Goal: Transaction & Acquisition: Purchase product/service

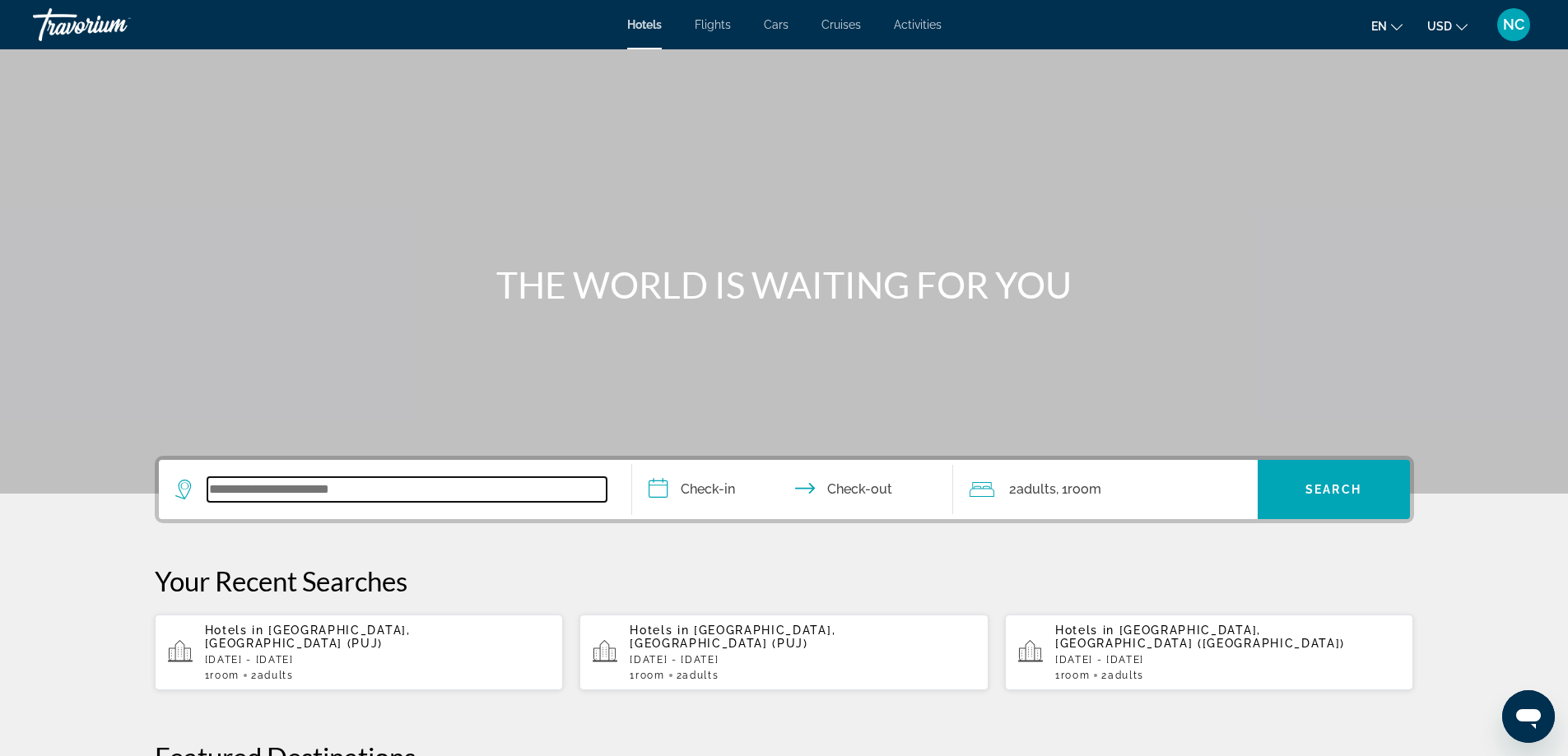
click at [240, 487] on input "Search widget" at bounding box center [407, 489] width 400 height 25
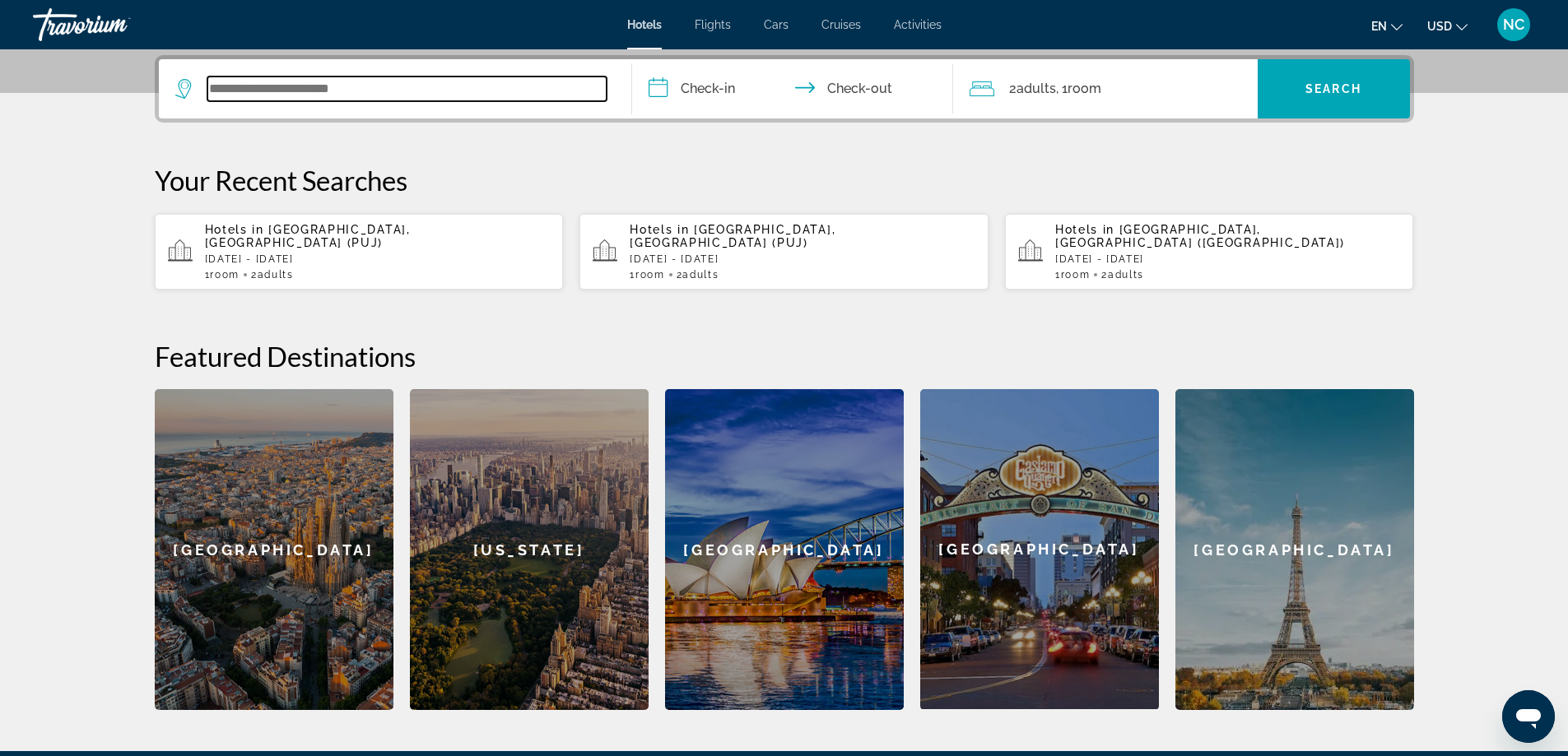
scroll to position [402, 0]
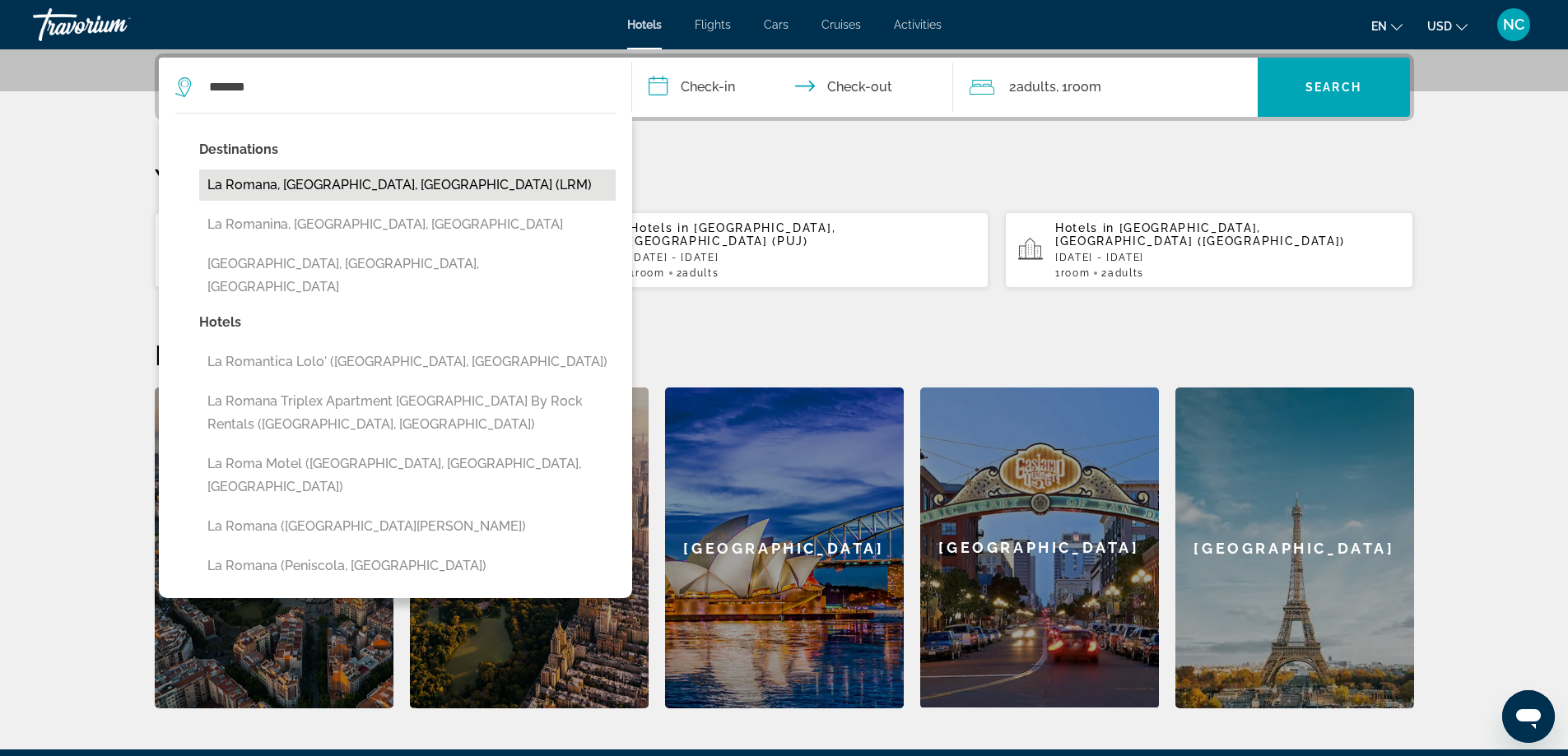
click at [447, 183] on button "La Romana, [GEOGRAPHIC_DATA], [GEOGRAPHIC_DATA] (LRM)" at bounding box center [407, 185] width 416 height 31
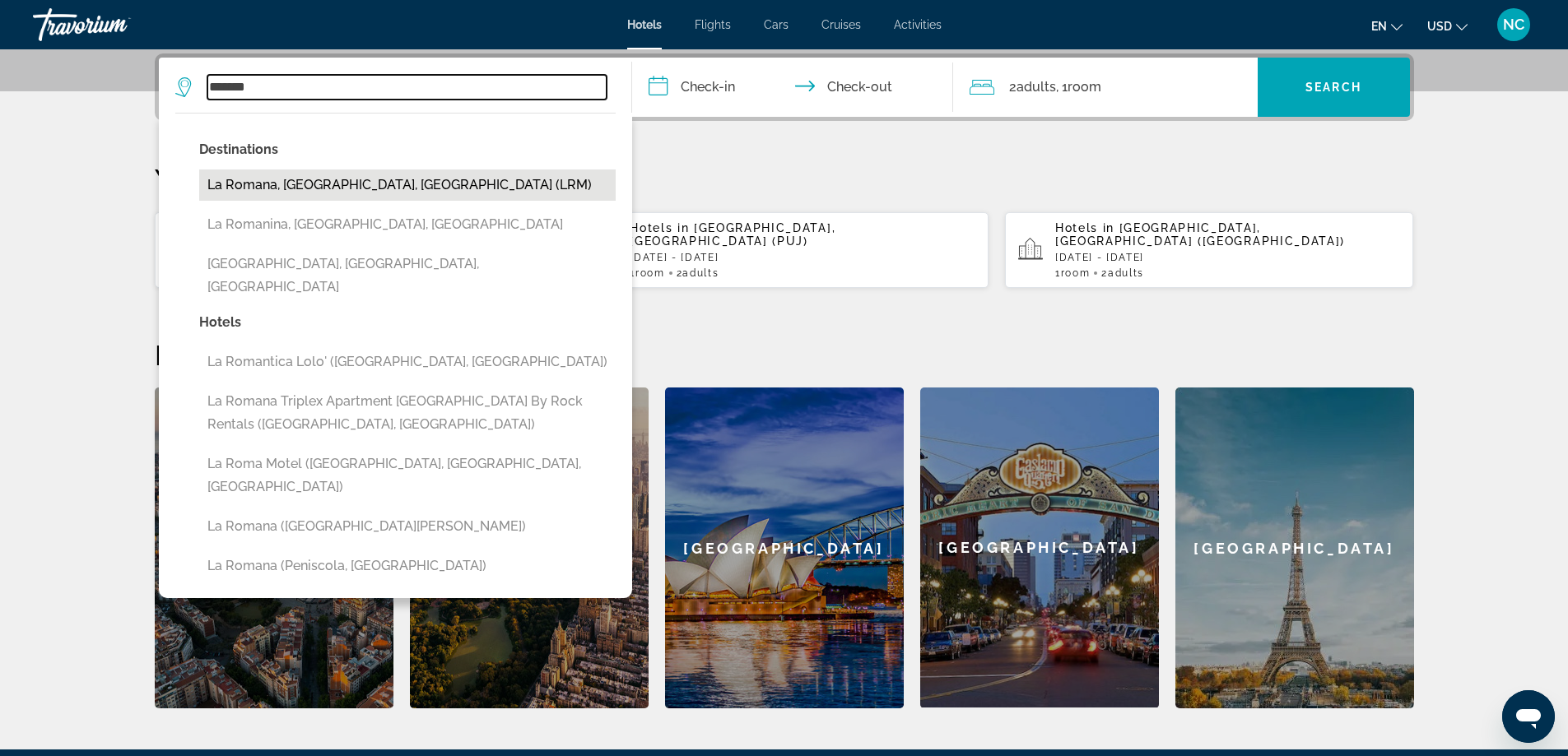
type input "**********"
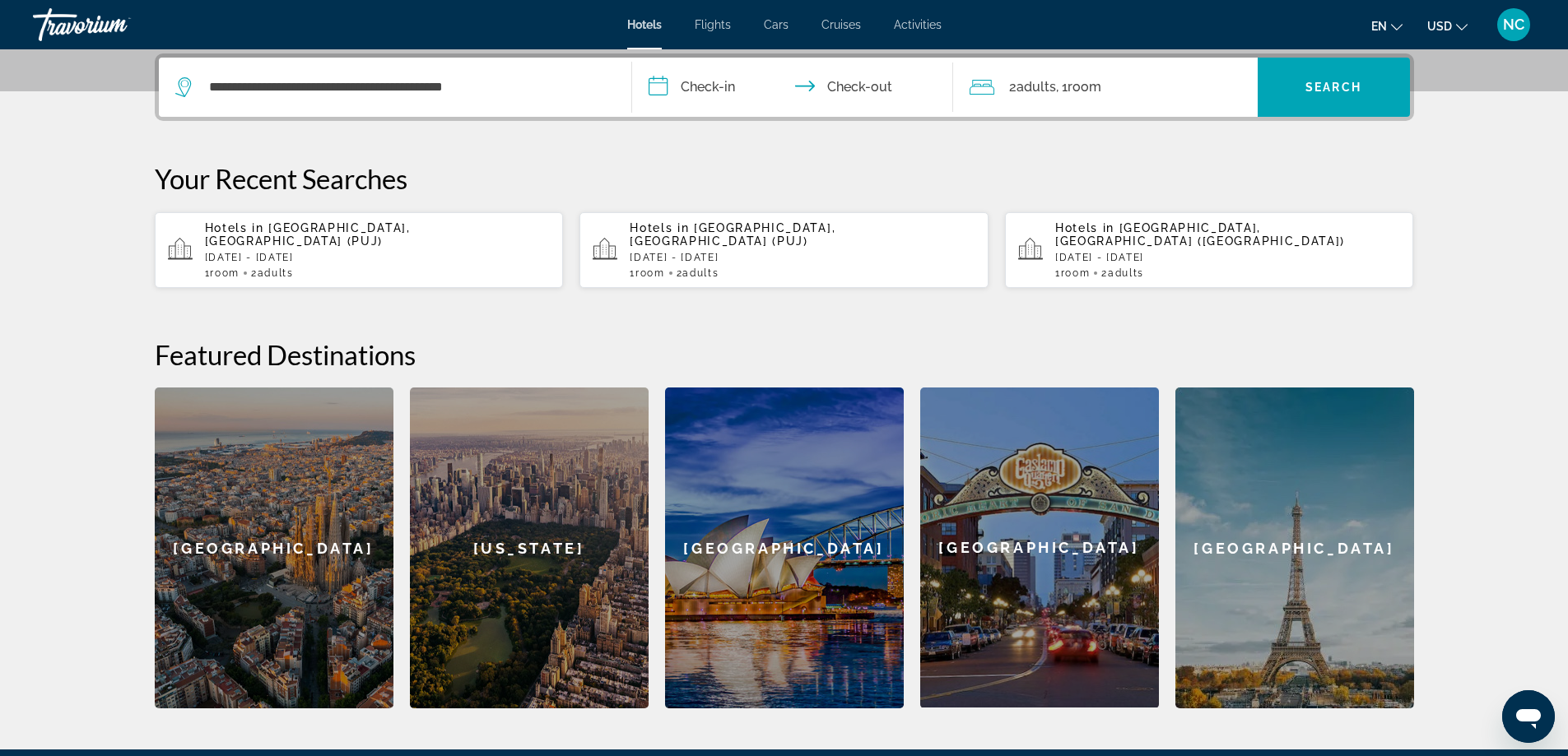
click at [656, 89] on input "**********" at bounding box center [795, 90] width 327 height 64
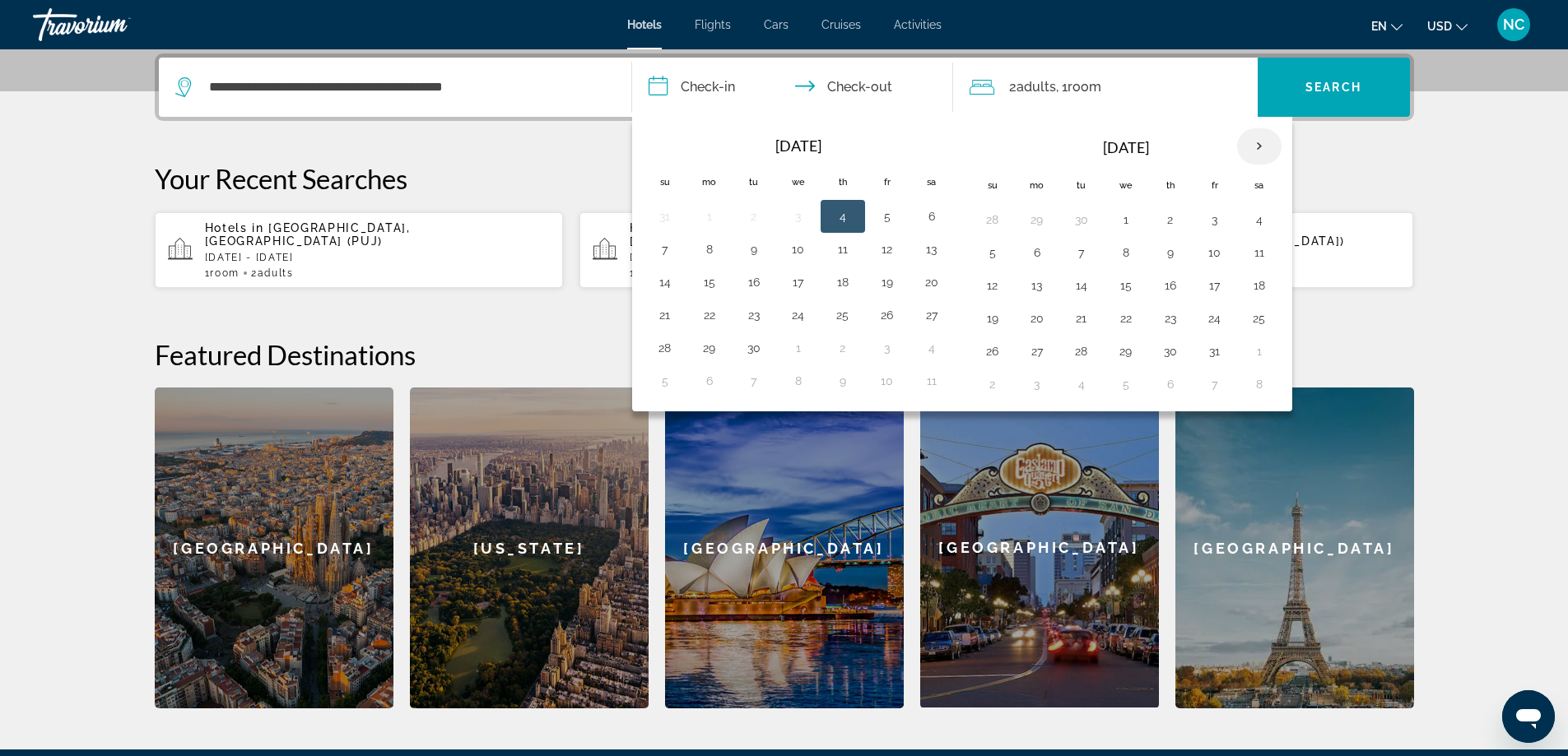
click at [1263, 147] on th "Next month" at bounding box center [1259, 147] width 44 height 37
click at [664, 318] on button "19" at bounding box center [664, 318] width 27 height 23
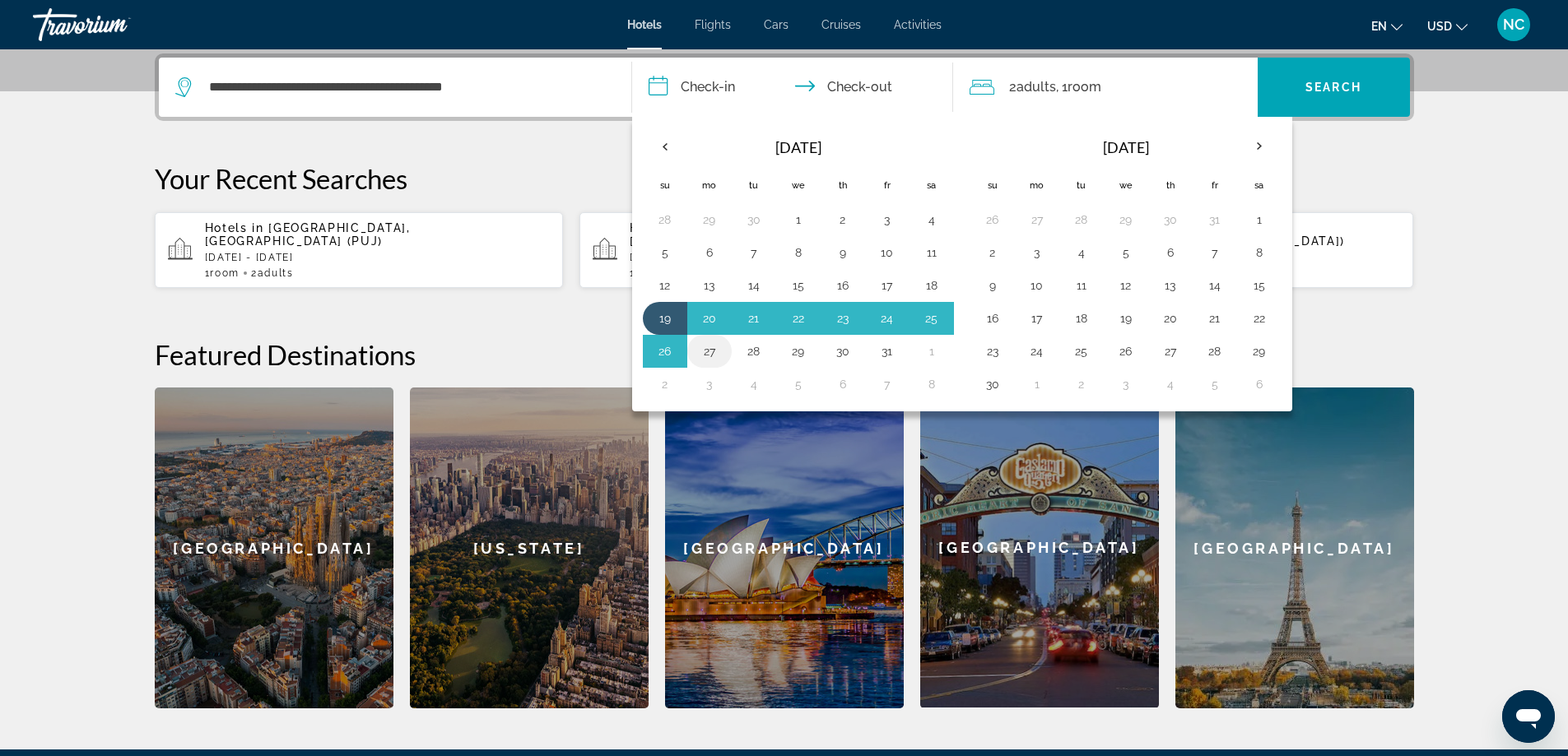
click at [702, 350] on button "27" at bounding box center [709, 351] width 27 height 23
type input "**********"
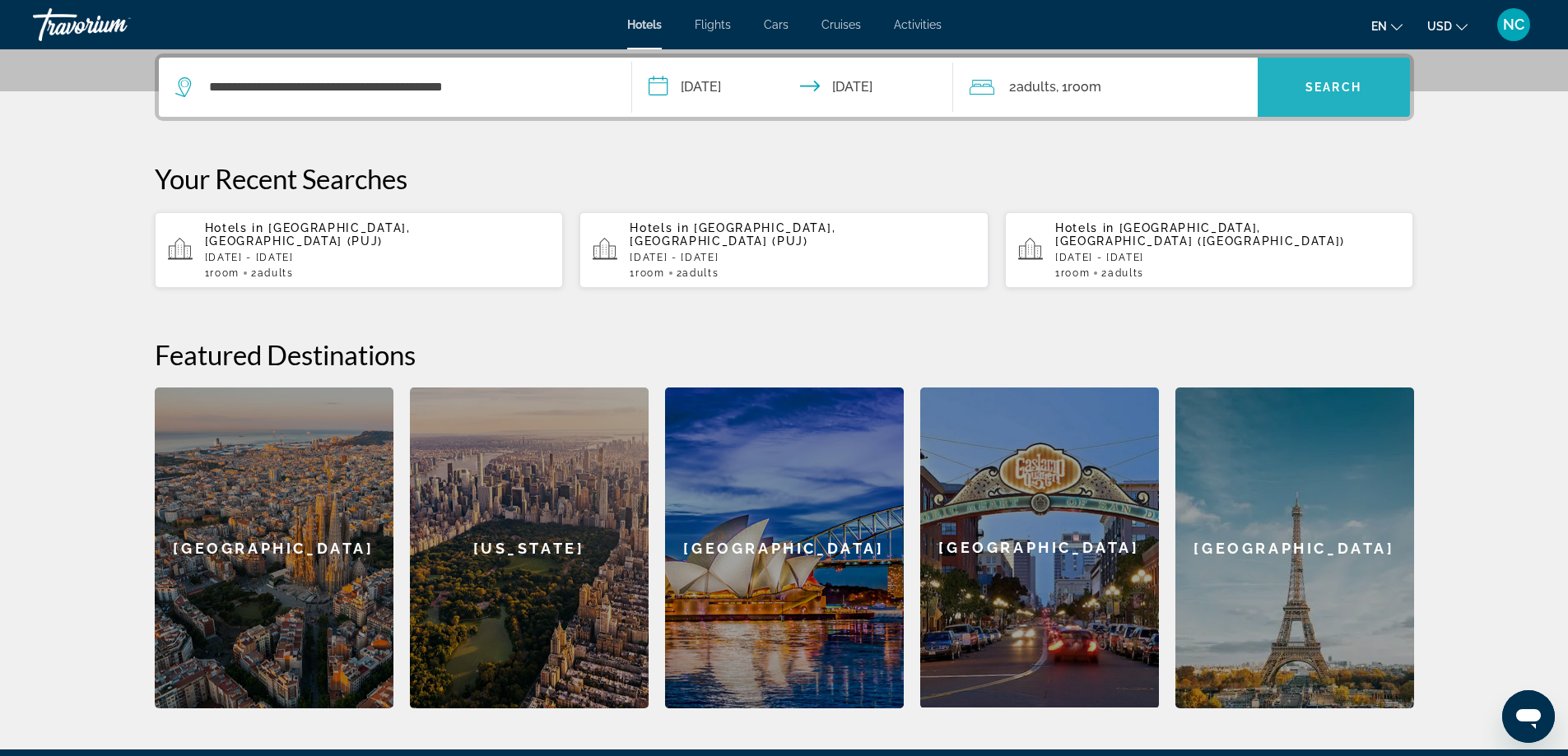
click at [1319, 82] on span "Search" at bounding box center [1332, 87] width 56 height 13
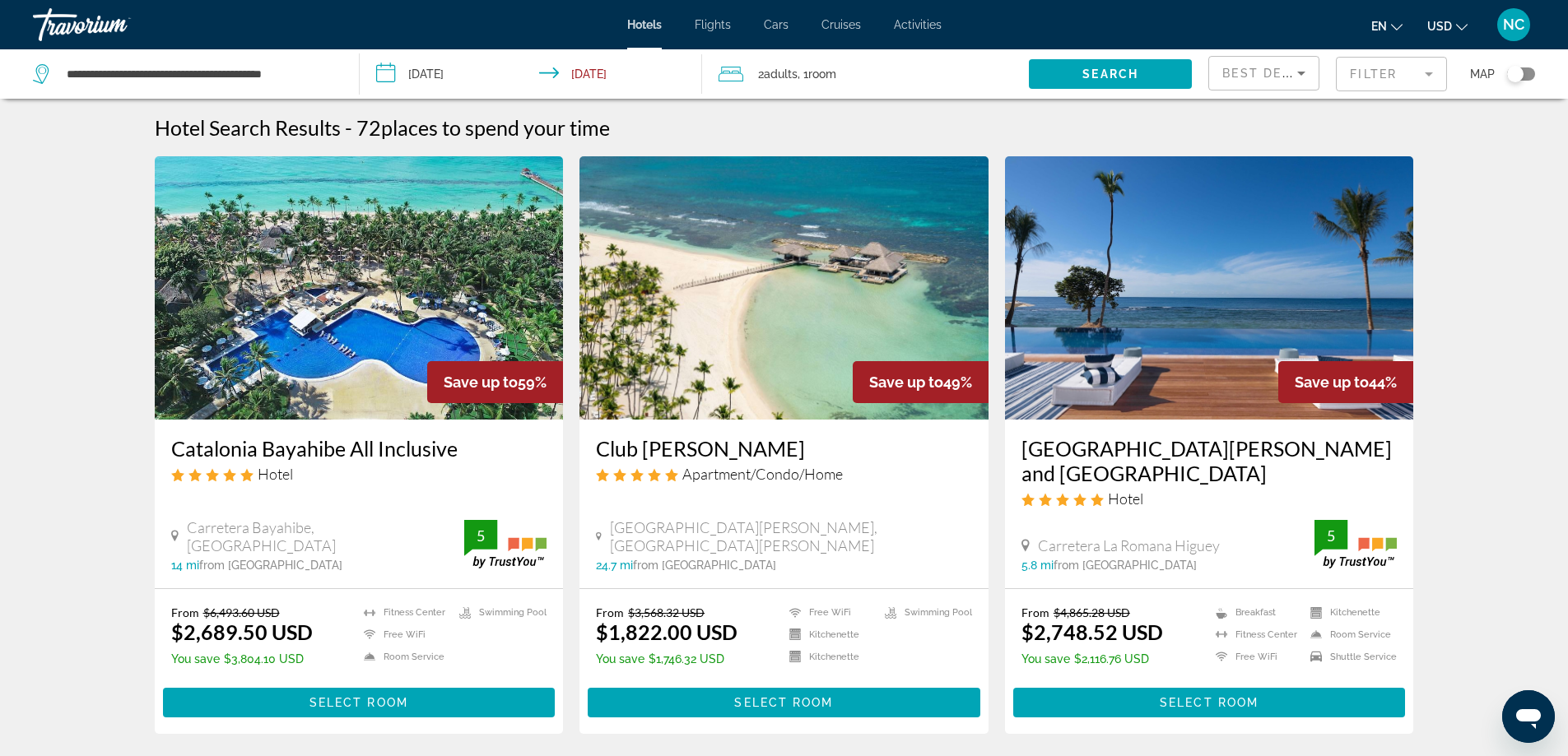
click at [1427, 73] on mat-form-field "Filter" at bounding box center [1391, 74] width 111 height 35
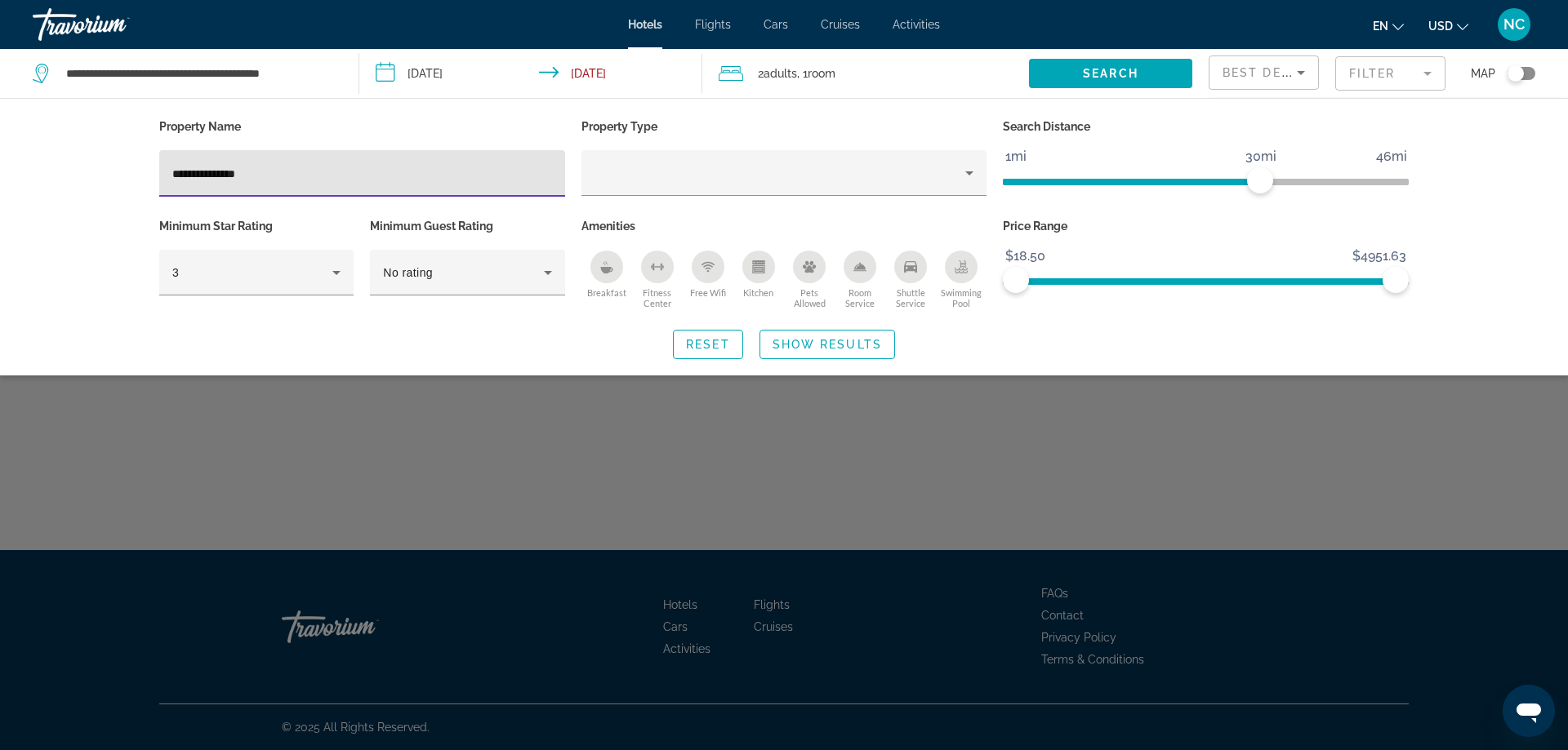
click at [209, 172] on input "**********" at bounding box center [362, 175] width 380 height 20
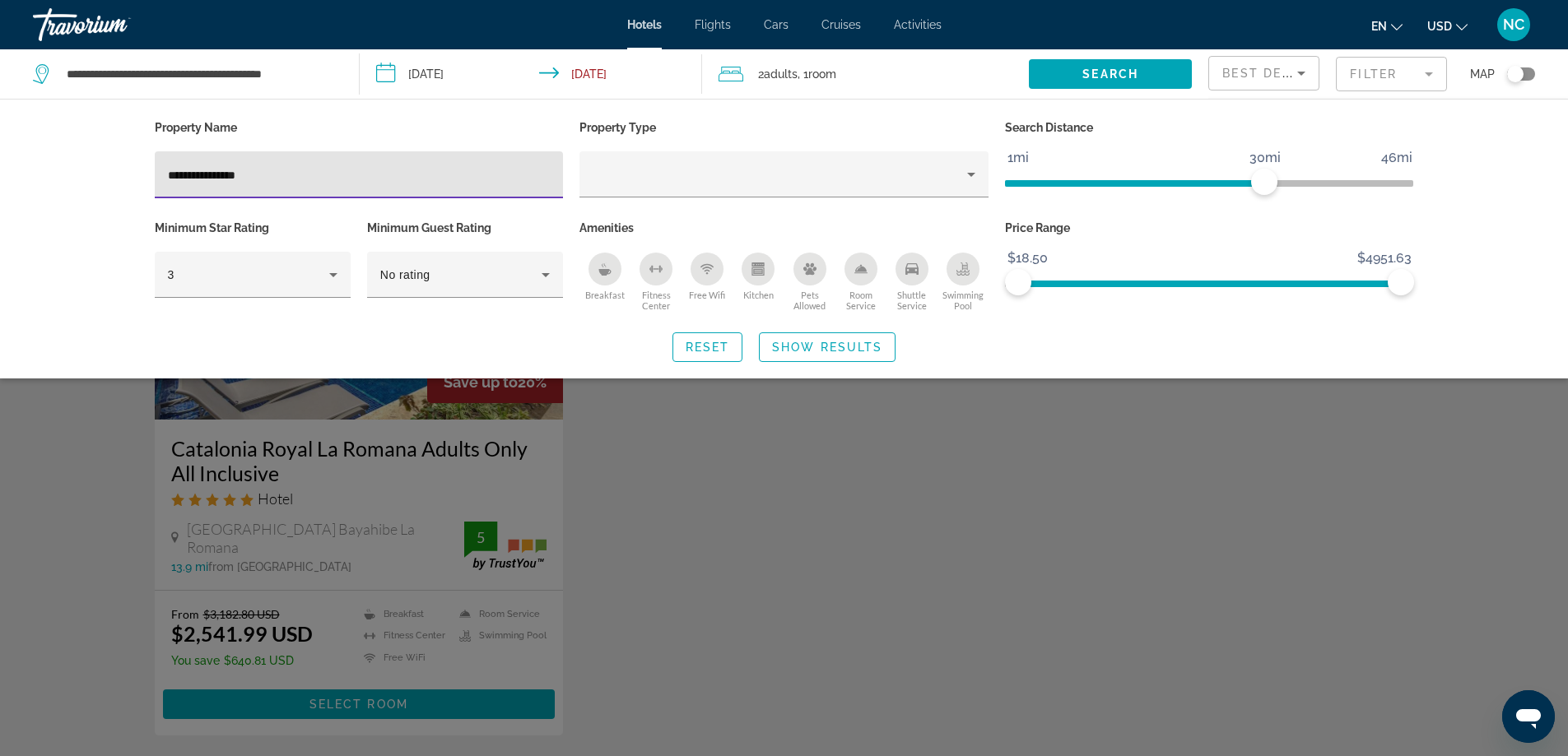
click at [262, 174] on input "**********" at bounding box center [359, 176] width 383 height 20
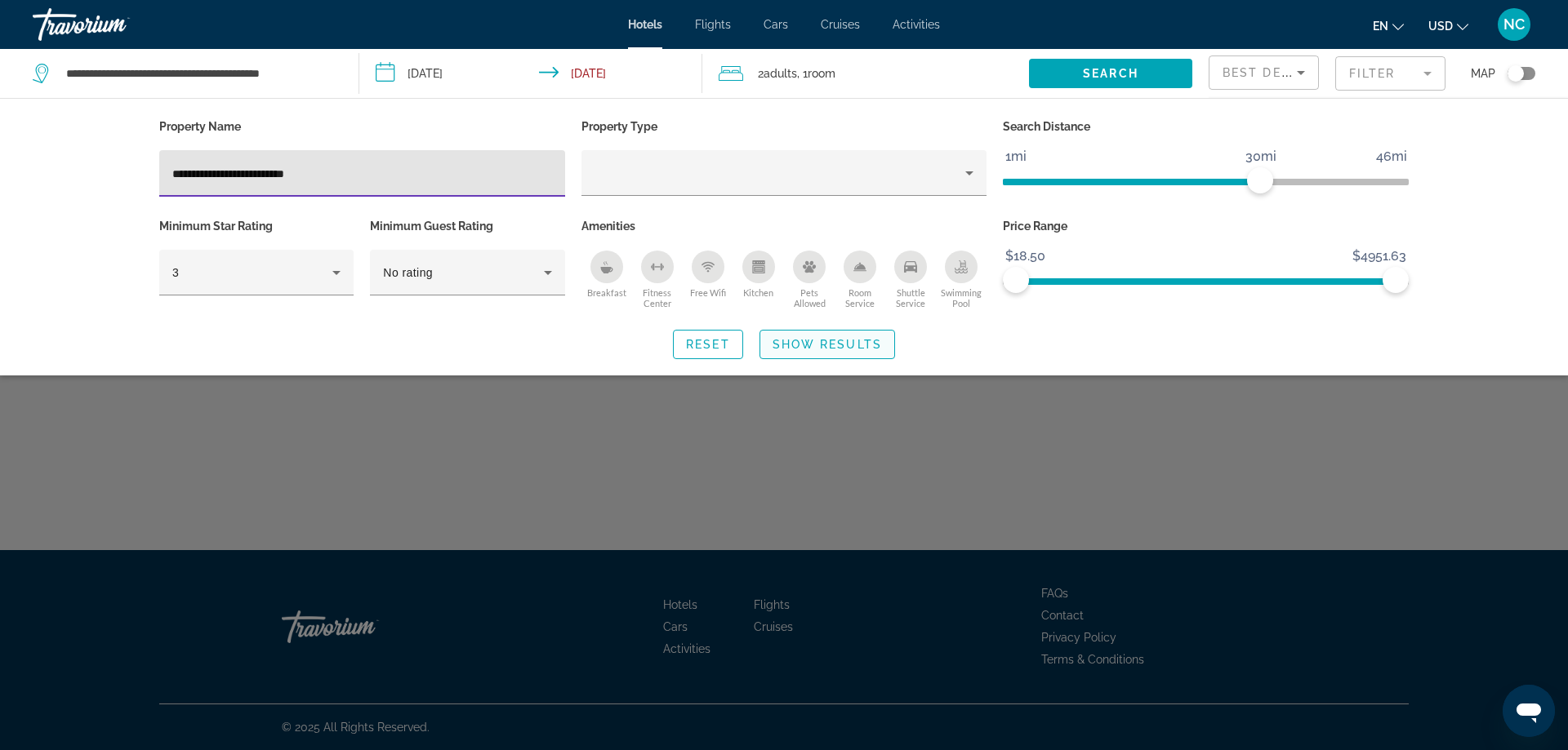
type input "**********"
click at [821, 348] on span "Show Results" at bounding box center [828, 345] width 109 height 13
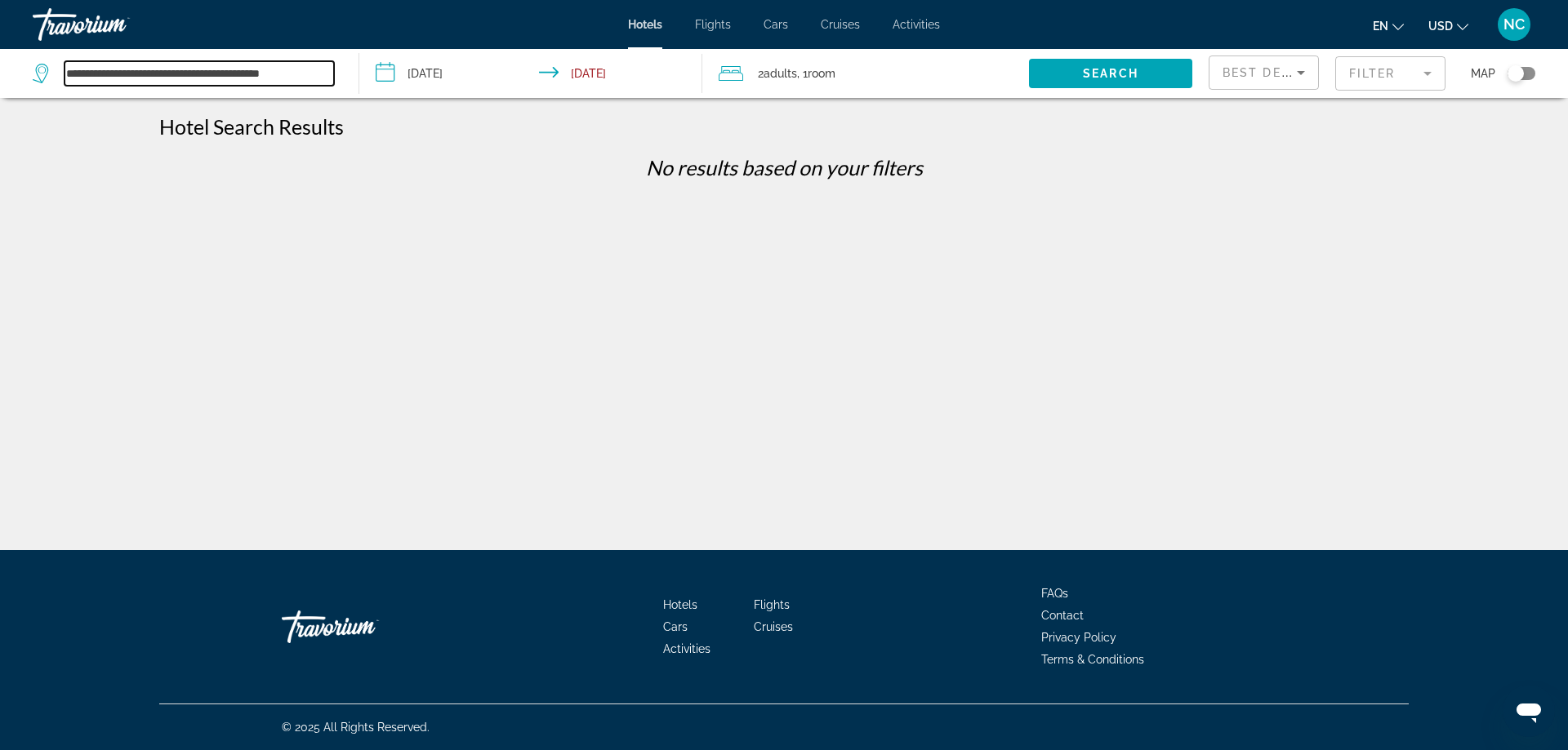
click at [197, 74] on input "**********" at bounding box center [199, 73] width 269 height 25
click at [329, 73] on input "**********" at bounding box center [199, 73] width 269 height 25
click at [331, 72] on input "**********" at bounding box center [199, 73] width 269 height 25
type input "*"
click at [85, 74] on input "*" at bounding box center [199, 73] width 269 height 25
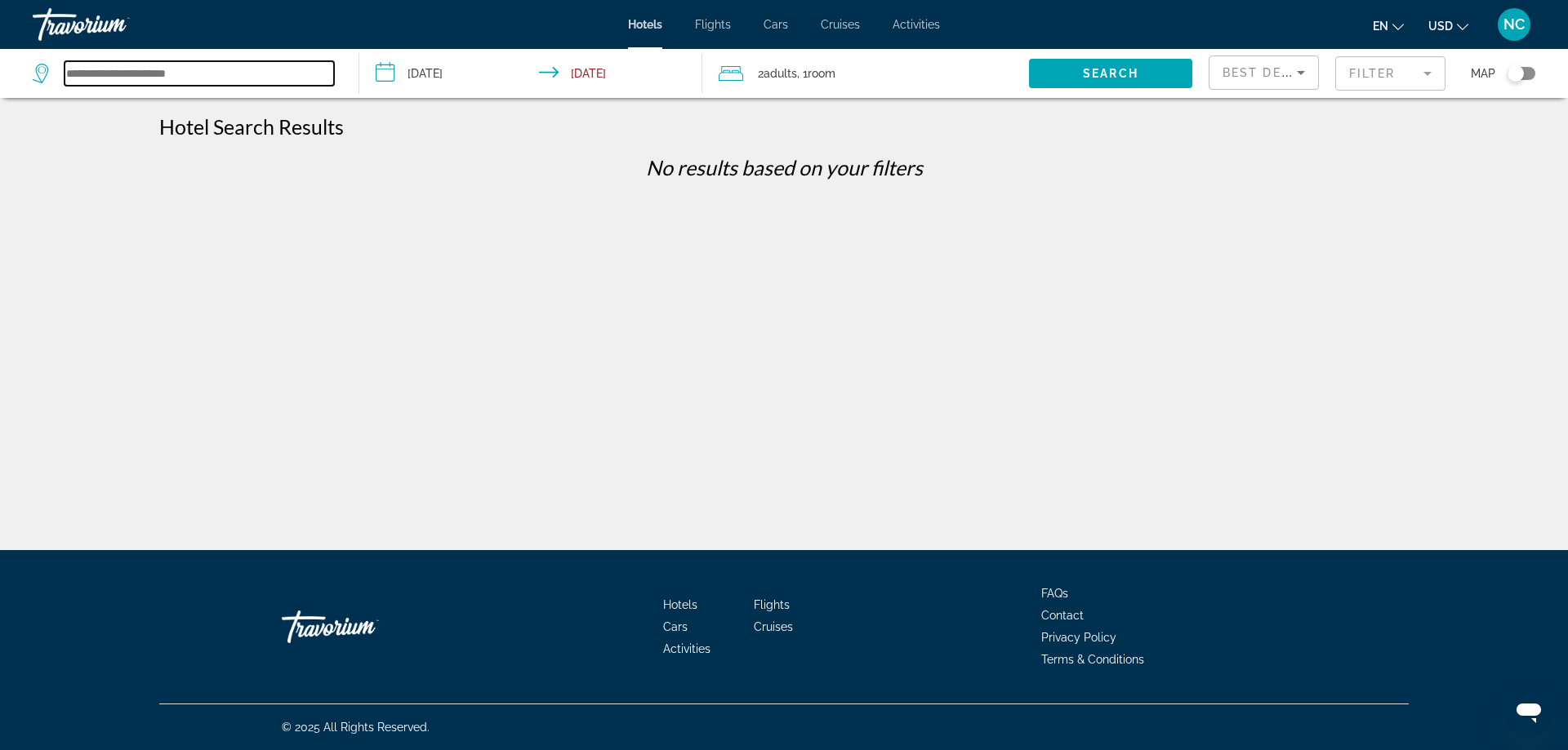
click at [89, 74] on input "Search widget" at bounding box center [199, 73] width 269 height 25
click at [129, 73] on input "Search widget" at bounding box center [199, 73] width 269 height 25
click at [95, 72] on input "Search widget" at bounding box center [199, 73] width 269 height 25
click at [147, 72] on input "Search widget" at bounding box center [199, 73] width 269 height 25
click at [43, 71] on icon "Search widget" at bounding box center [43, 74] width 20 height 20
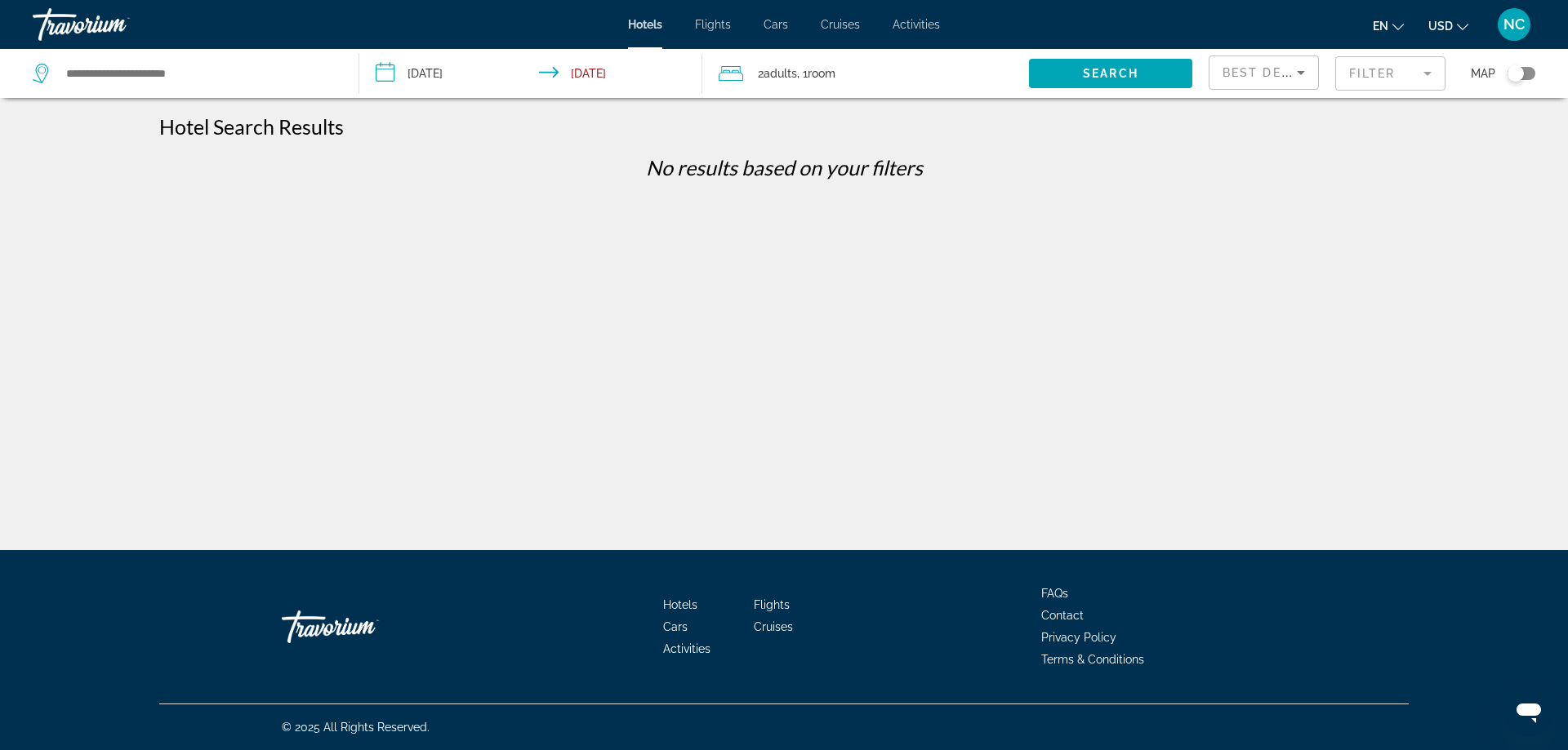
click at [43, 71] on icon "Search widget" at bounding box center [43, 74] width 20 height 20
click at [123, 69] on input "Search widget" at bounding box center [199, 73] width 269 height 25
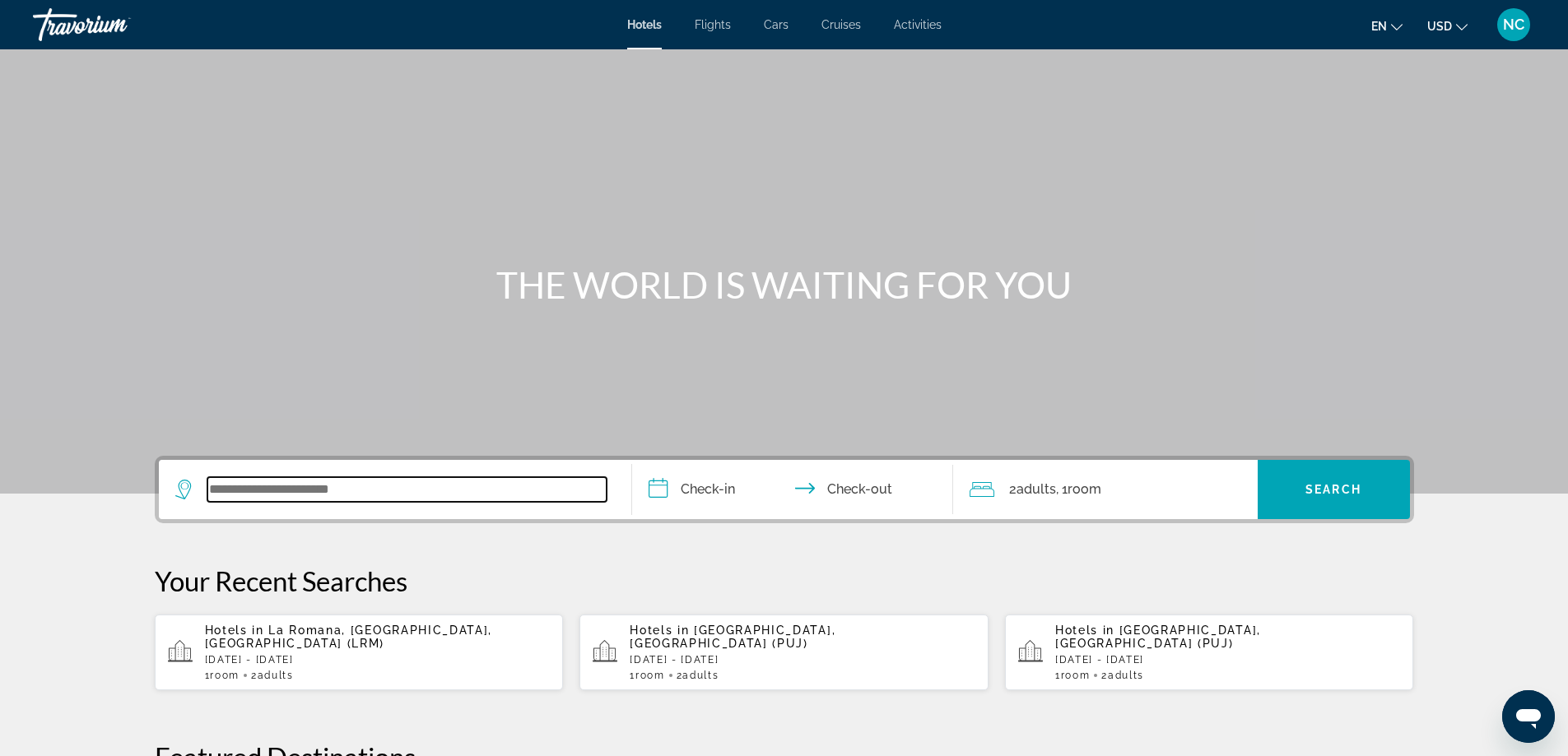
click at [246, 488] on input "Search widget" at bounding box center [407, 489] width 400 height 25
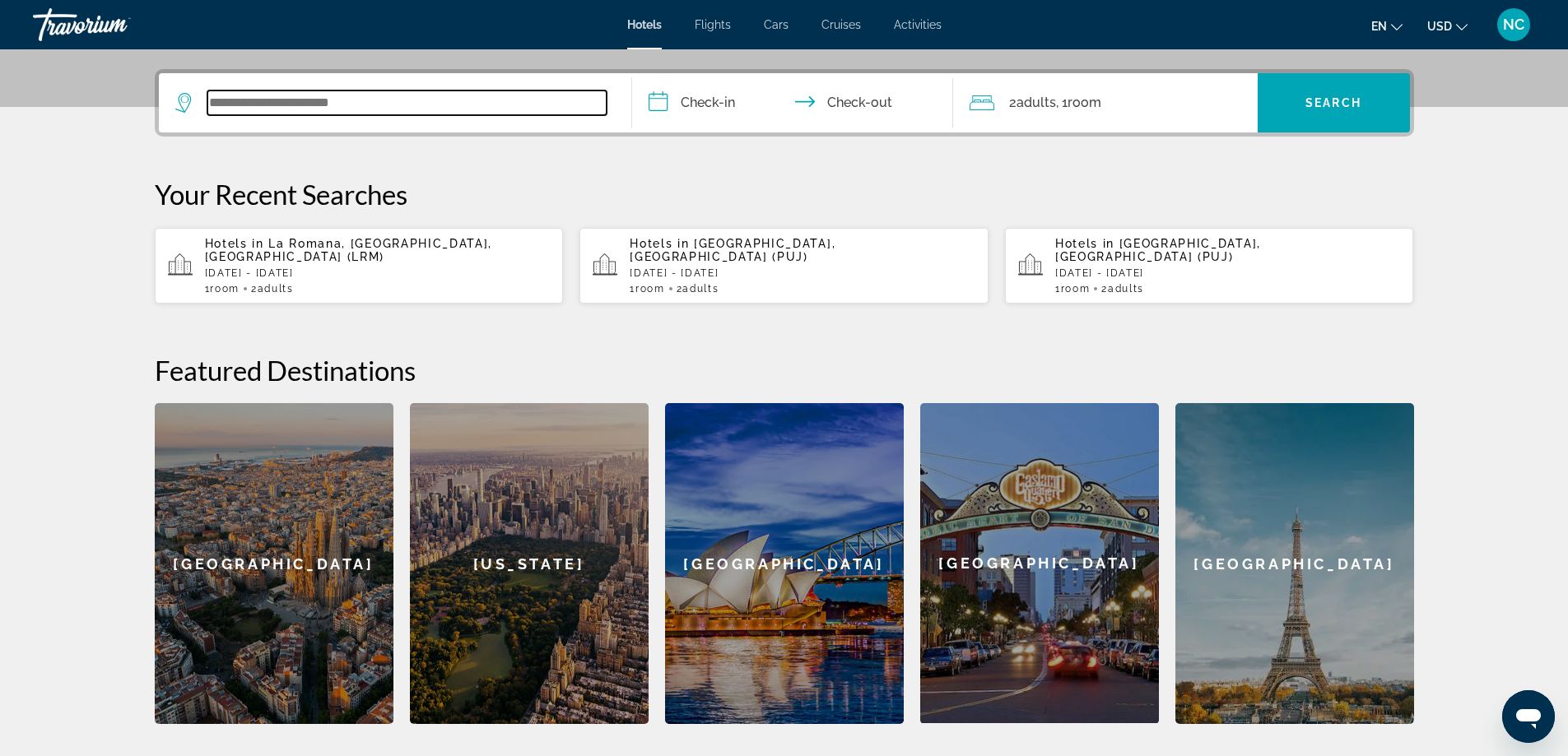
scroll to position [402, 0]
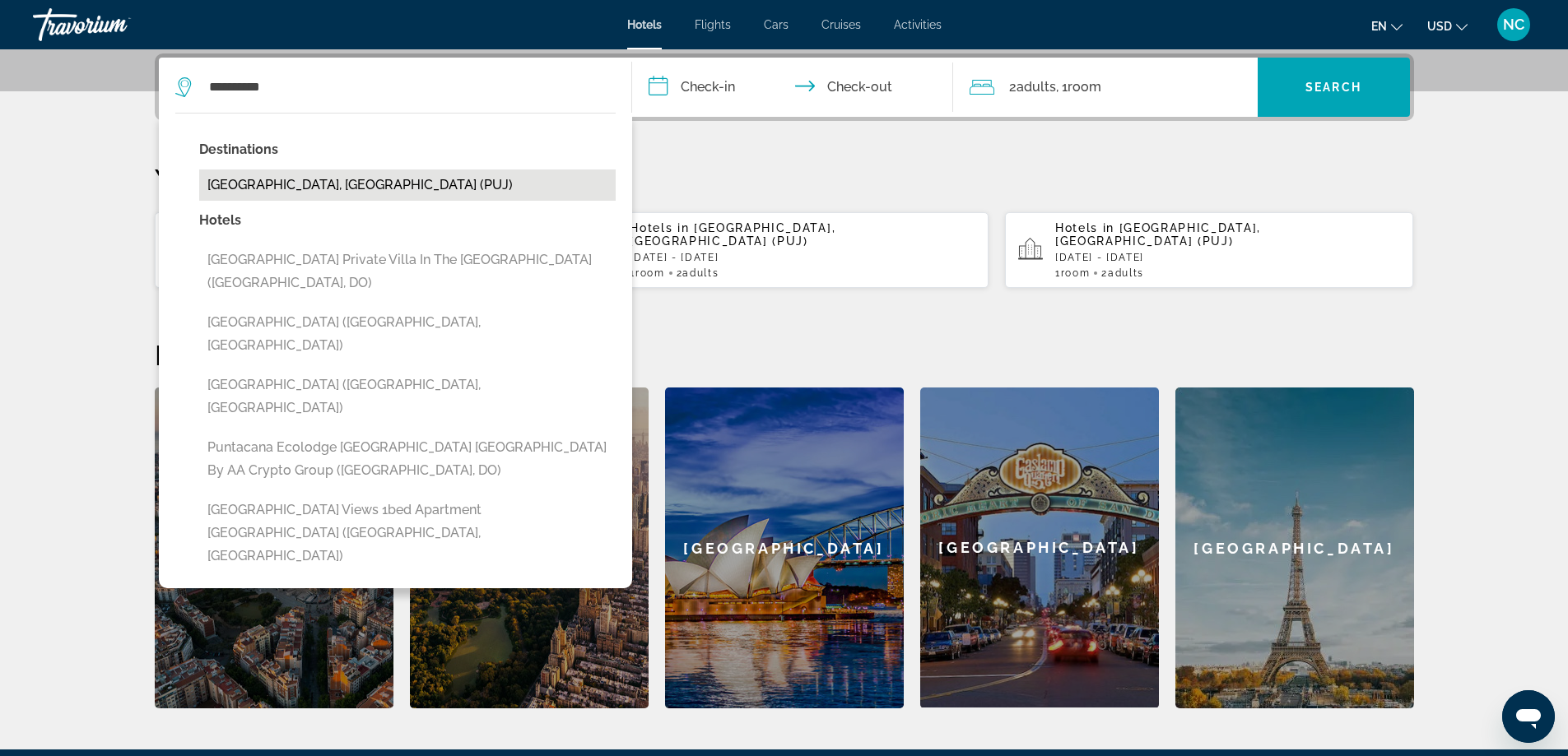
click at [373, 180] on button "[GEOGRAPHIC_DATA], [GEOGRAPHIC_DATA] (PUJ)" at bounding box center [407, 185] width 416 height 31
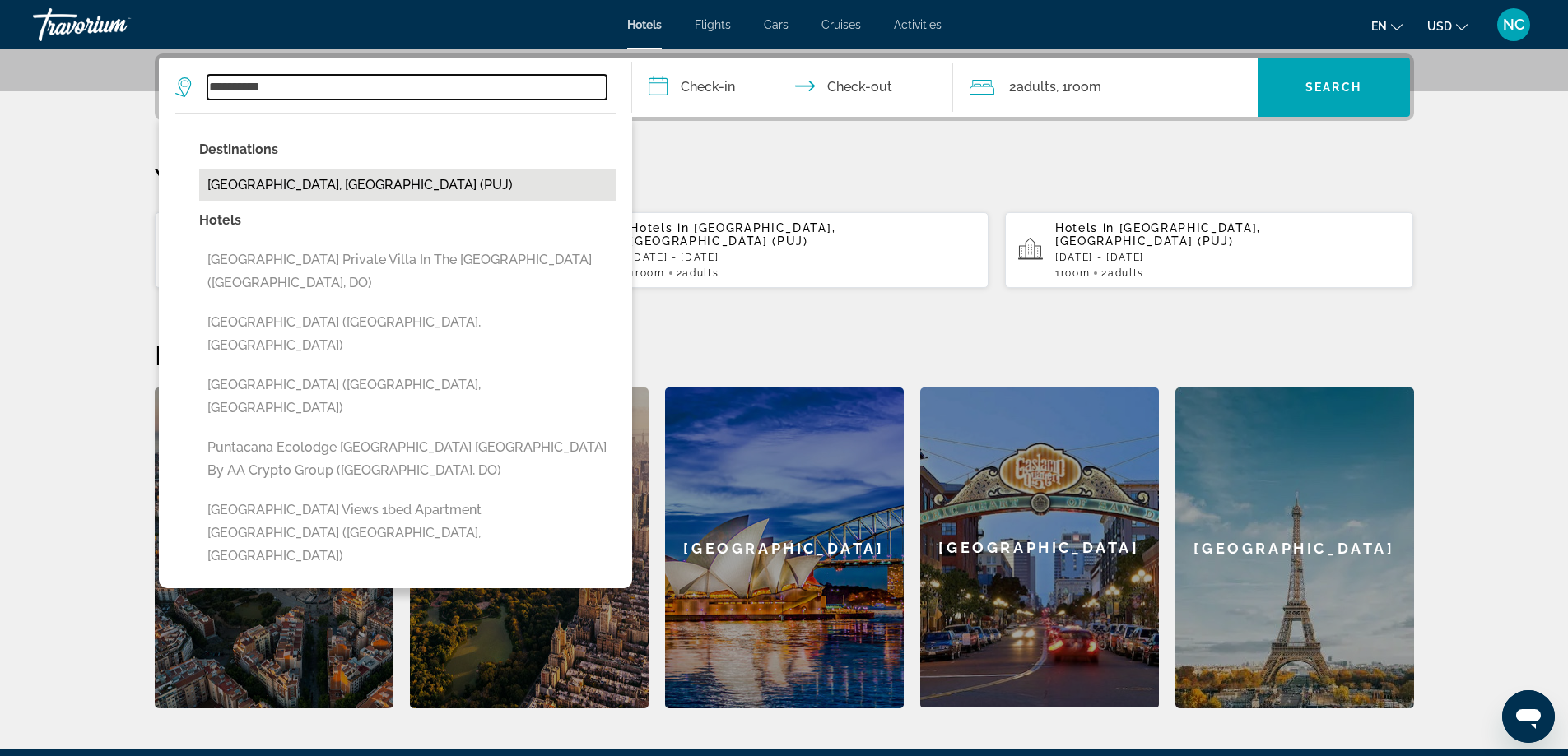
type input "**********"
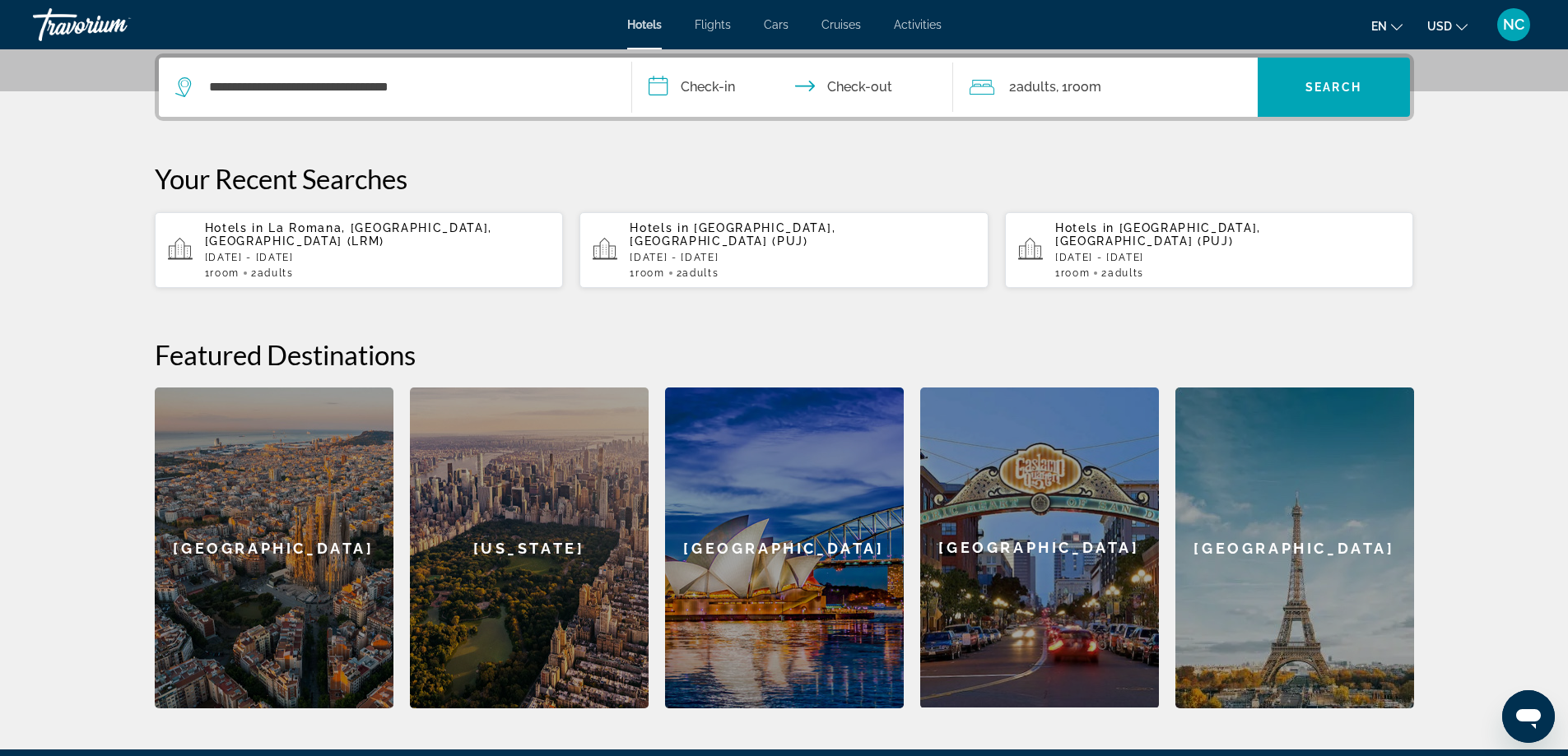
click at [656, 85] on input "**********" at bounding box center [795, 90] width 327 height 64
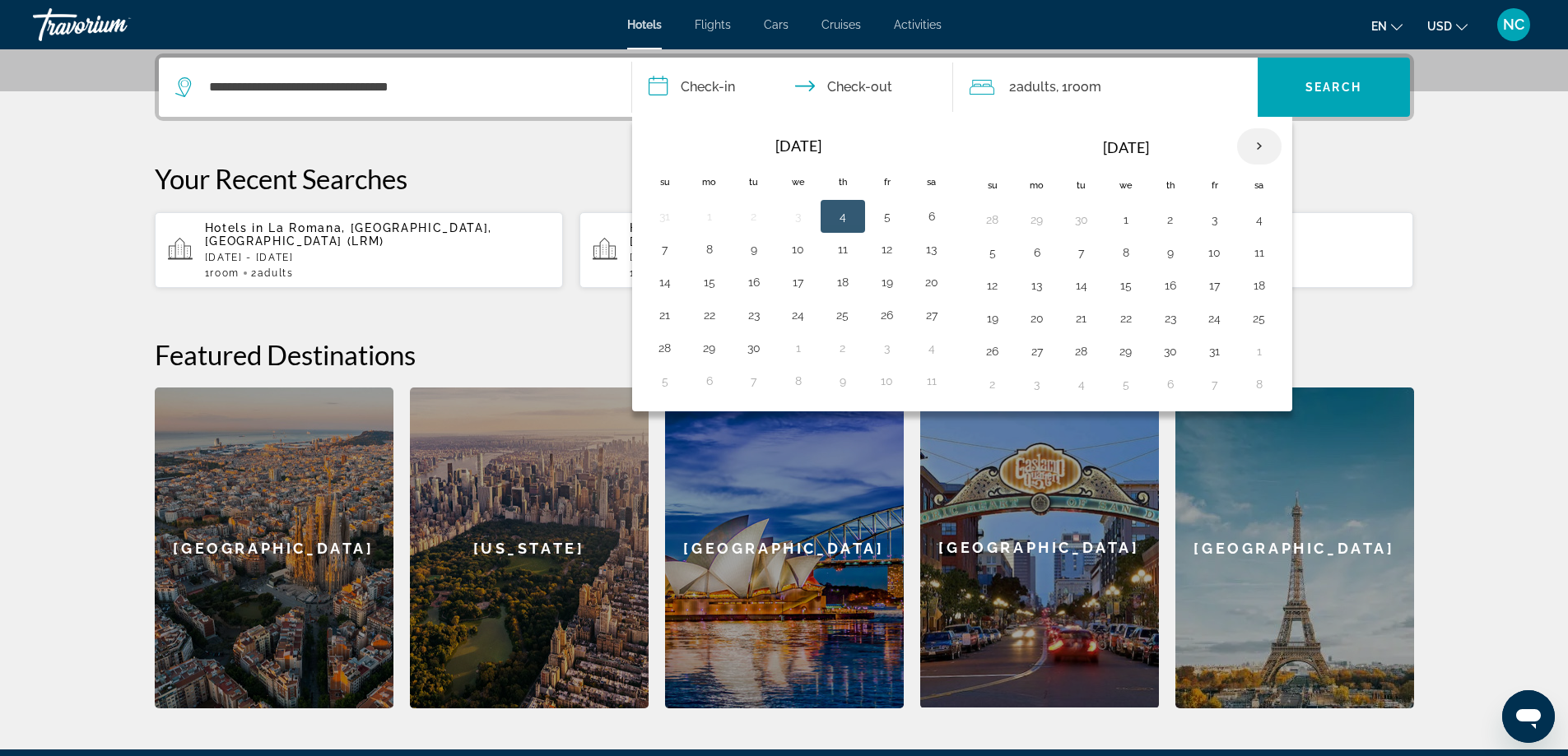
click at [1263, 147] on th "Next month" at bounding box center [1259, 147] width 44 height 37
click at [667, 318] on button "19" at bounding box center [664, 318] width 27 height 23
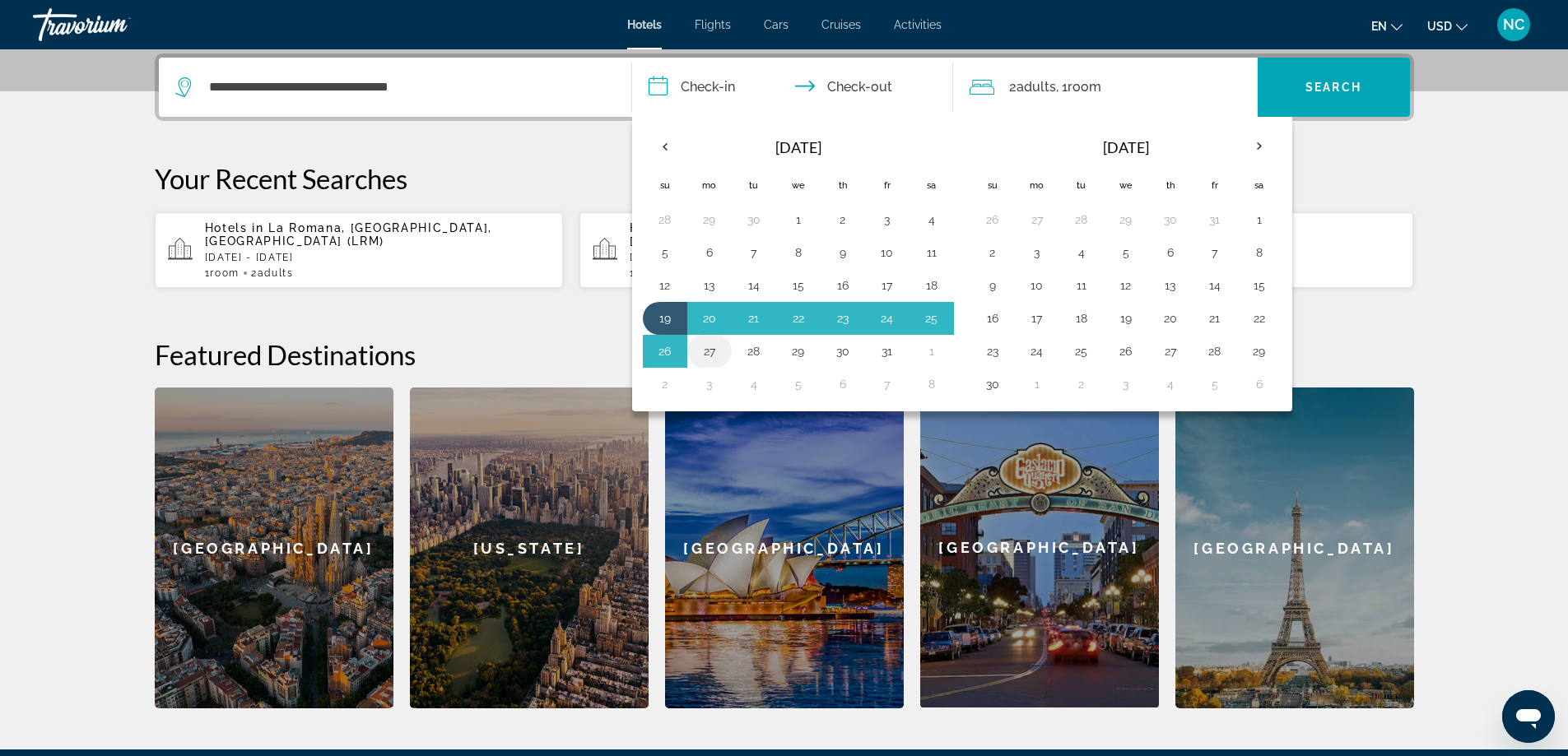
click at [709, 351] on button "27" at bounding box center [709, 351] width 27 height 23
type input "**********"
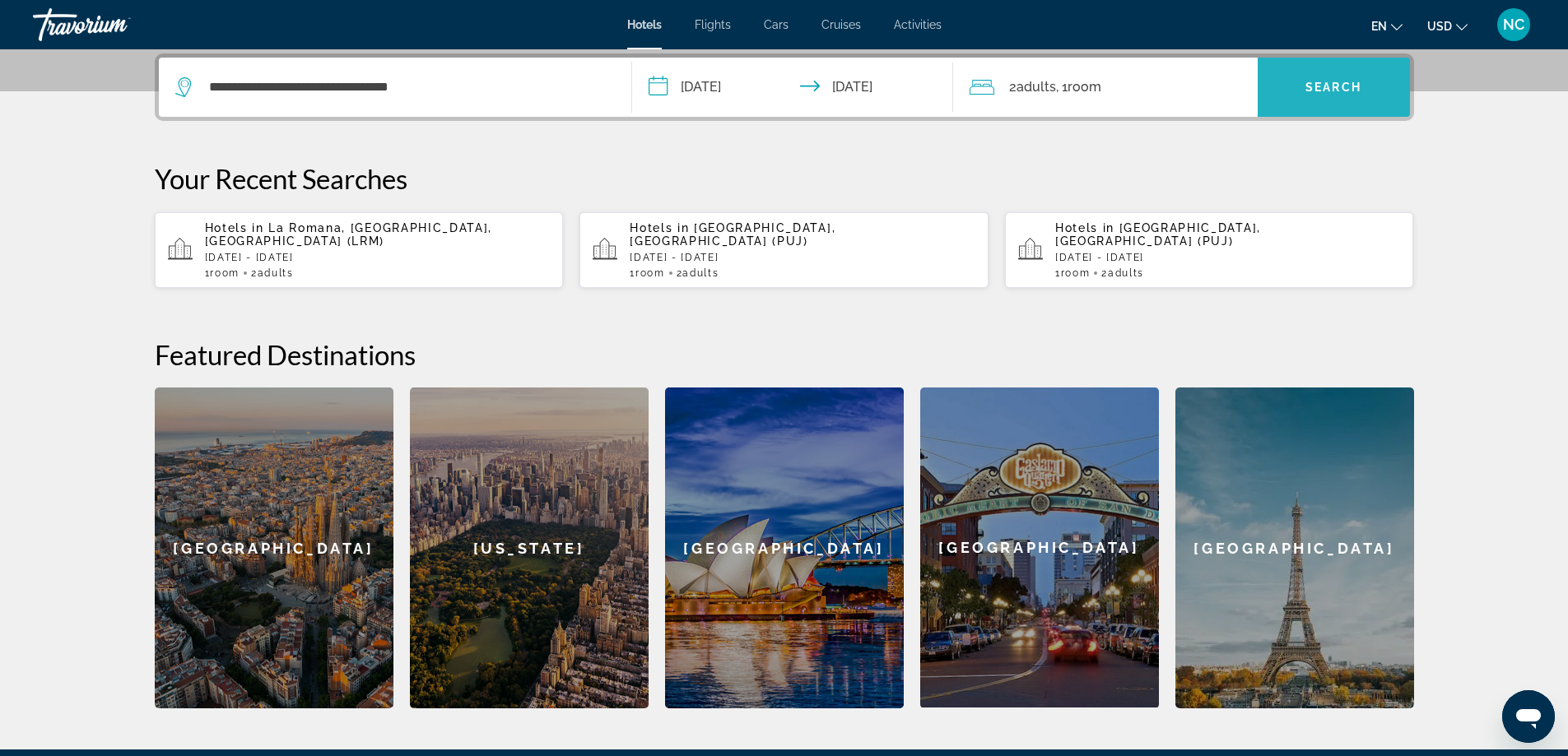
click at [1335, 85] on span "Search" at bounding box center [1332, 87] width 56 height 13
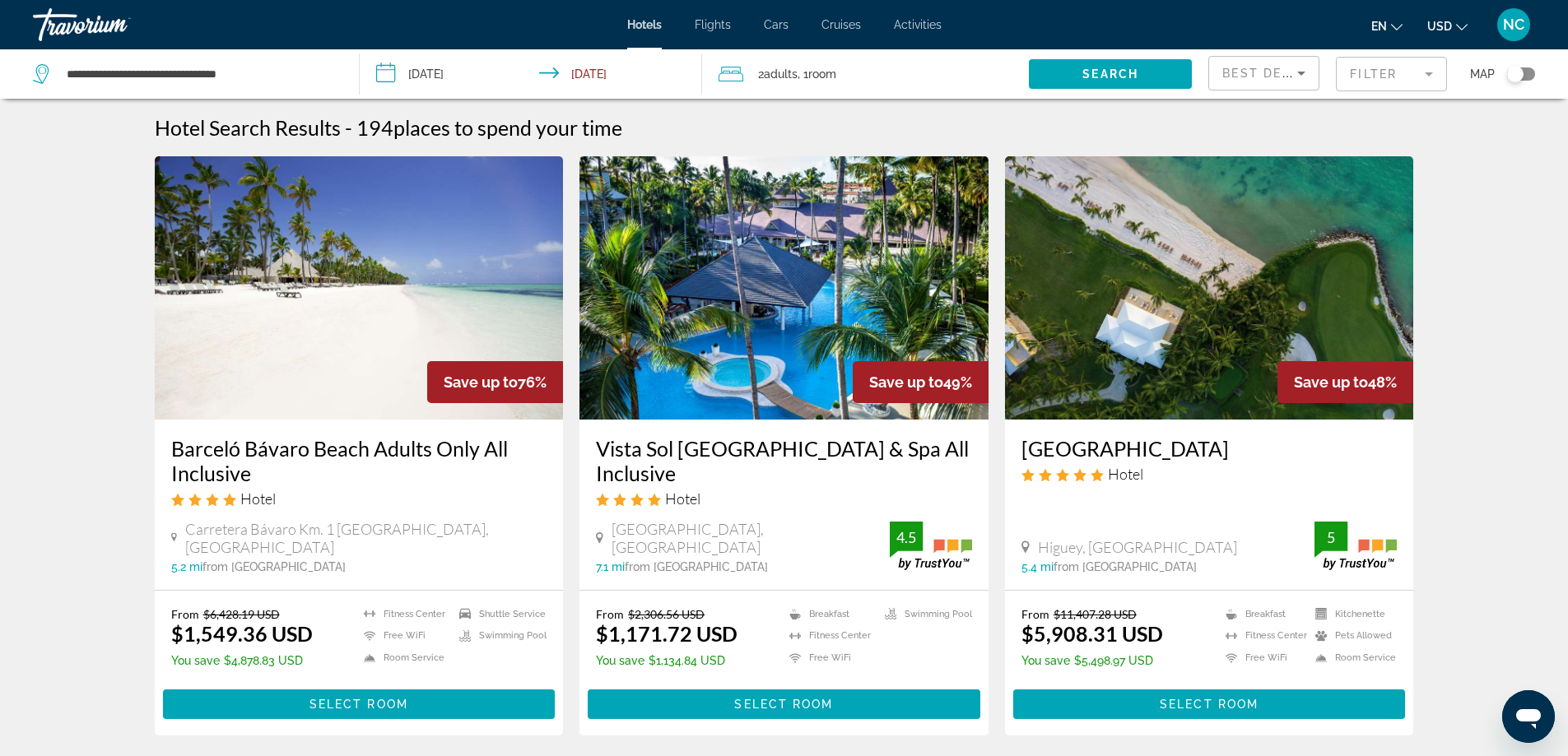
click at [1424, 77] on mat-form-field "Filter" at bounding box center [1391, 74] width 111 height 35
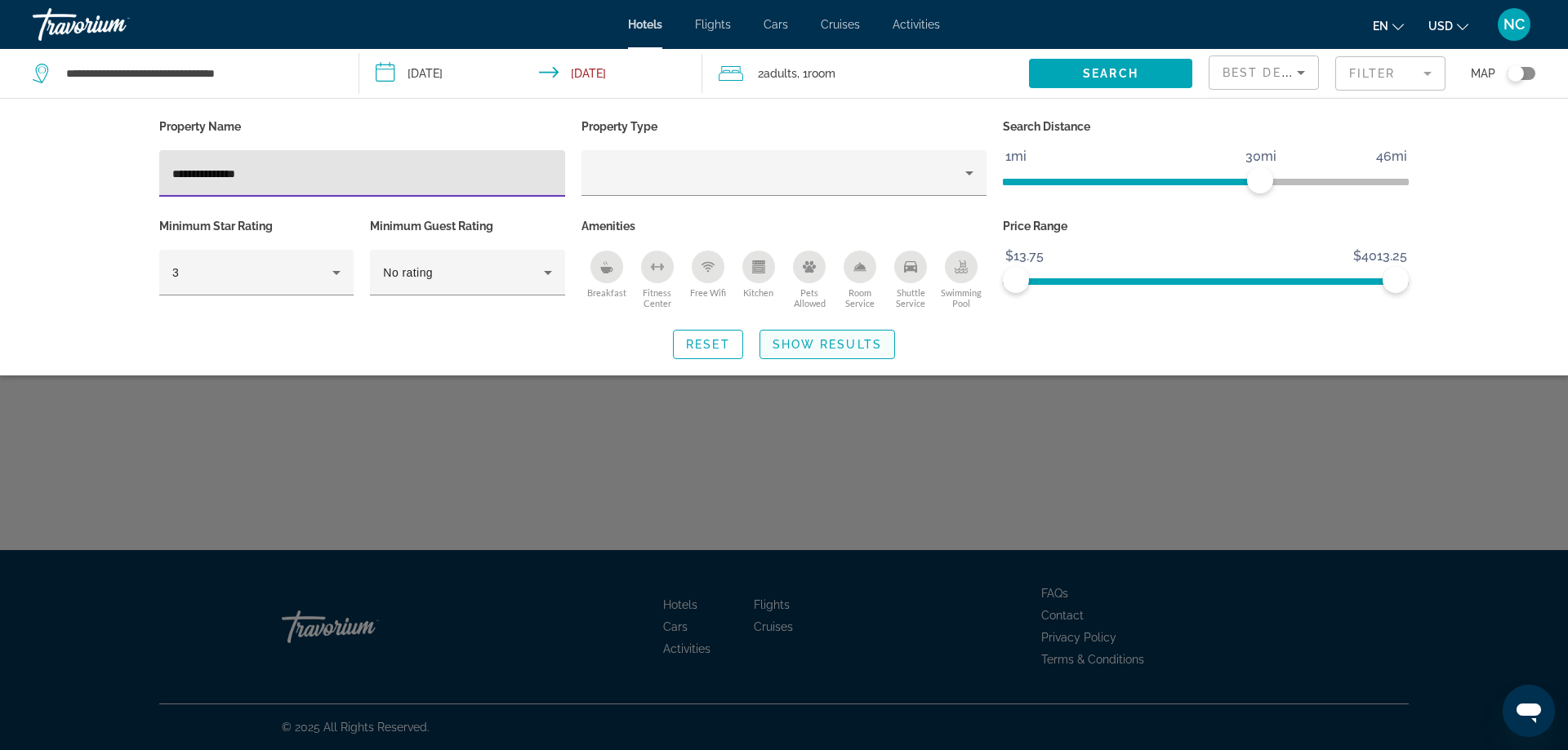
type input "**********"
click at [813, 348] on span "Show Results" at bounding box center [828, 345] width 109 height 13
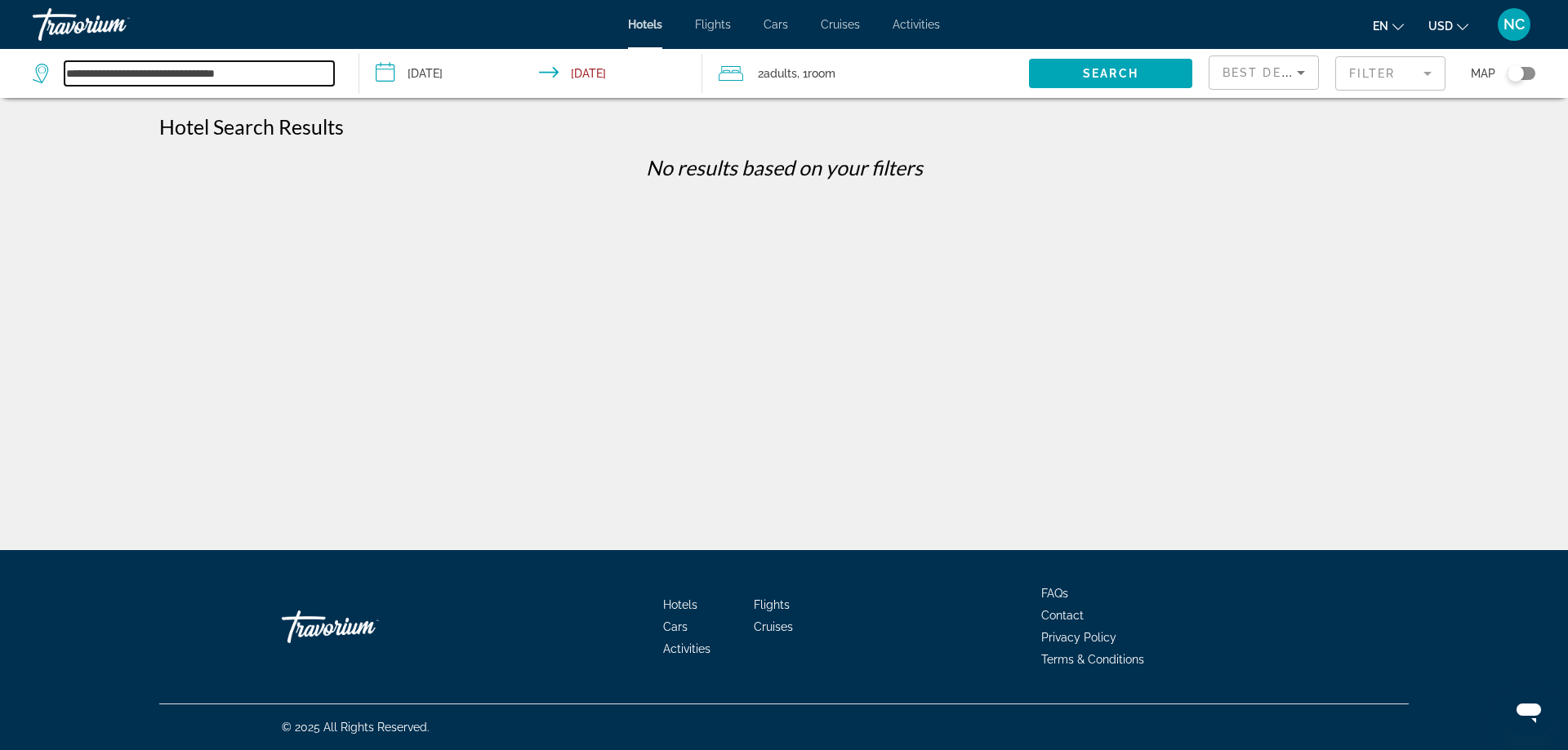
click at [119, 73] on input "**********" at bounding box center [199, 73] width 269 height 25
click at [1075, 69] on span "Search widget" at bounding box center [1111, 73] width 164 height 39
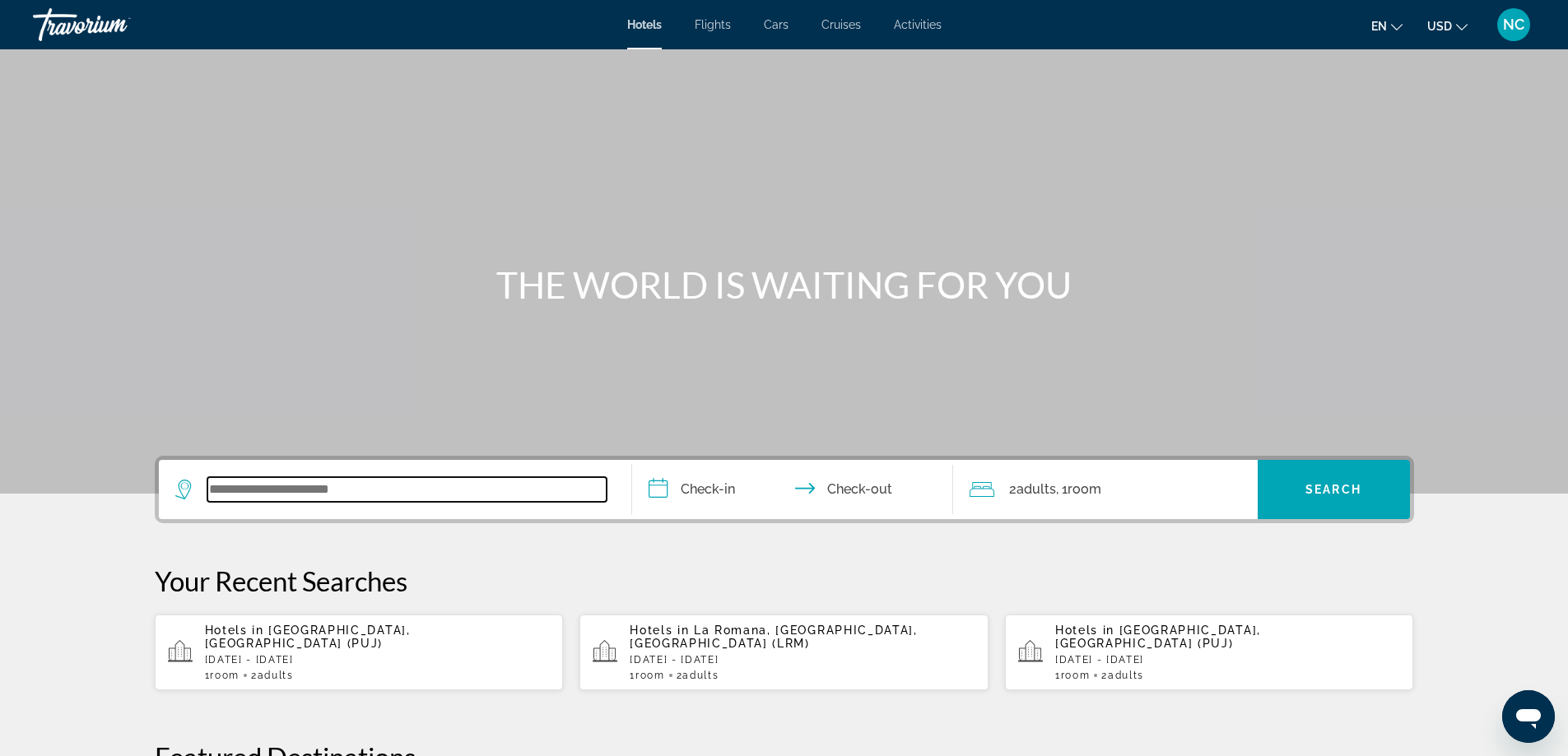
click at [253, 495] on input "Search widget" at bounding box center [407, 489] width 400 height 25
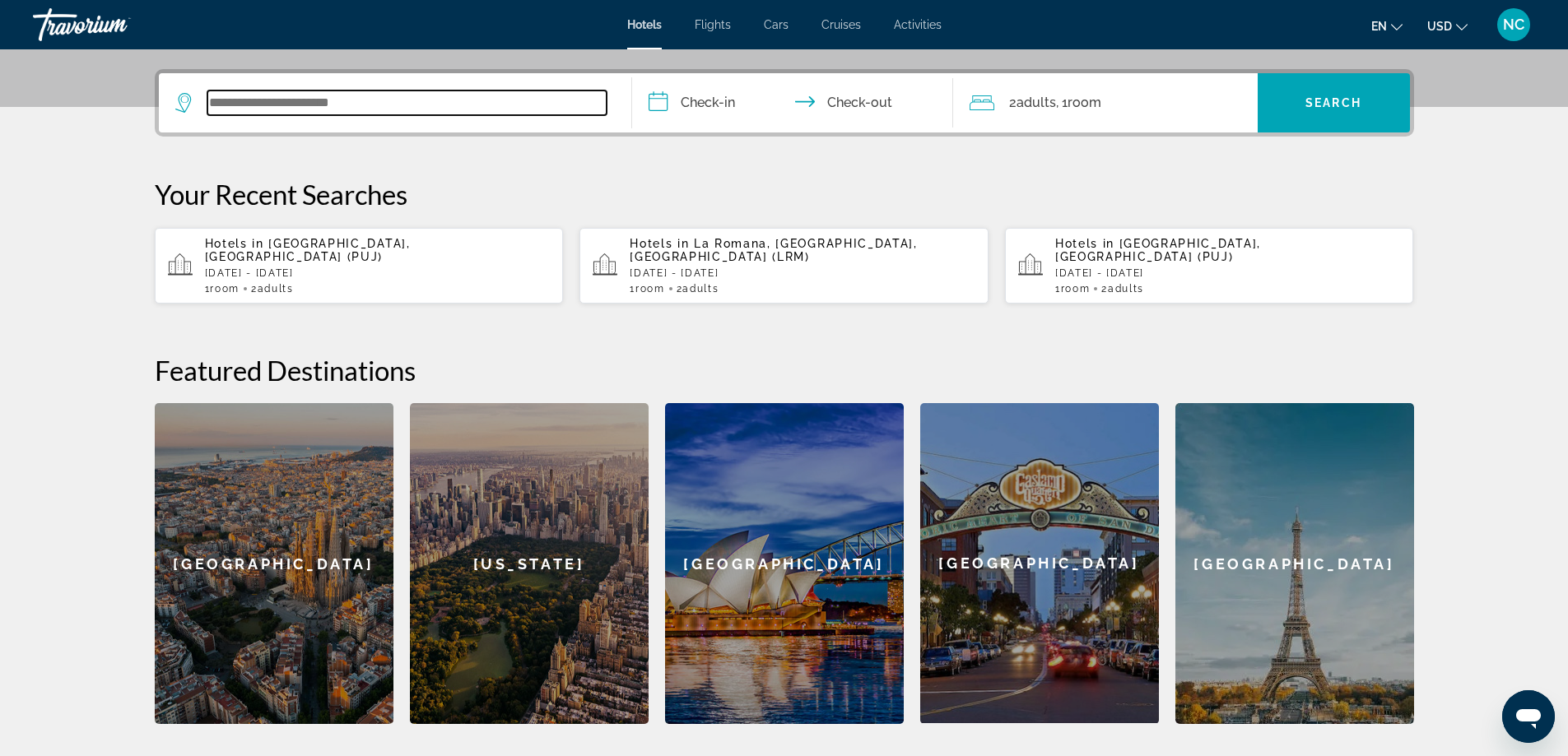
scroll to position [402, 0]
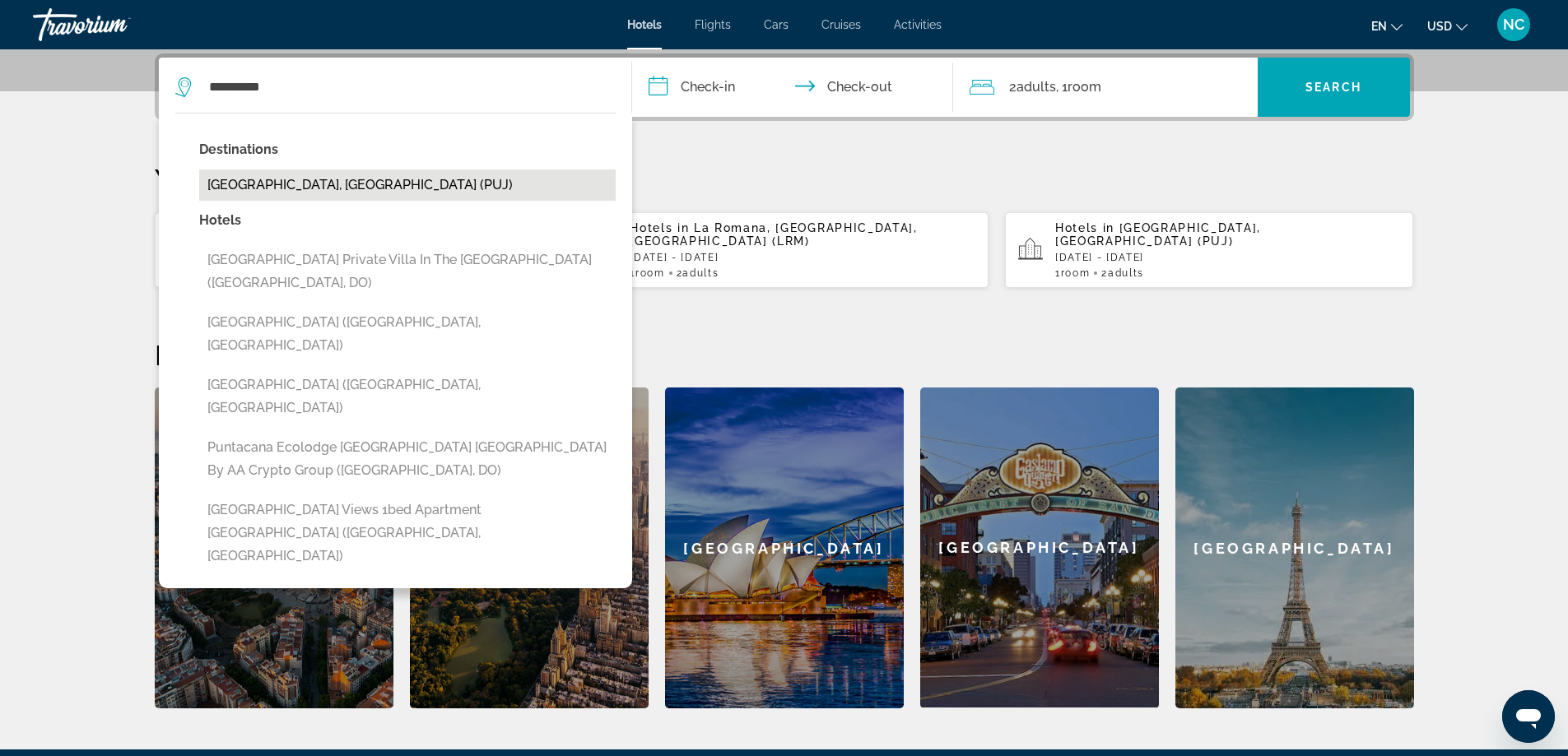
click at [350, 184] on button "[GEOGRAPHIC_DATA], [GEOGRAPHIC_DATA] (PUJ)" at bounding box center [407, 185] width 416 height 31
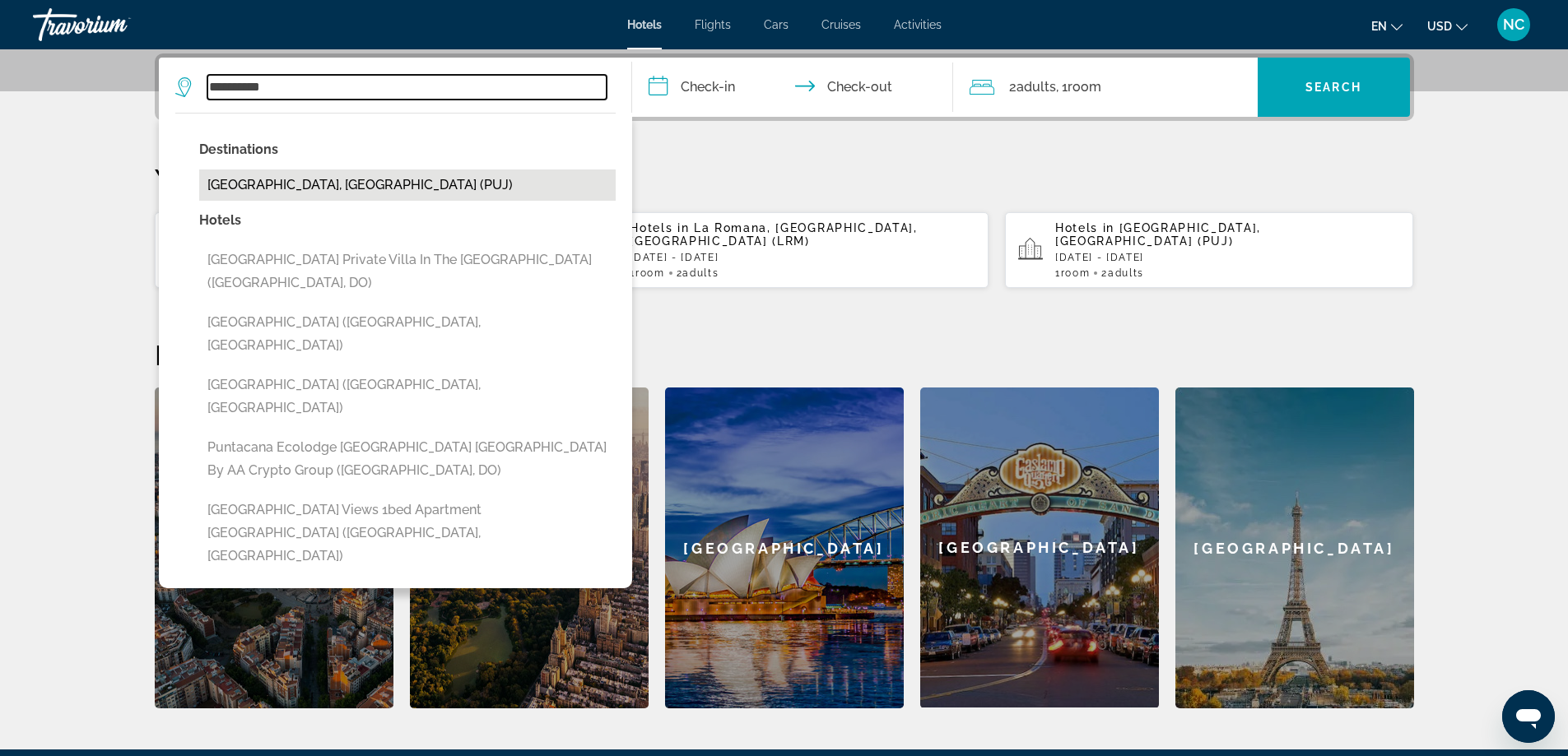
type input "**********"
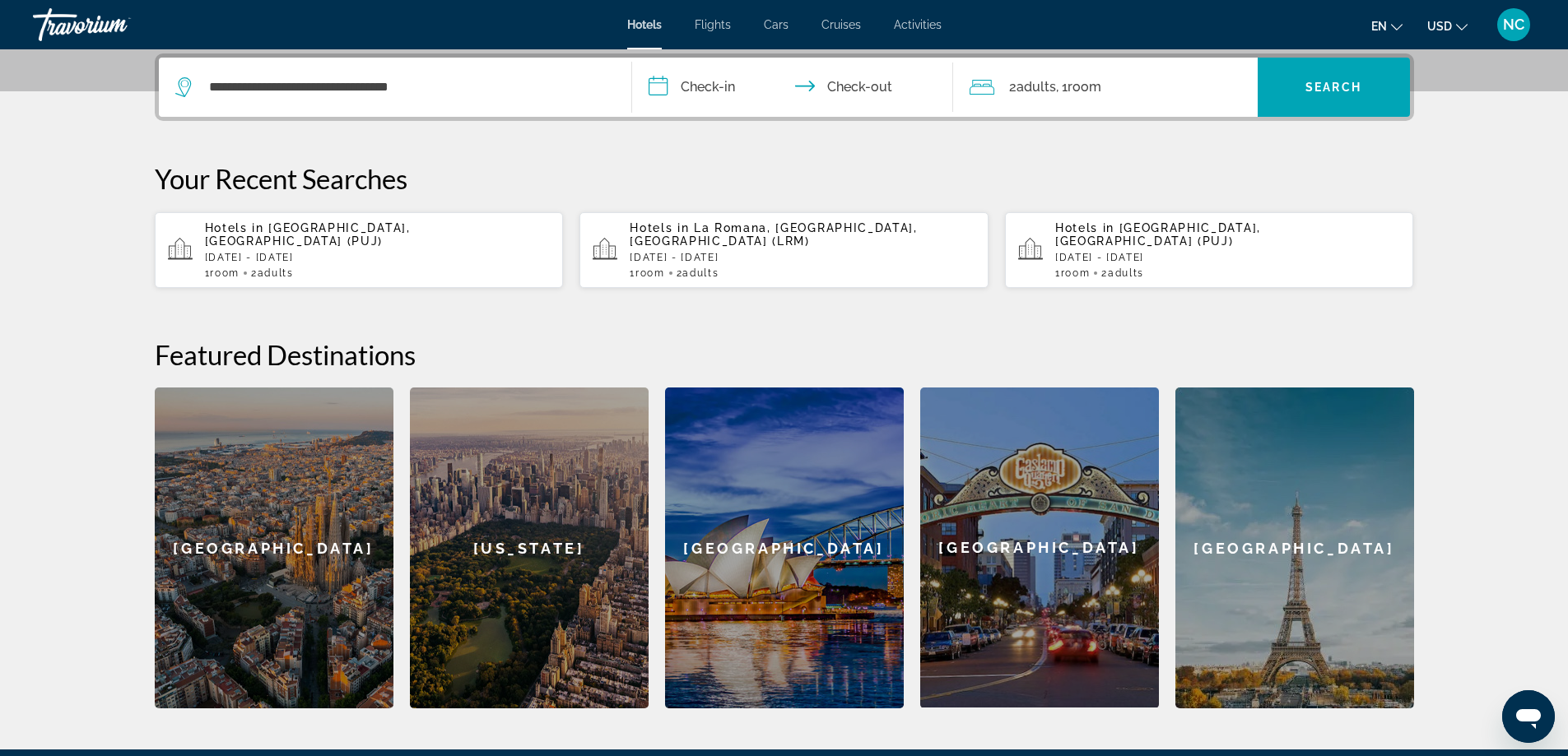
click at [663, 84] on input "**********" at bounding box center [795, 90] width 327 height 64
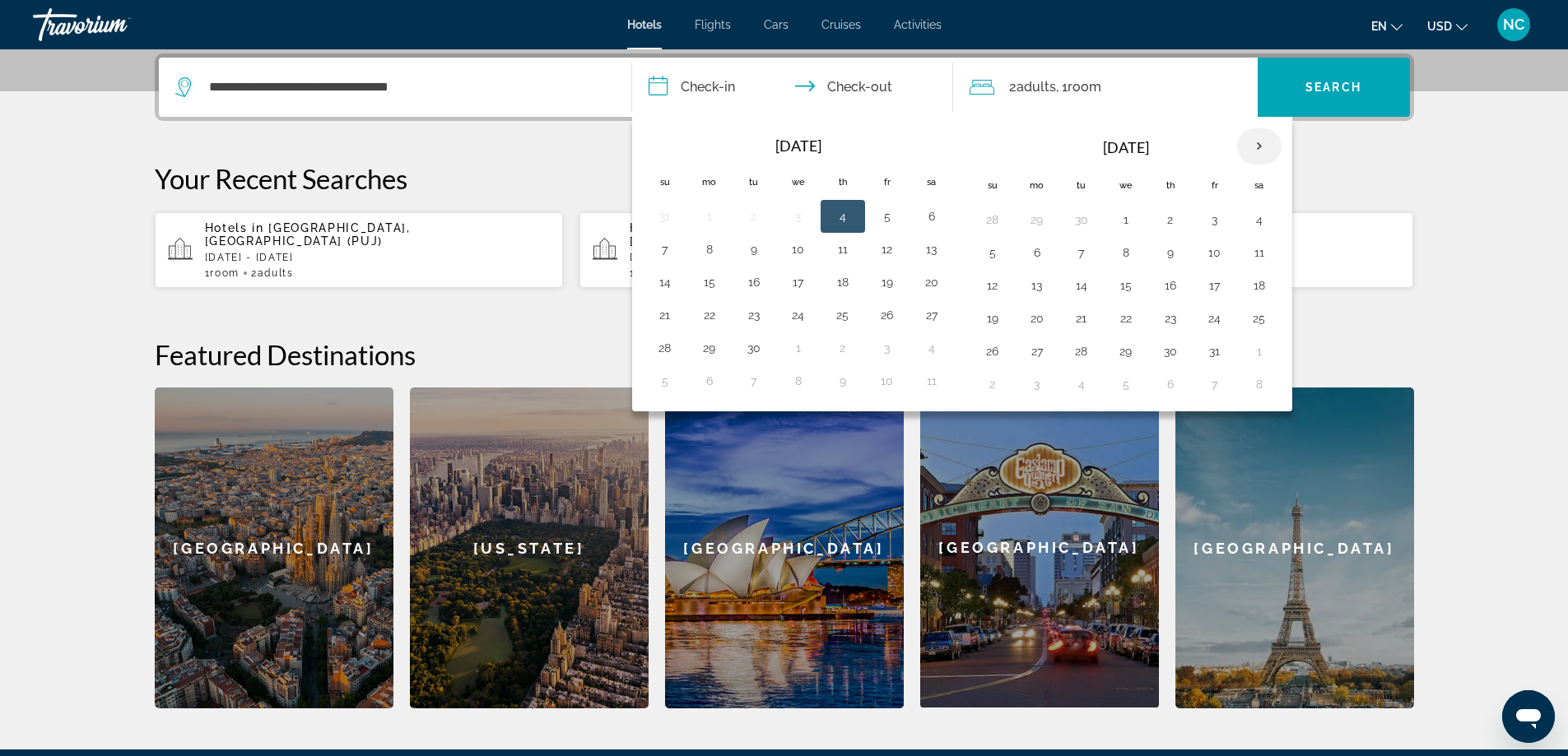
click at [1260, 149] on th "Next month" at bounding box center [1259, 147] width 44 height 37
click at [663, 319] on button "19" at bounding box center [664, 318] width 27 height 23
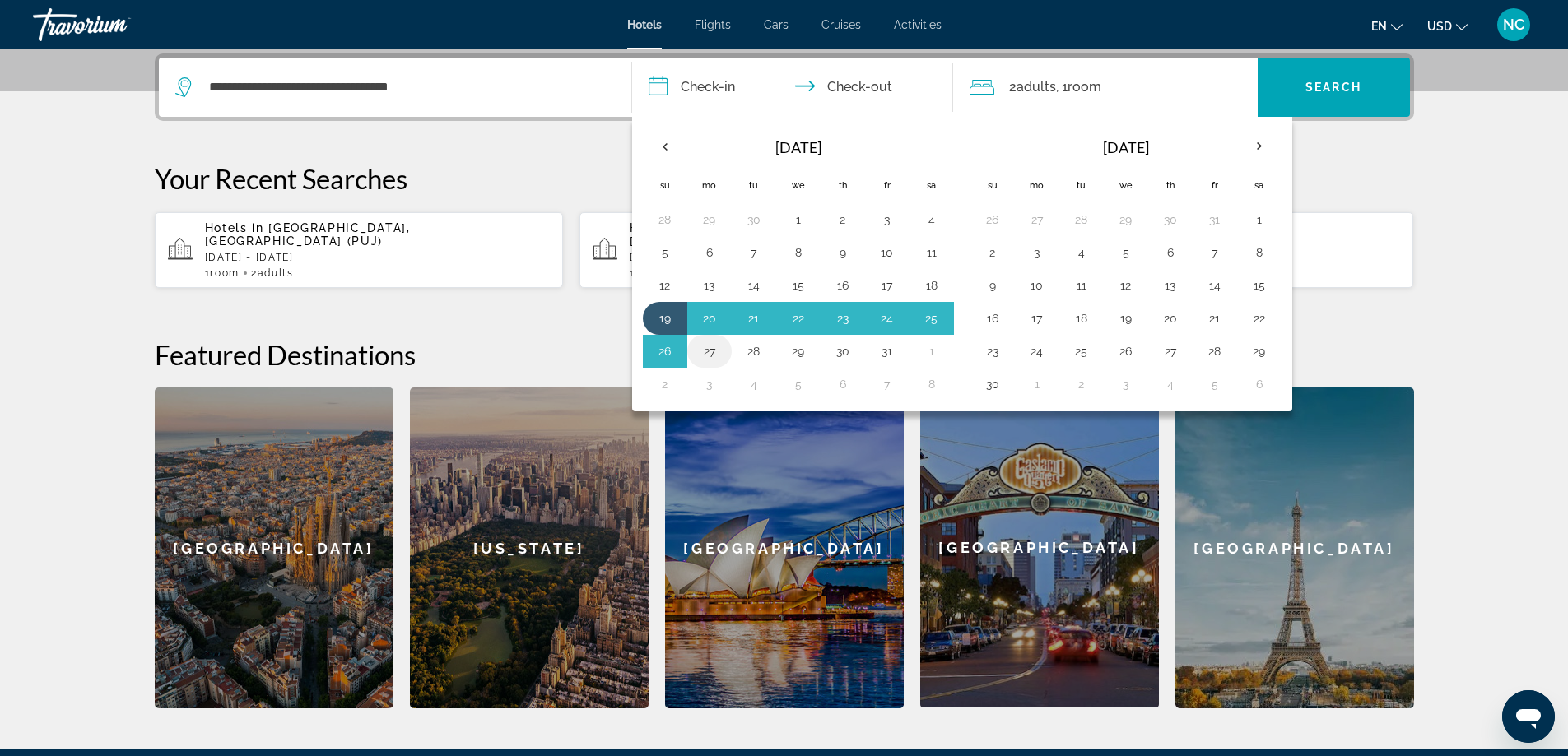
click at [707, 353] on button "27" at bounding box center [709, 351] width 27 height 23
type input "**********"
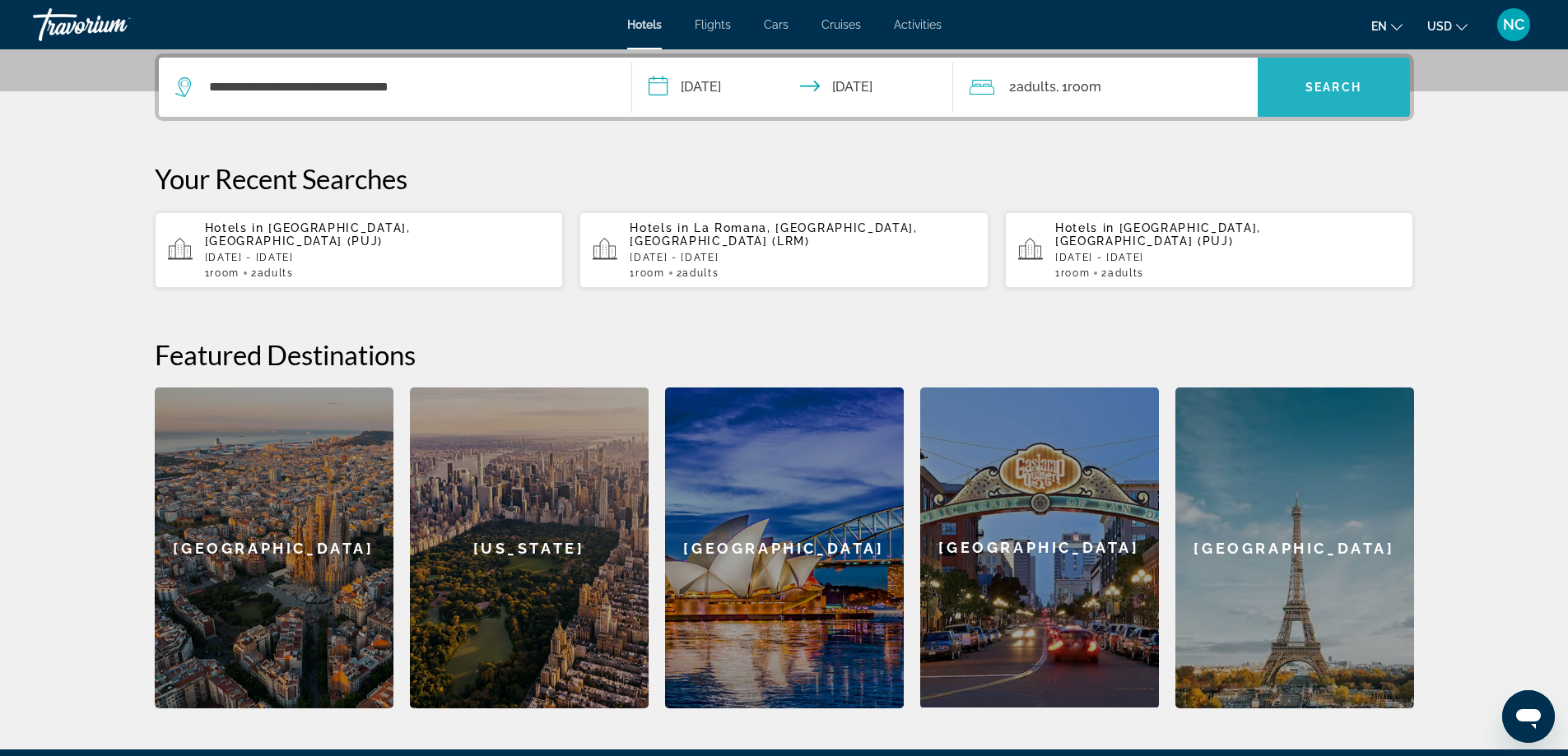
click at [1330, 78] on span "Search widget" at bounding box center [1333, 87] width 152 height 39
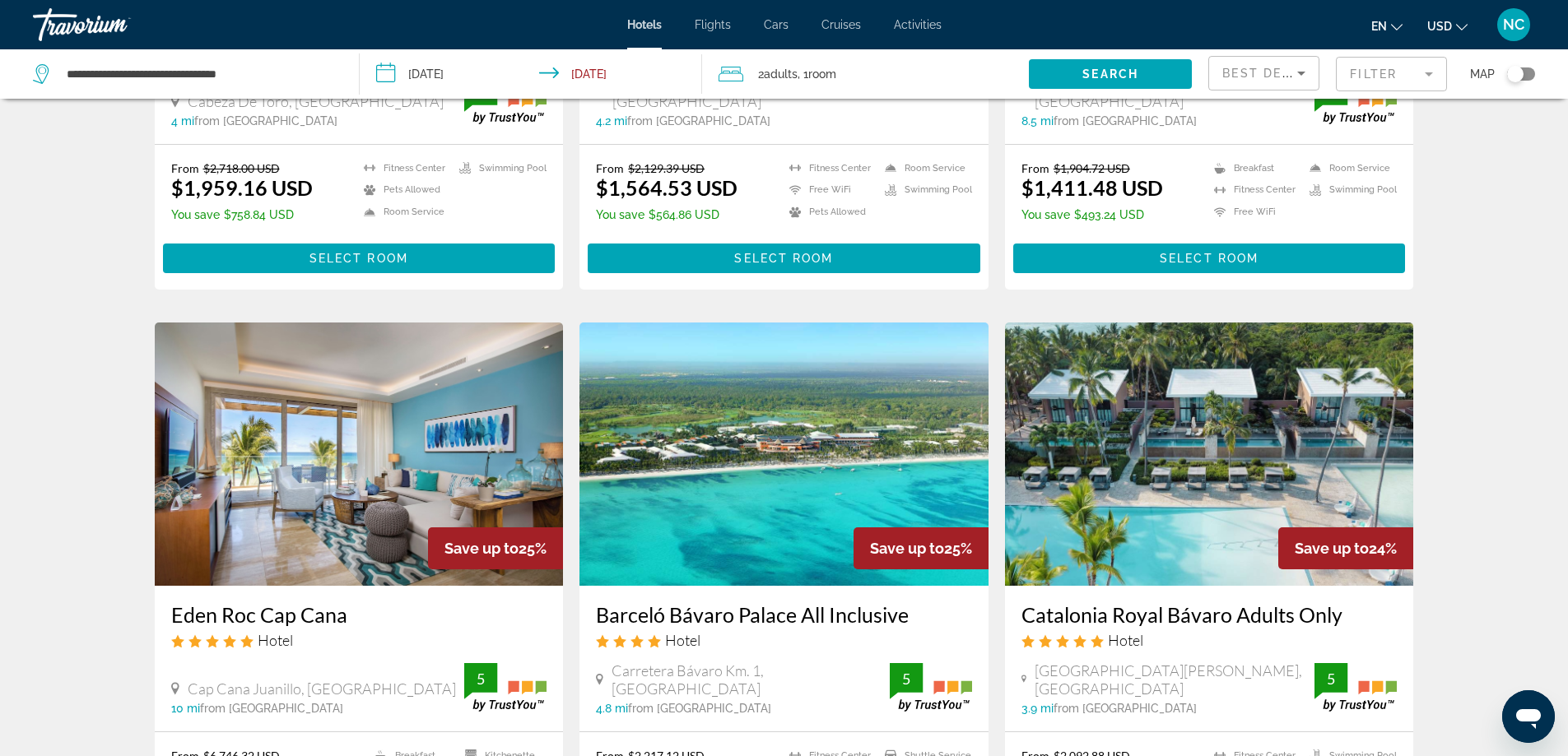
scroll to position [2057, 0]
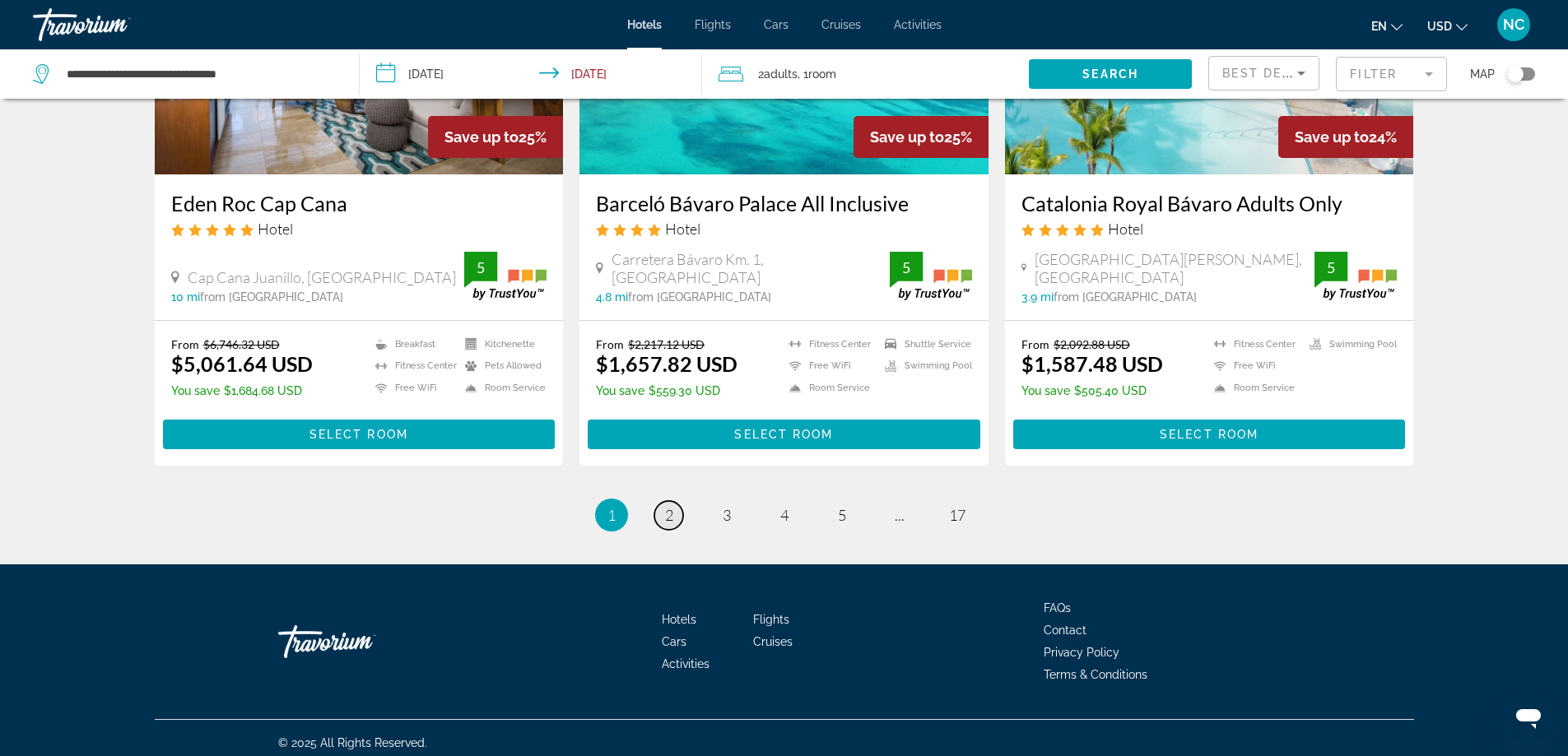
click at [669, 510] on span "2" at bounding box center [669, 515] width 8 height 18
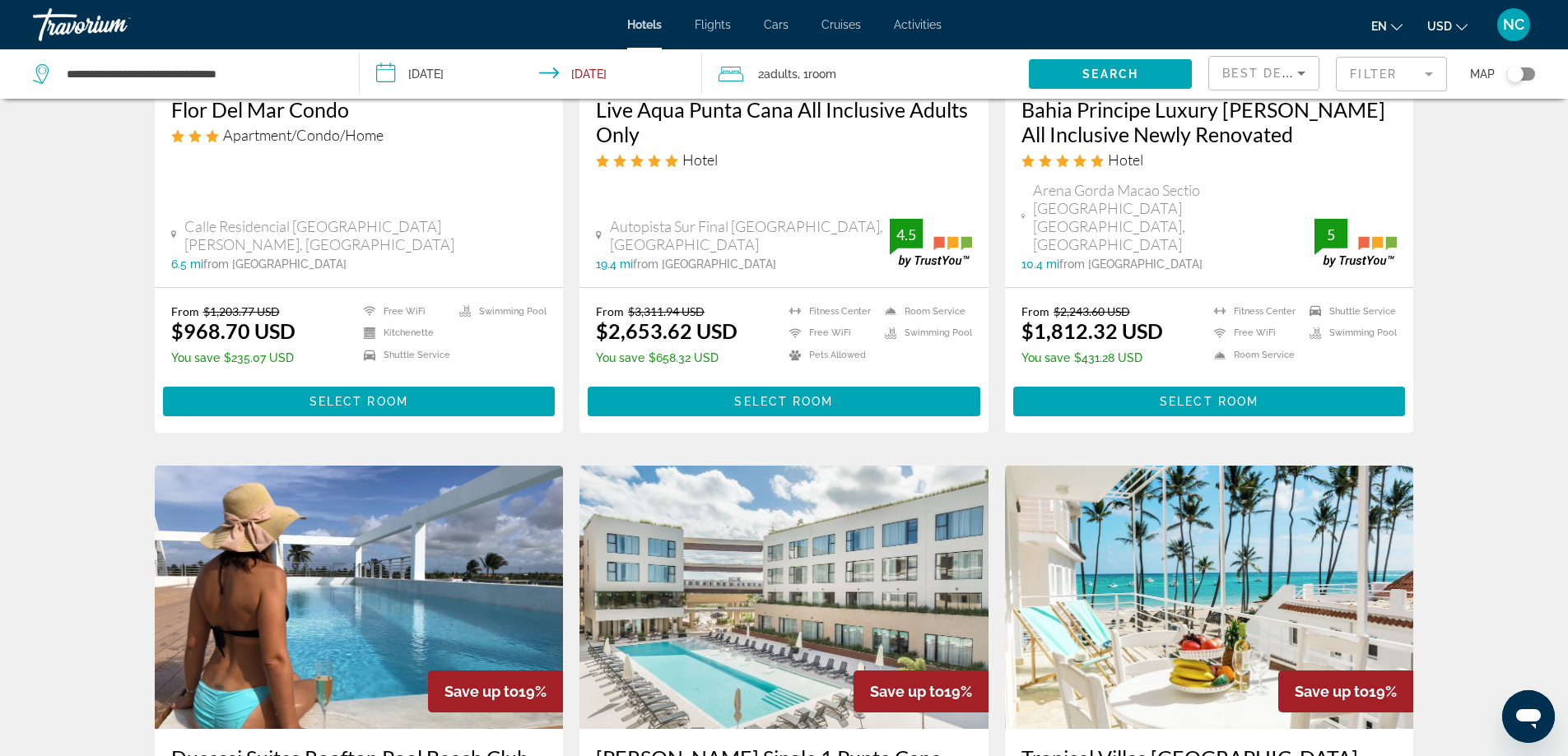
scroll to position [2057, 0]
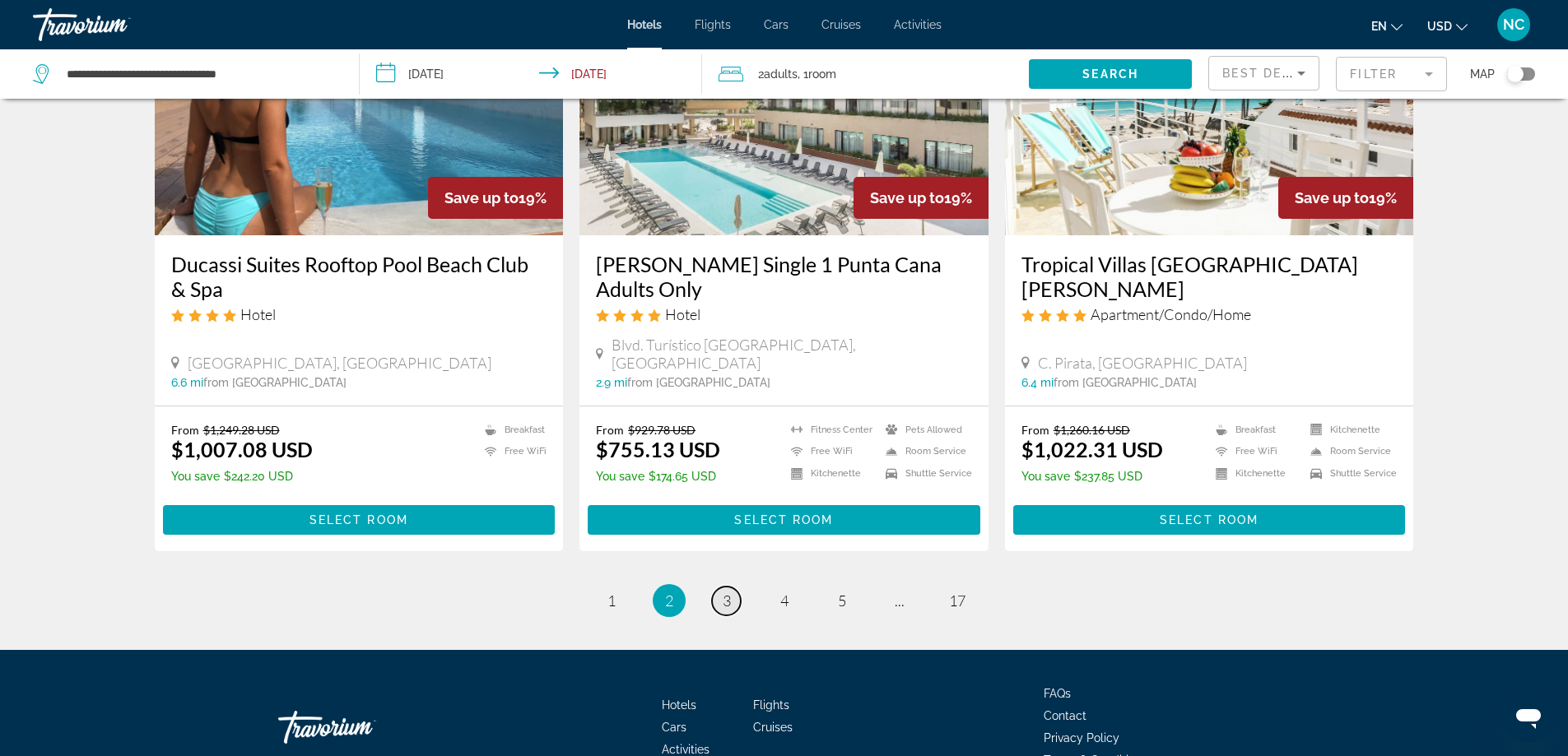
click at [723, 592] on span "3" at bounding box center [726, 601] width 8 height 18
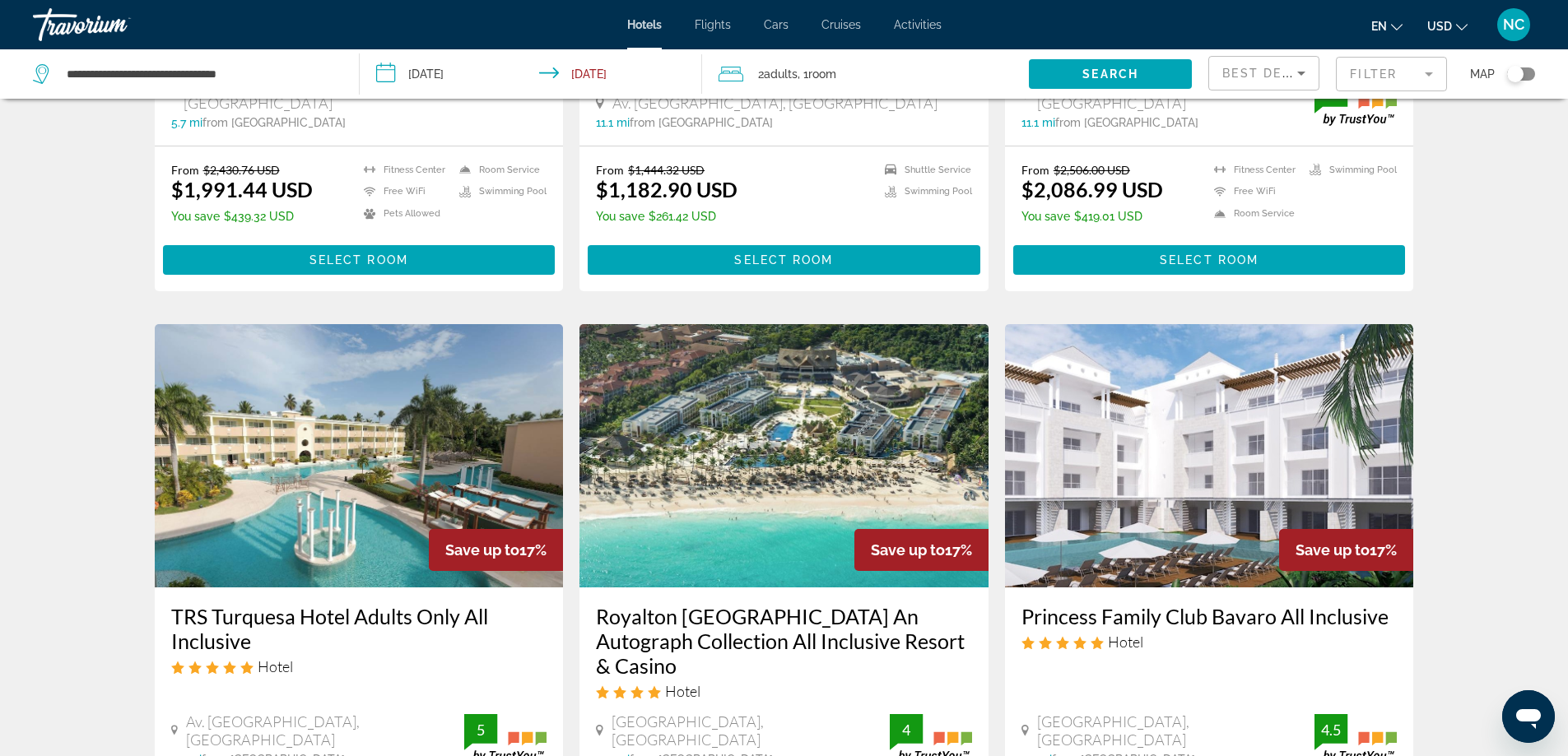
scroll to position [1975, 0]
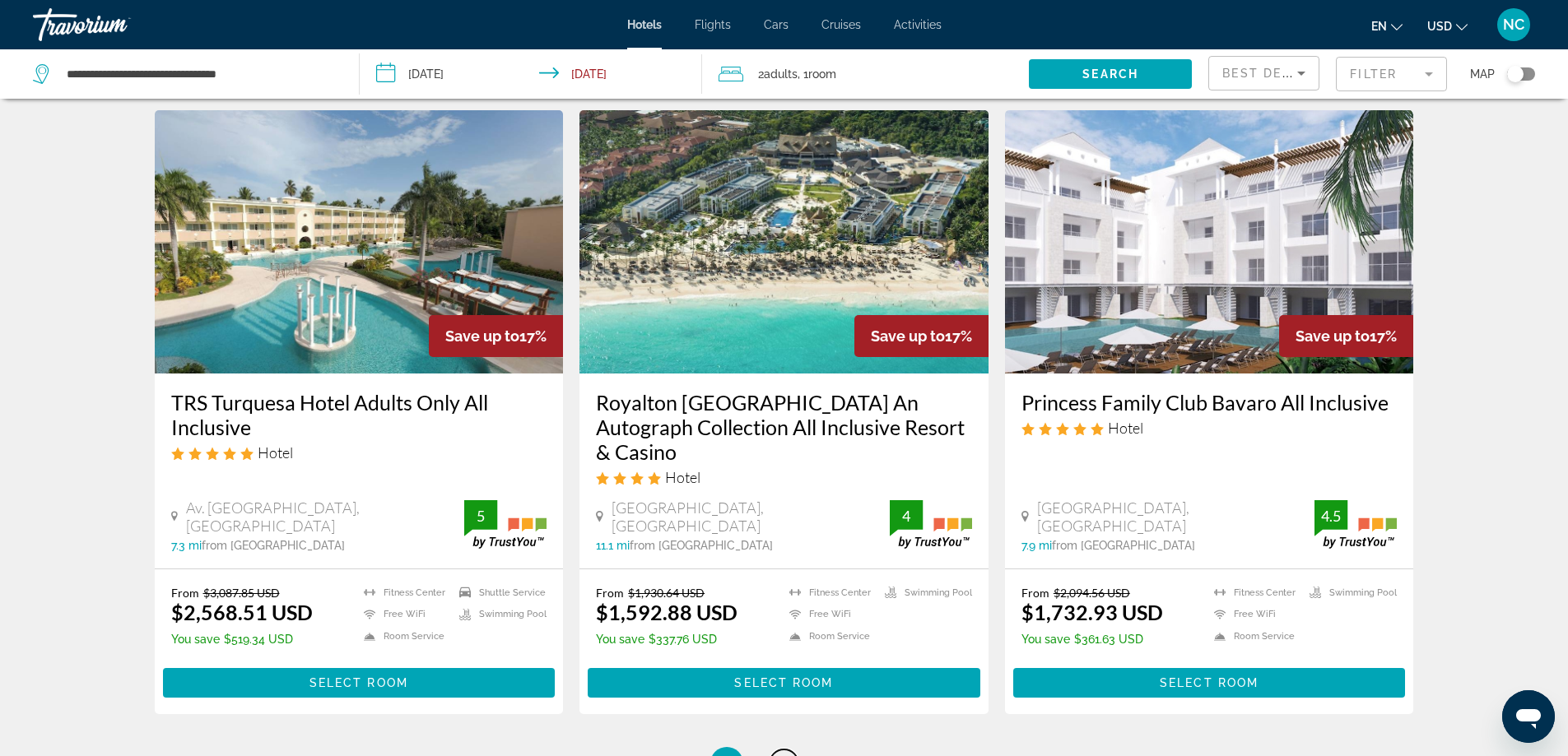
click at [791, 750] on link "page 4" at bounding box center [784, 763] width 28 height 28
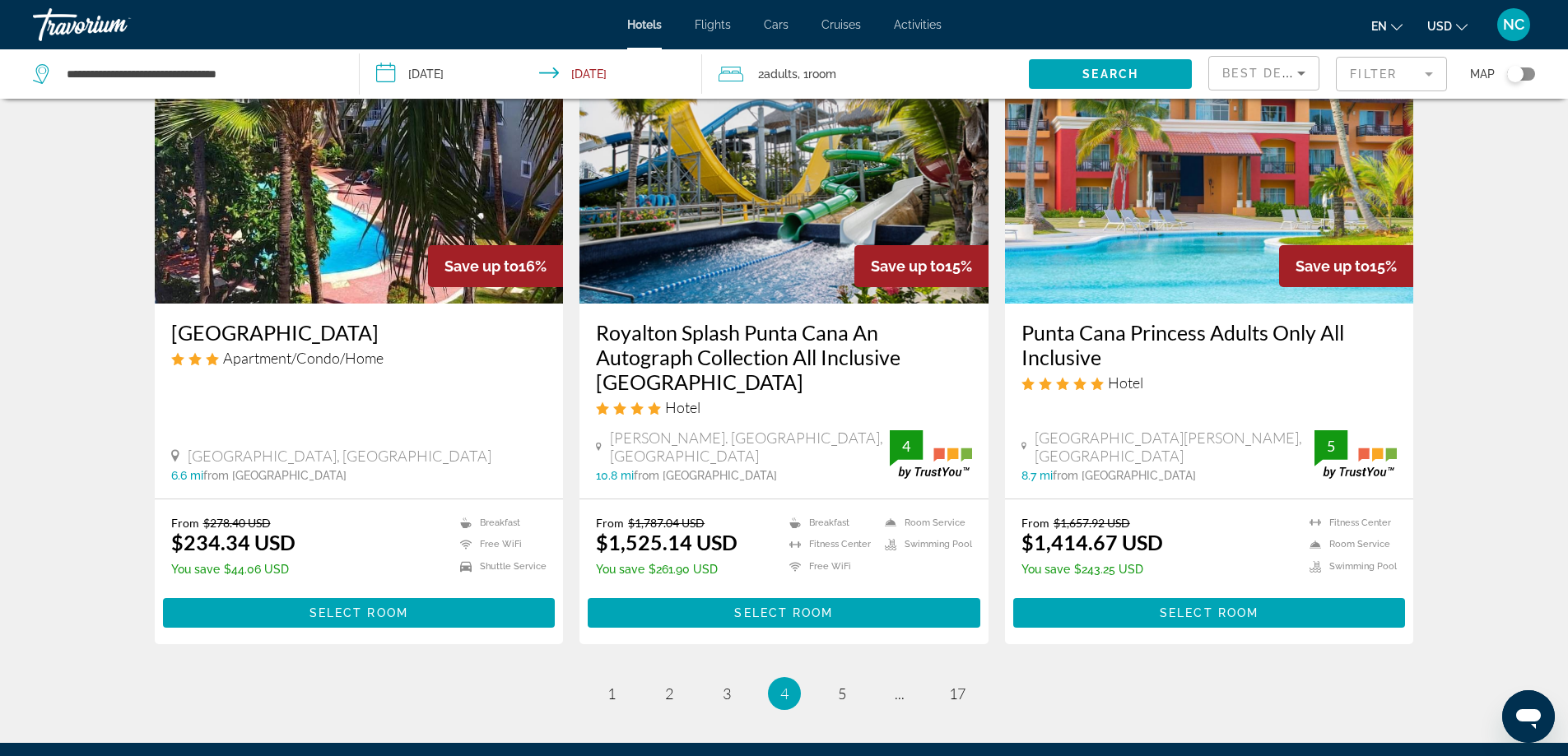
scroll to position [2121, 0]
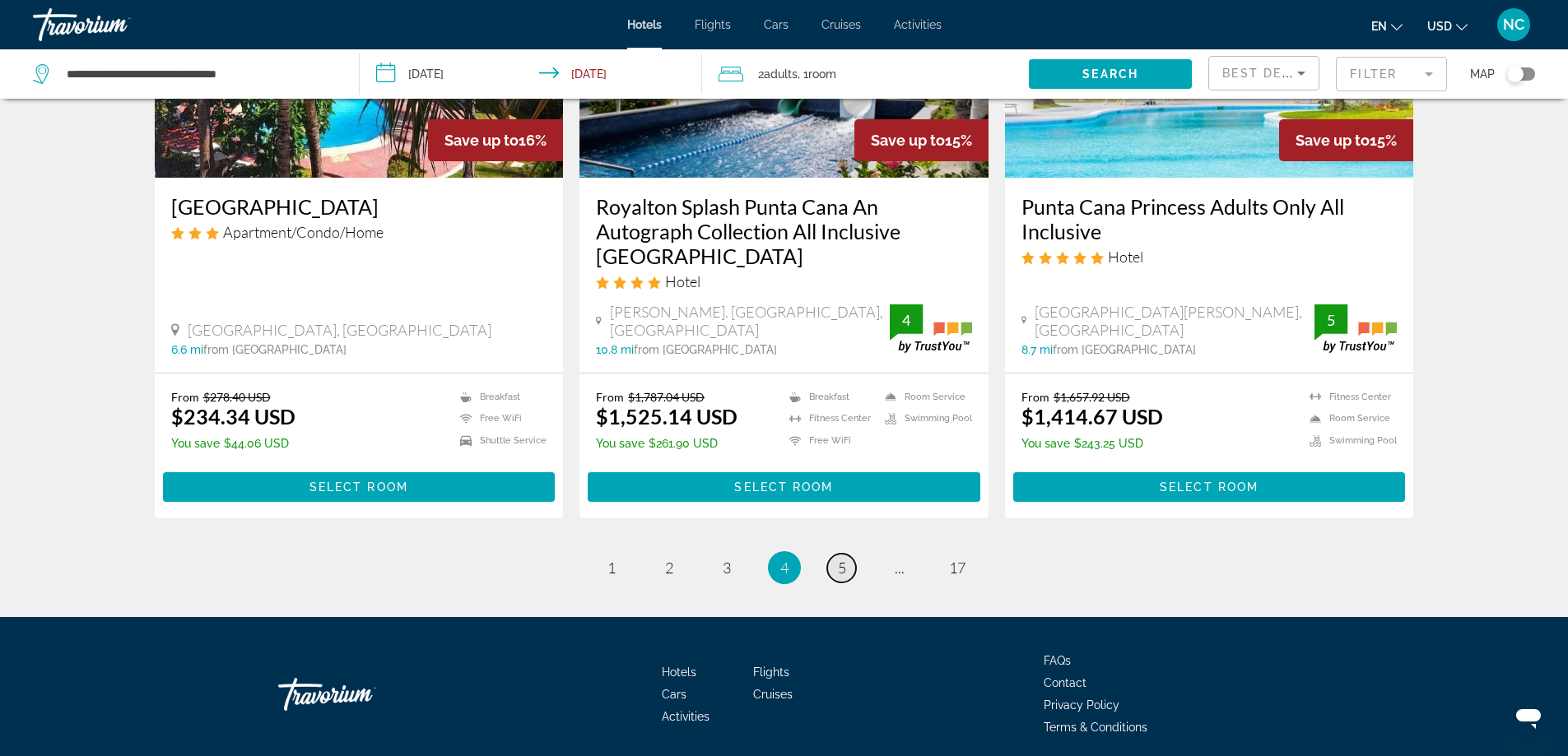
click at [841, 559] on span "5" at bounding box center [841, 568] width 8 height 18
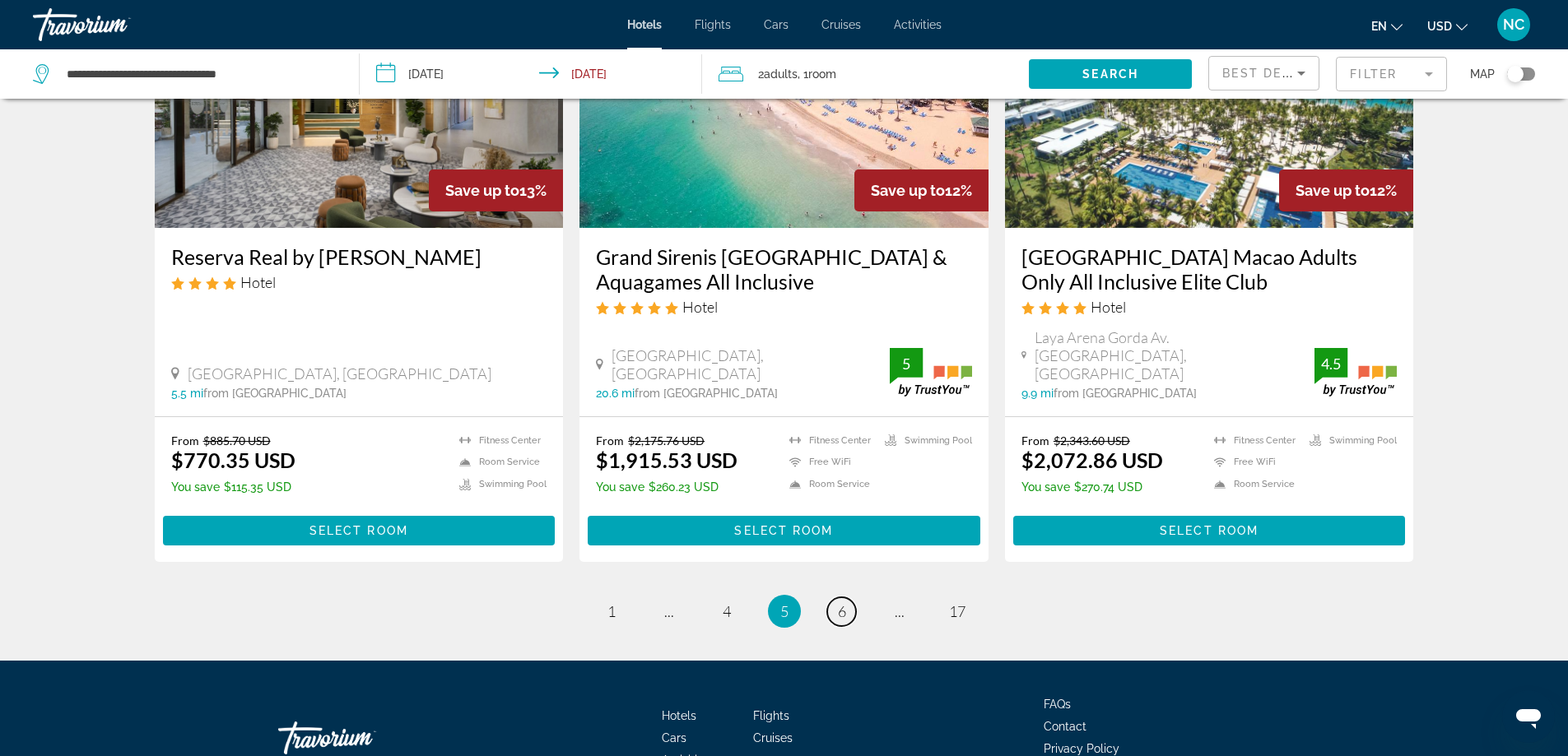
scroll to position [2057, 0]
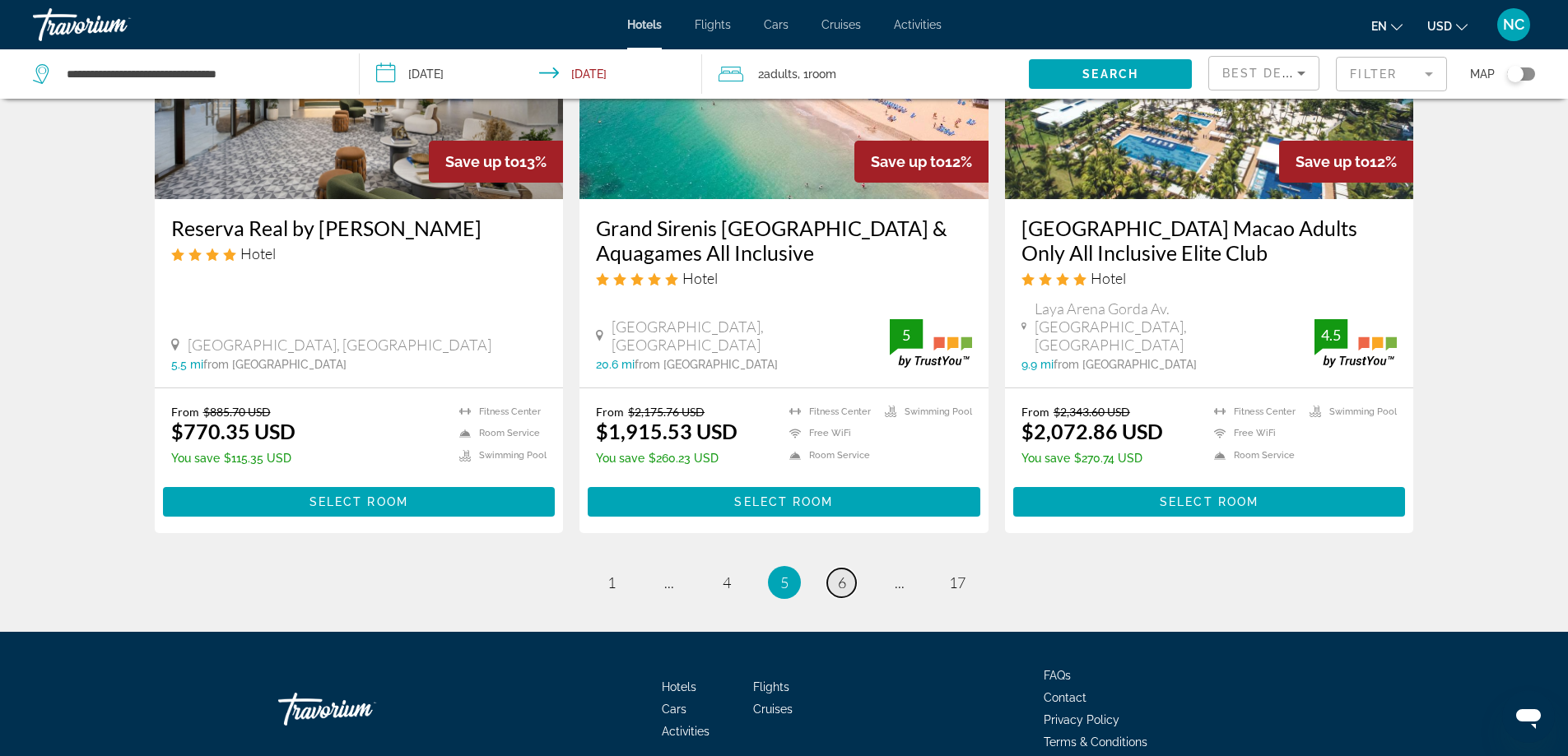
click at [842, 574] on span "6" at bounding box center [841, 583] width 8 height 18
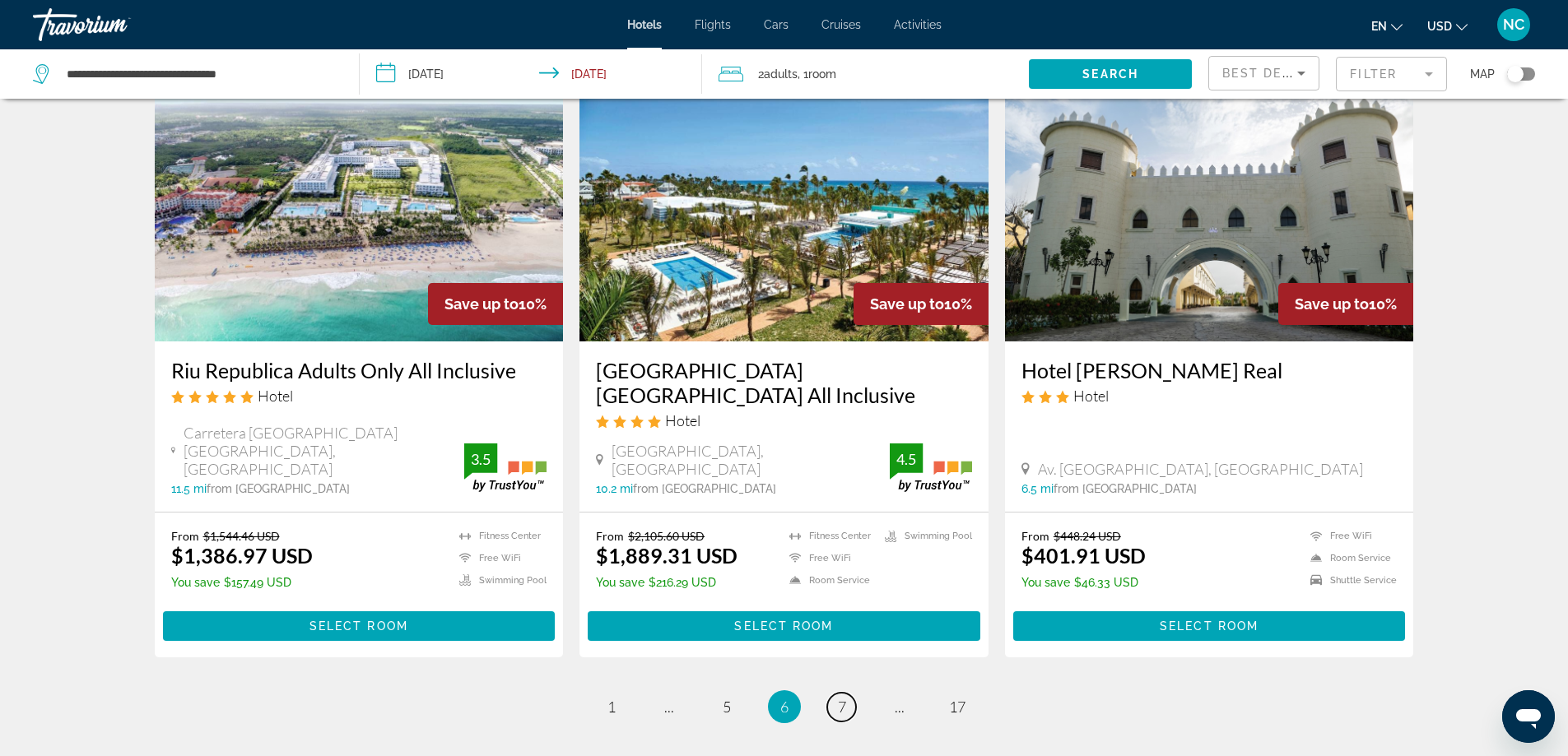
scroll to position [1892, 0]
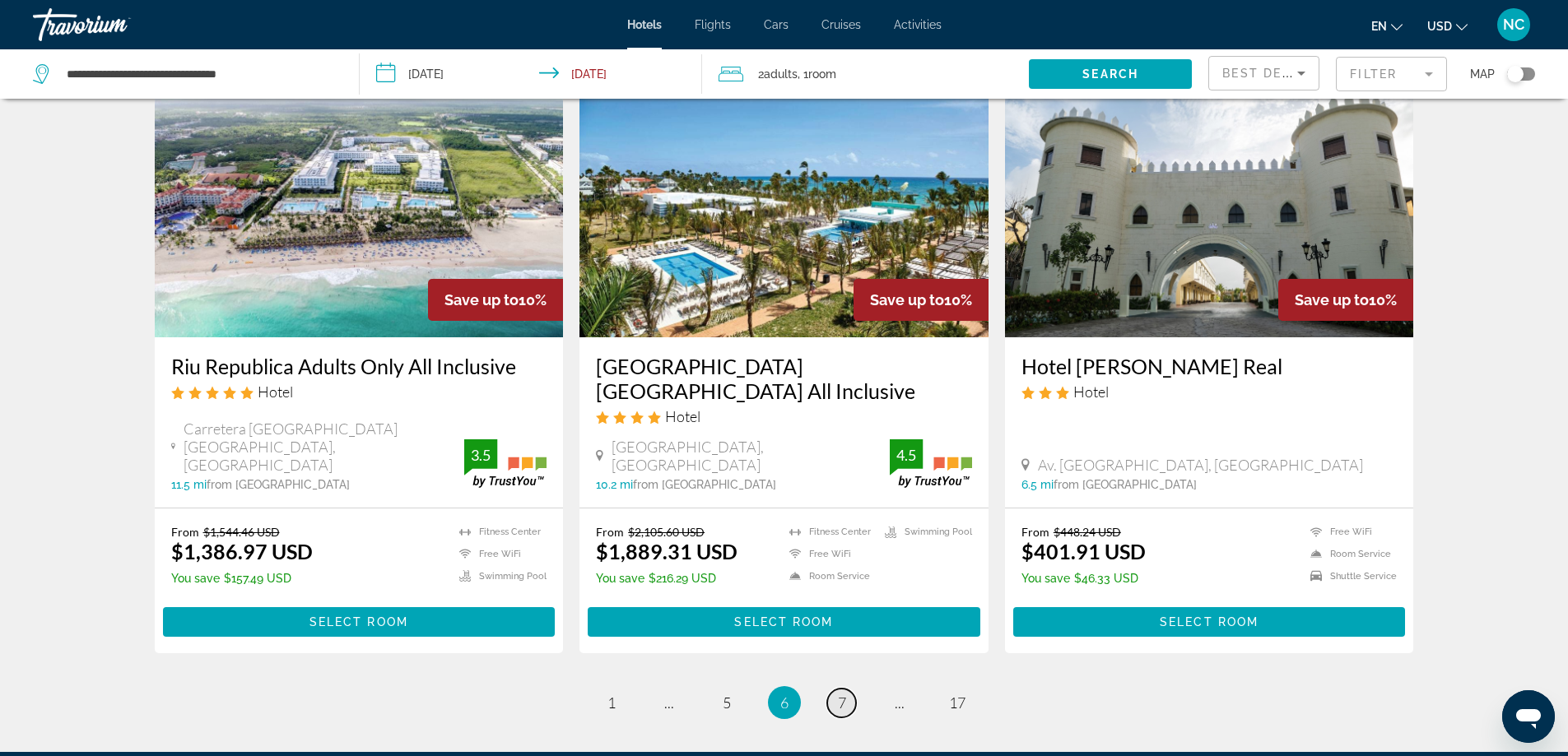
click at [836, 689] on link "page 7" at bounding box center [841, 703] width 28 height 28
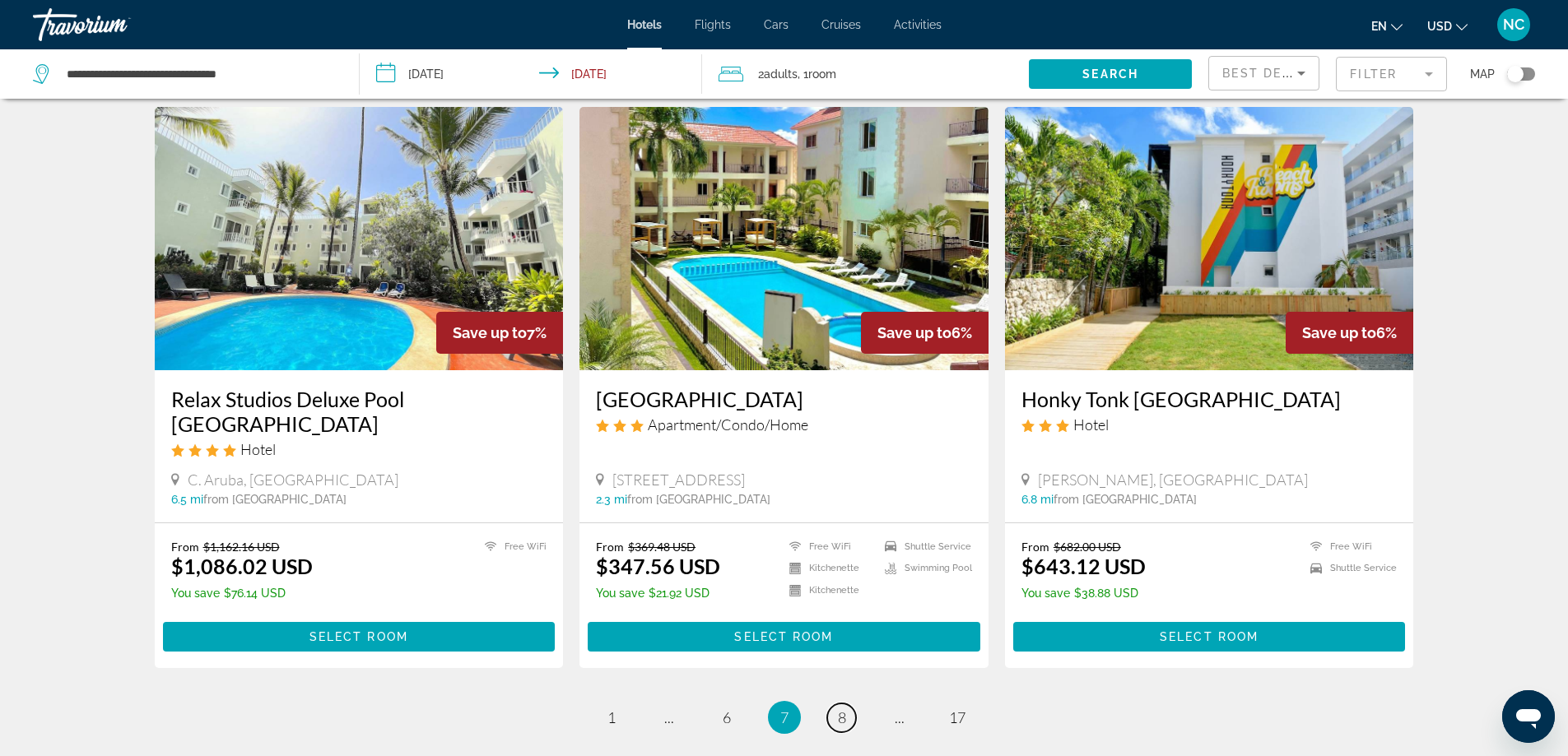
scroll to position [2071, 0]
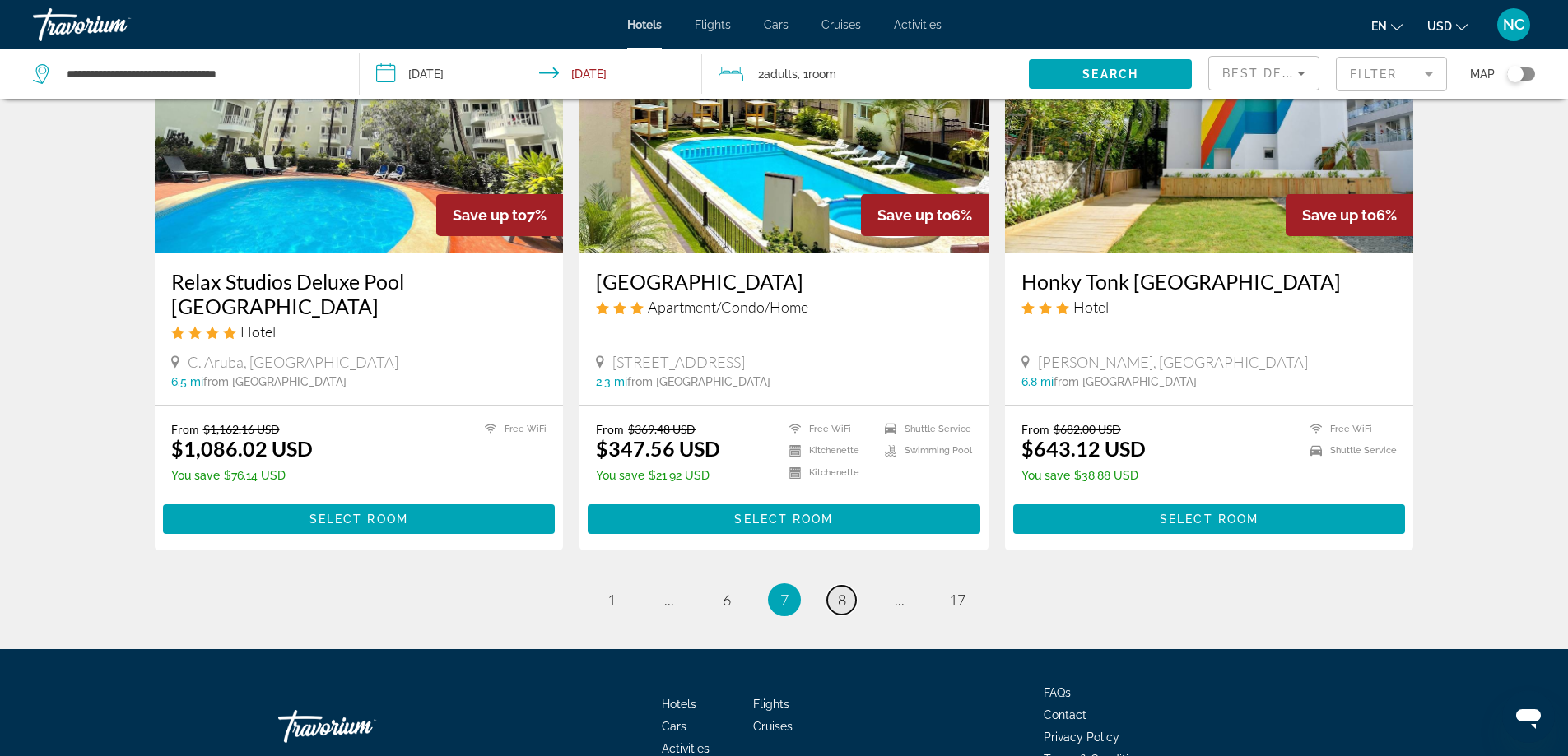
click at [846, 586] on link "page 8" at bounding box center [841, 599] width 28 height 28
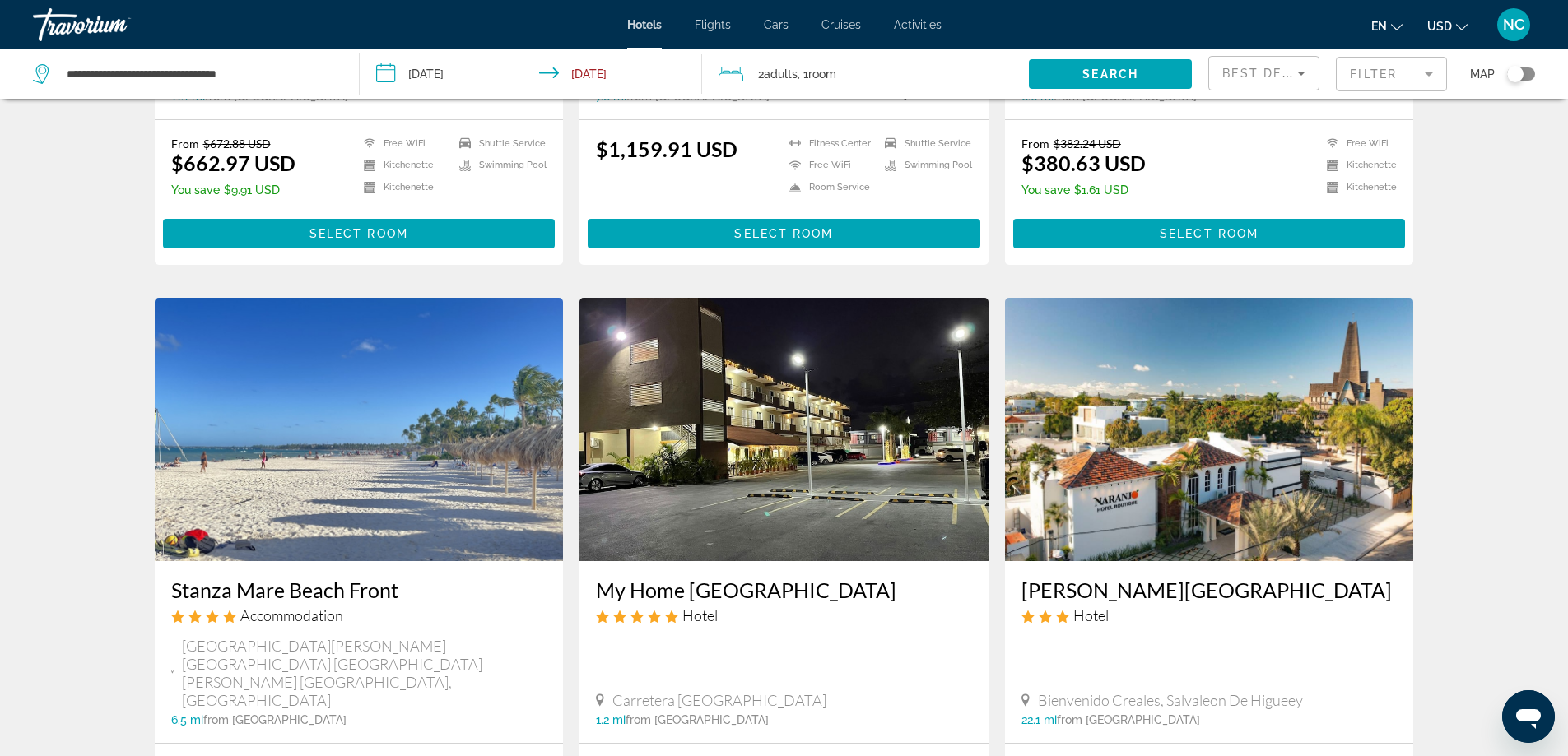
scroll to position [2041, 0]
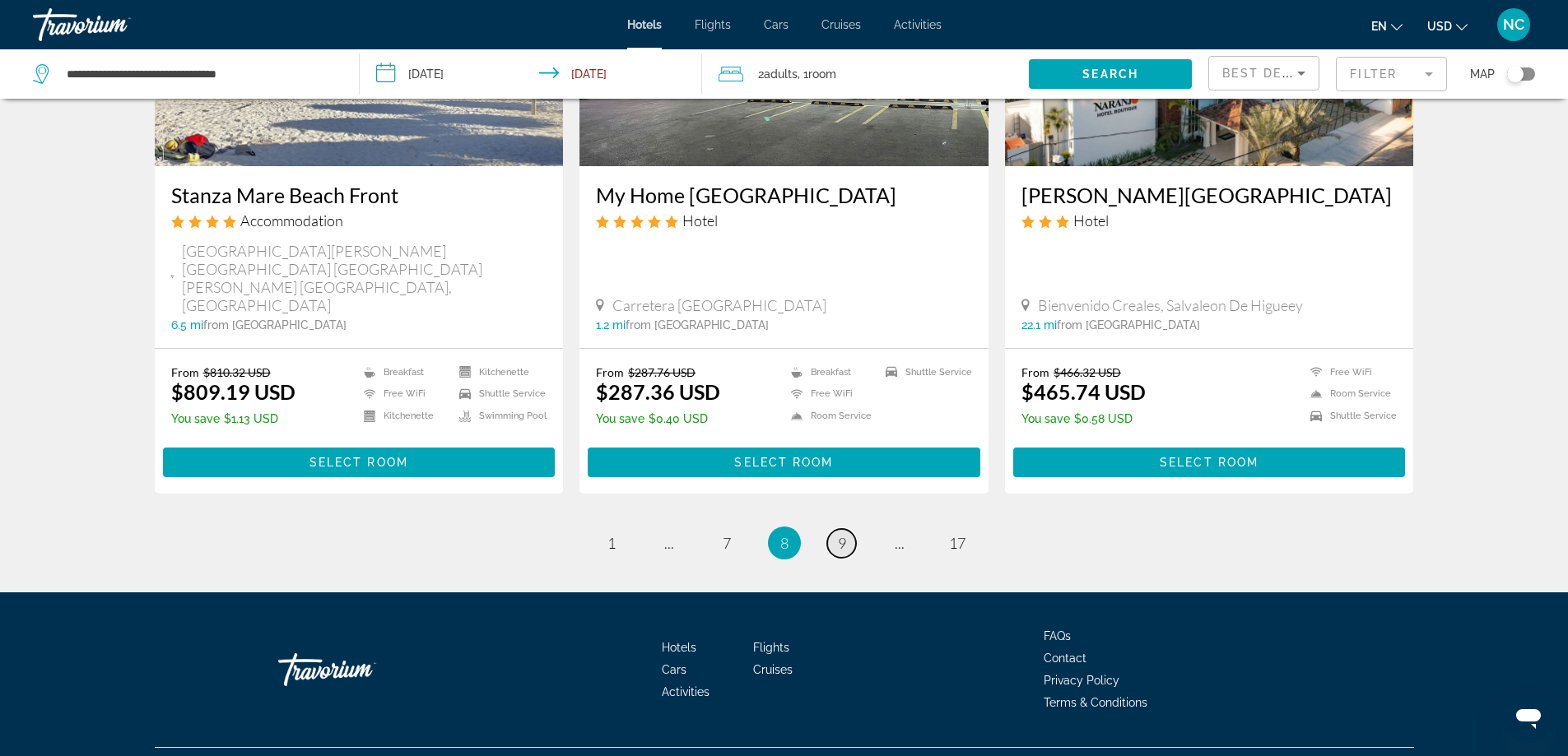
click at [842, 534] on span "9" at bounding box center [841, 543] width 8 height 18
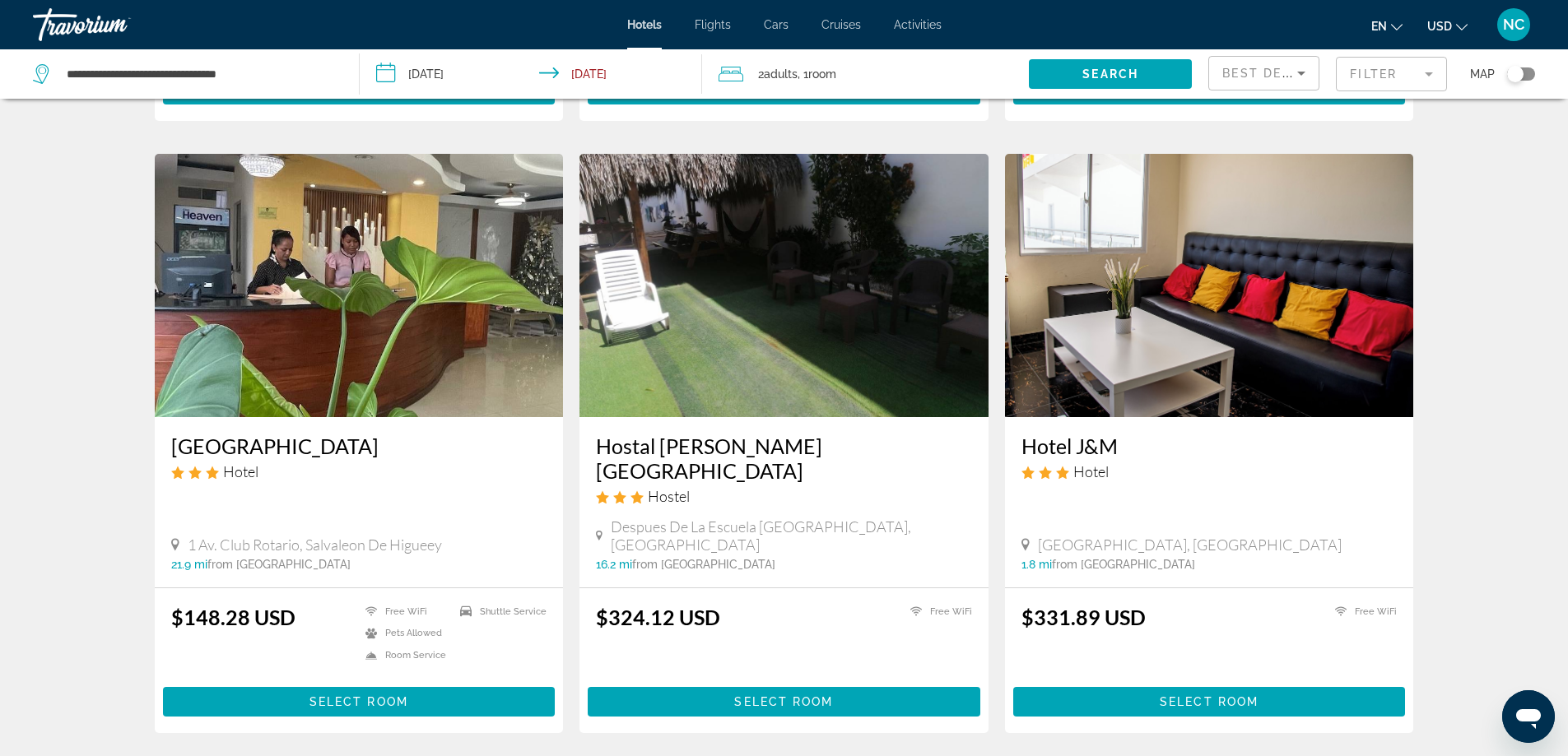
scroll to position [1892, 0]
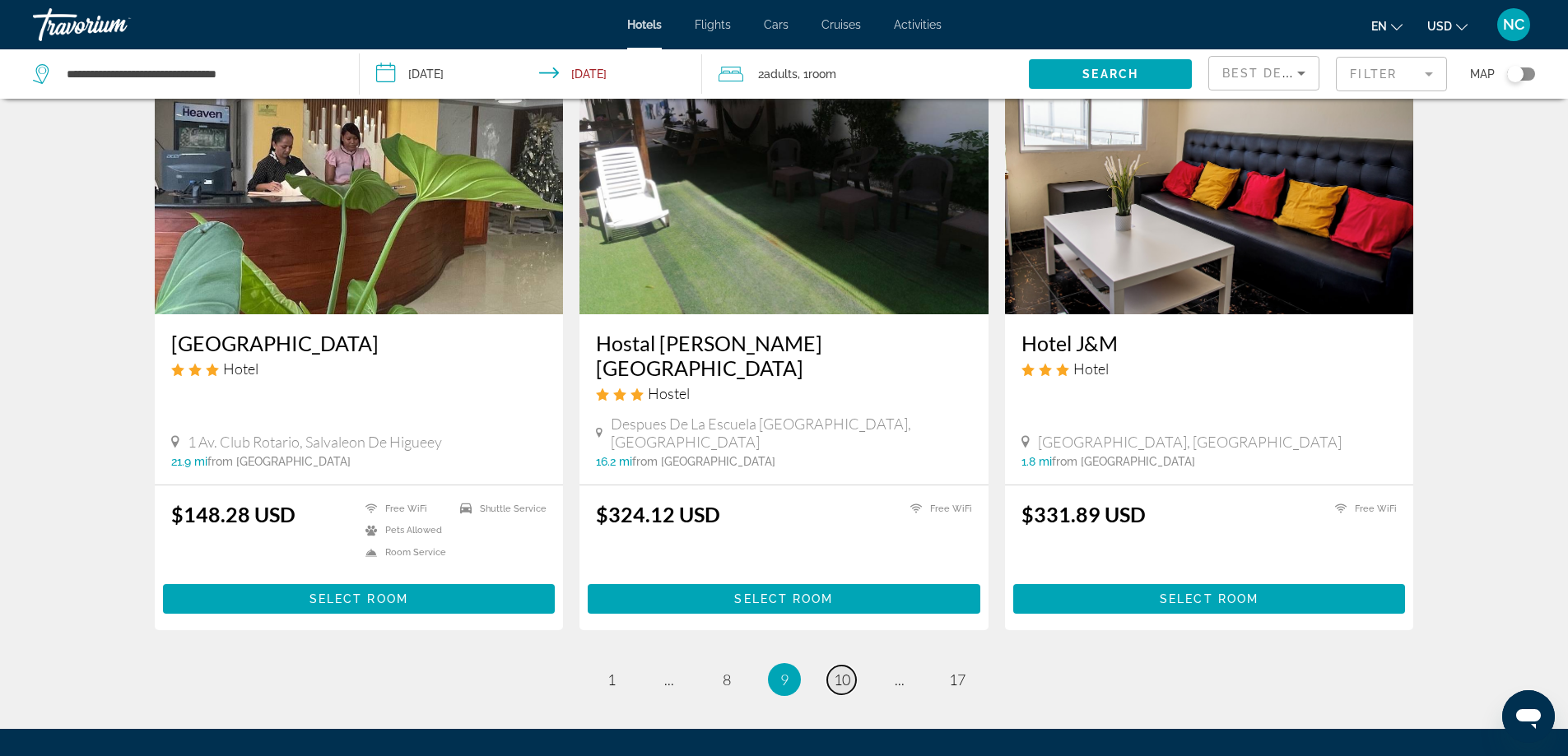
click at [845, 671] on span "10" at bounding box center [842, 680] width 16 height 18
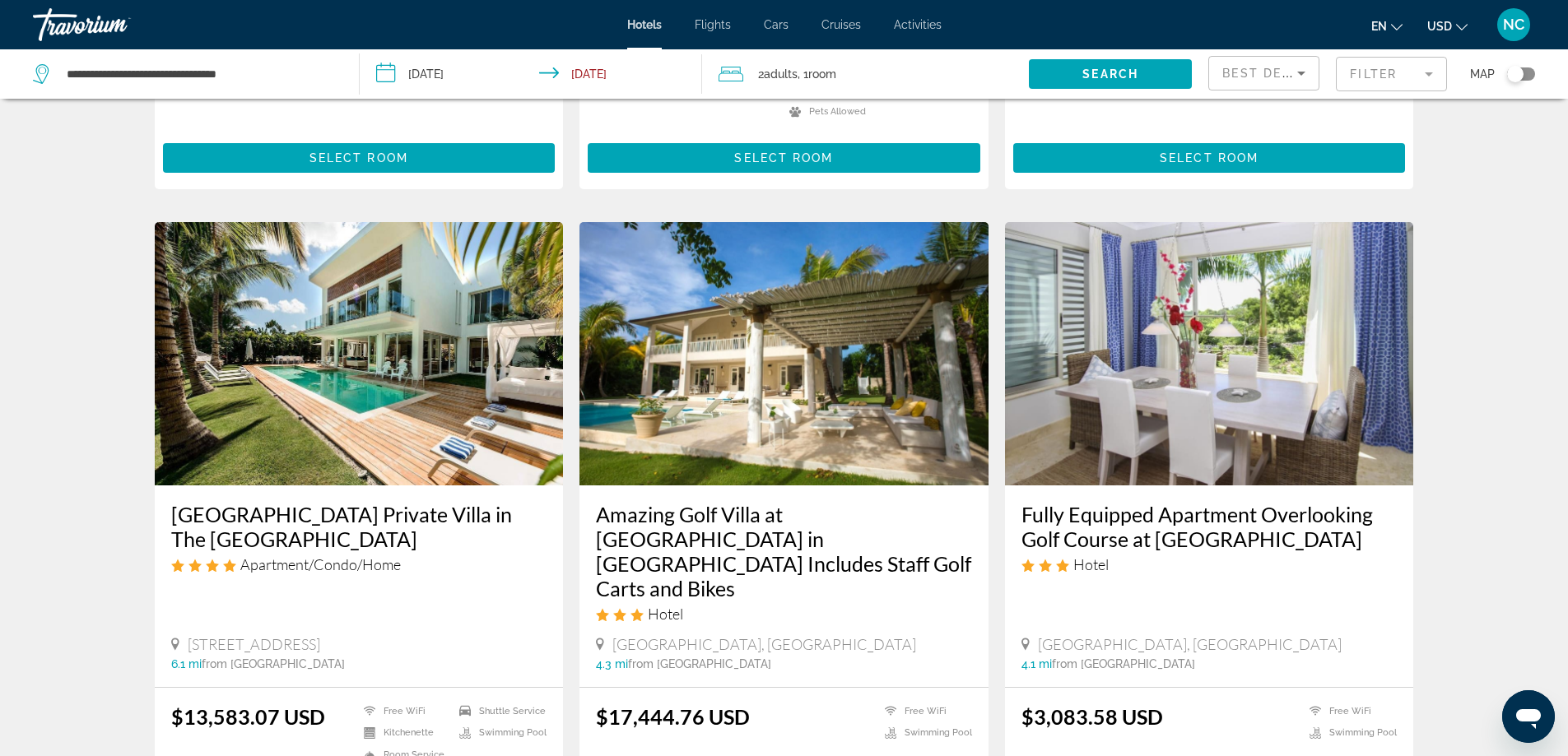
scroll to position [2020, 0]
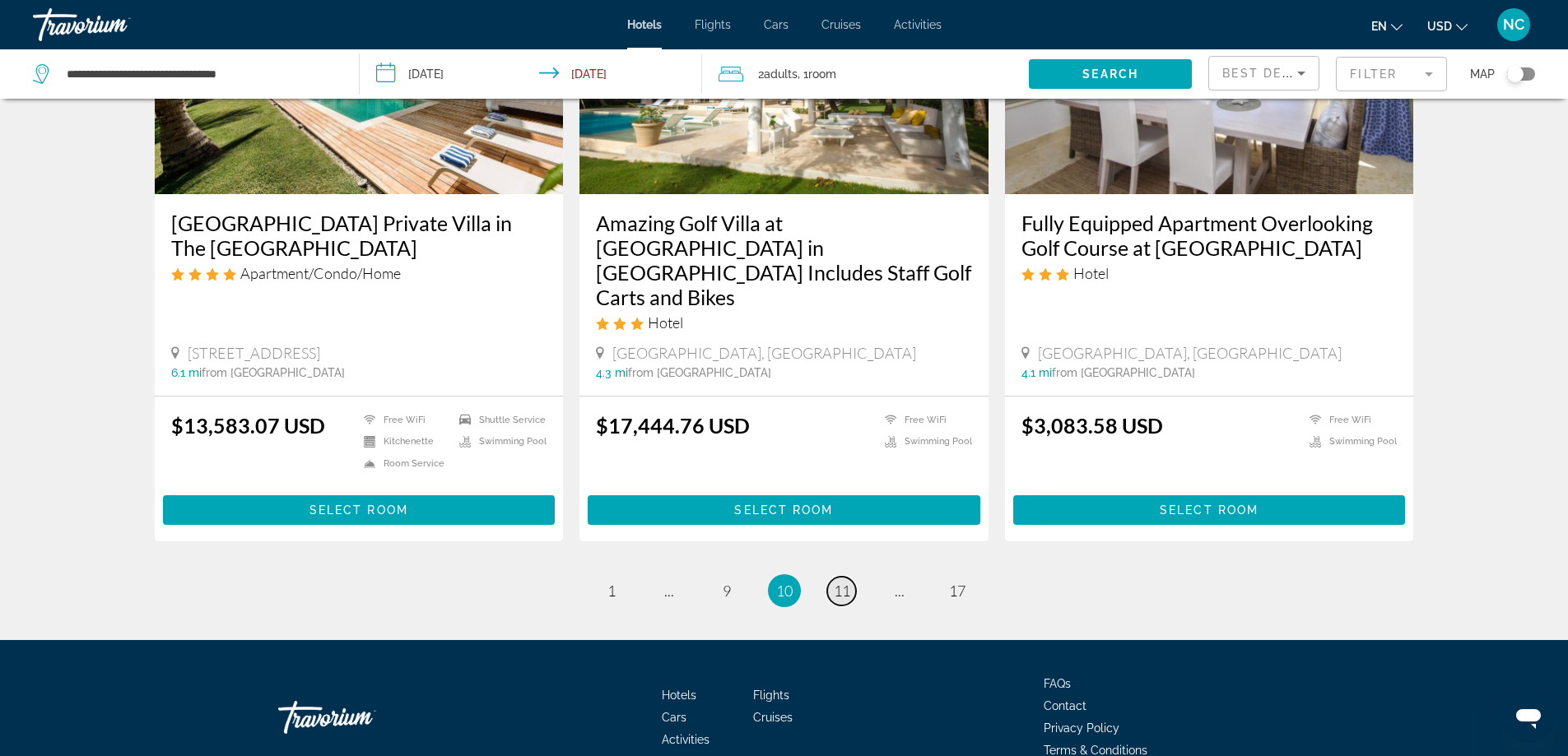
click at [849, 582] on span "11" at bounding box center [842, 591] width 16 height 18
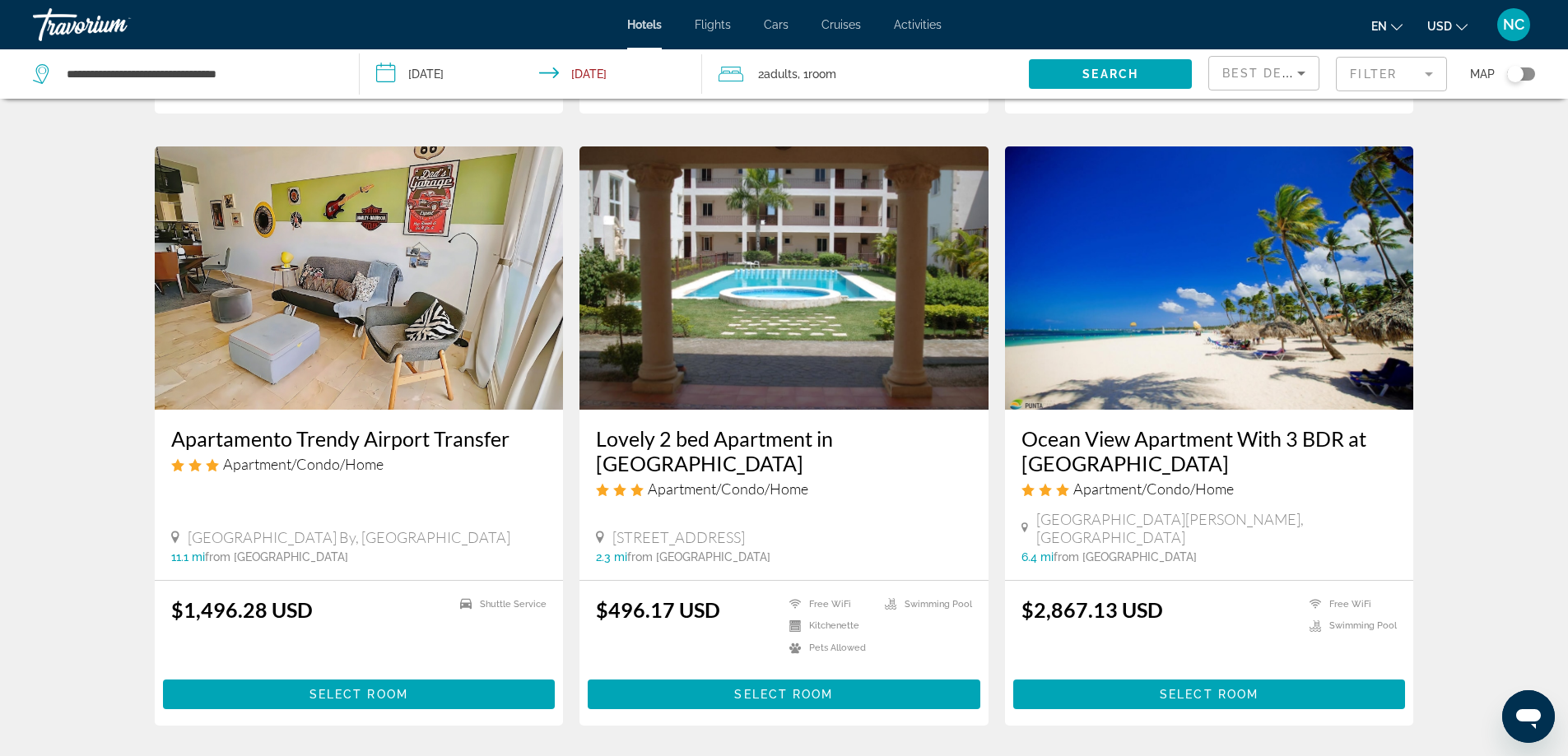
scroll to position [2080, 0]
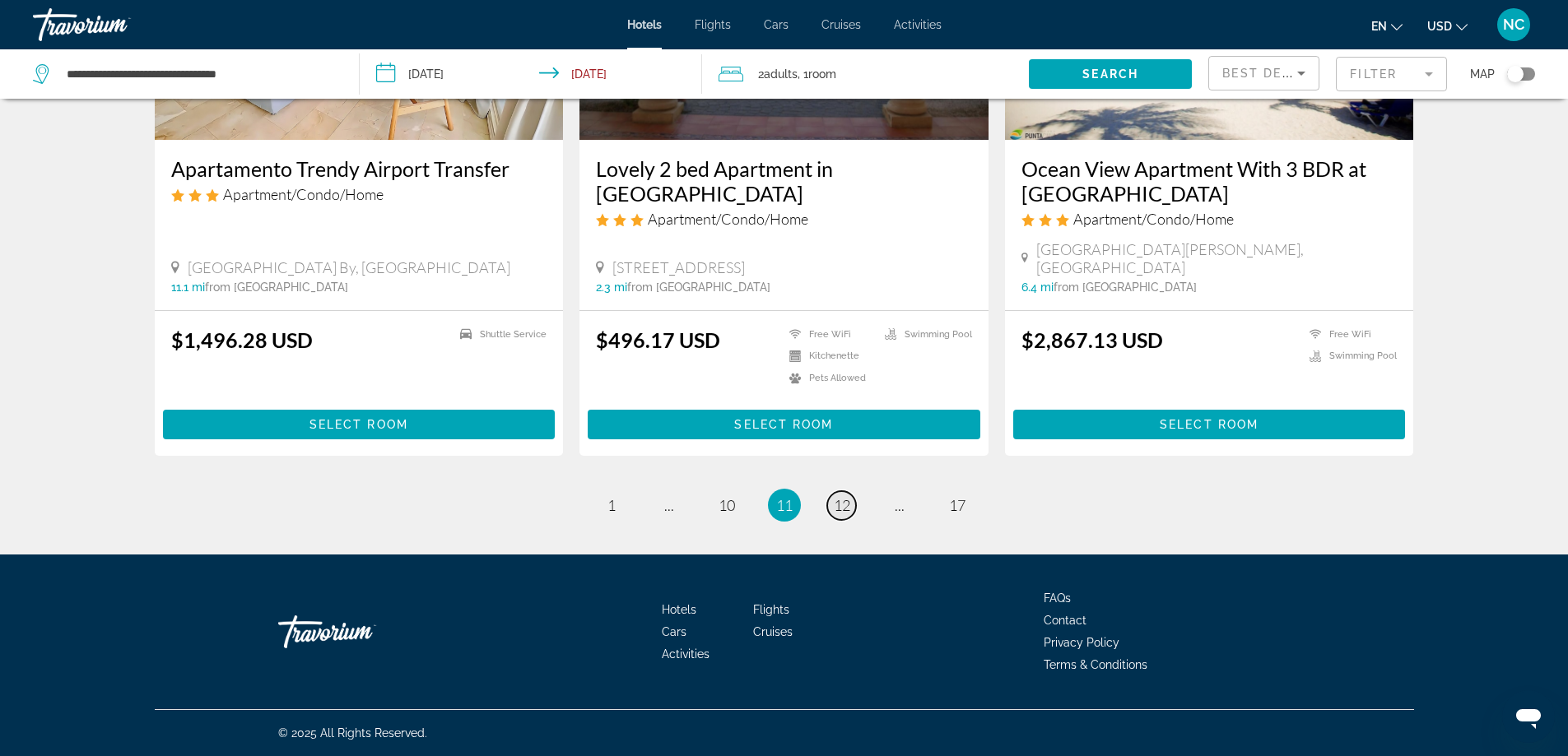
click at [843, 500] on span "12" at bounding box center [842, 506] width 16 height 18
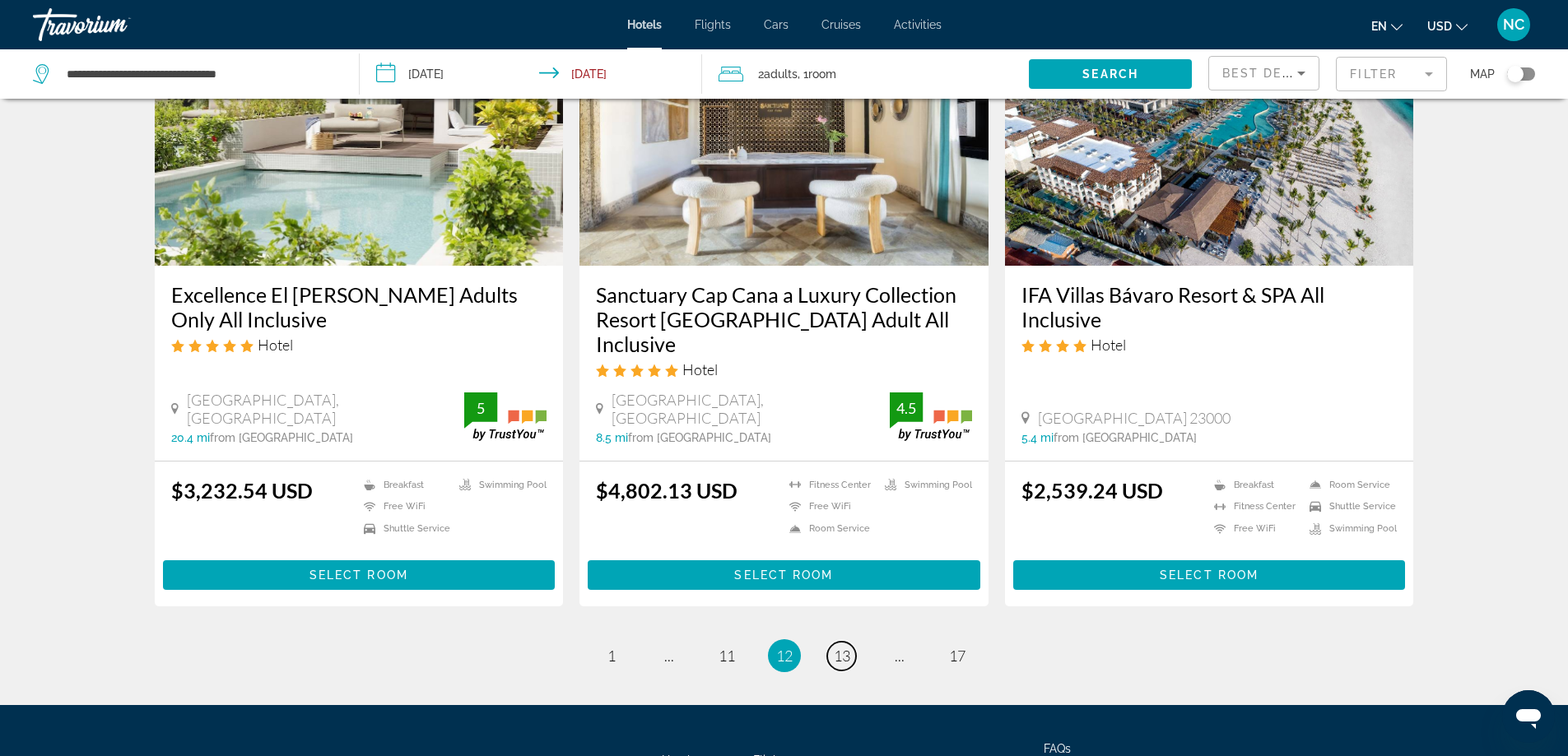
scroll to position [2096, 0]
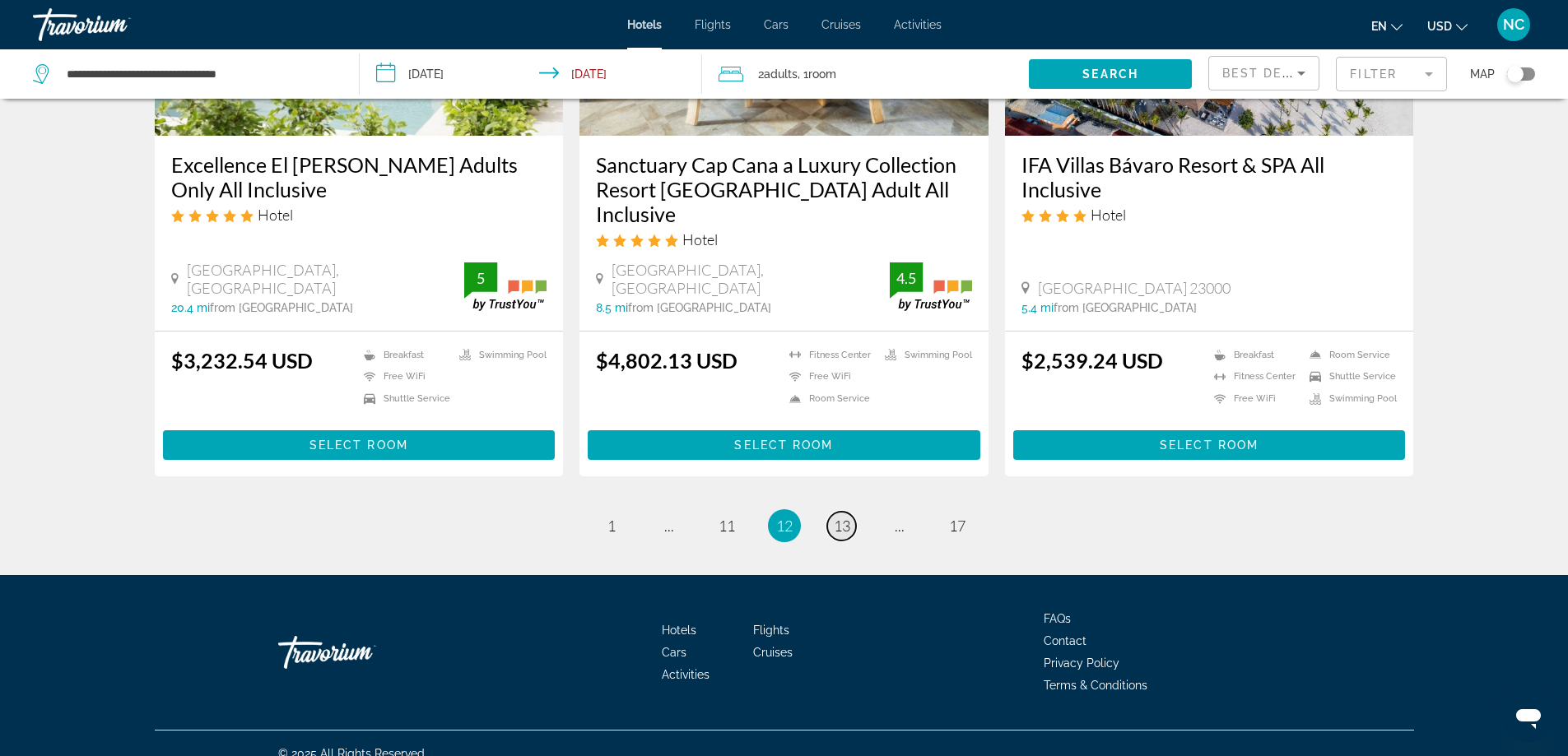
click at [840, 517] on span "13" at bounding box center [842, 526] width 16 height 18
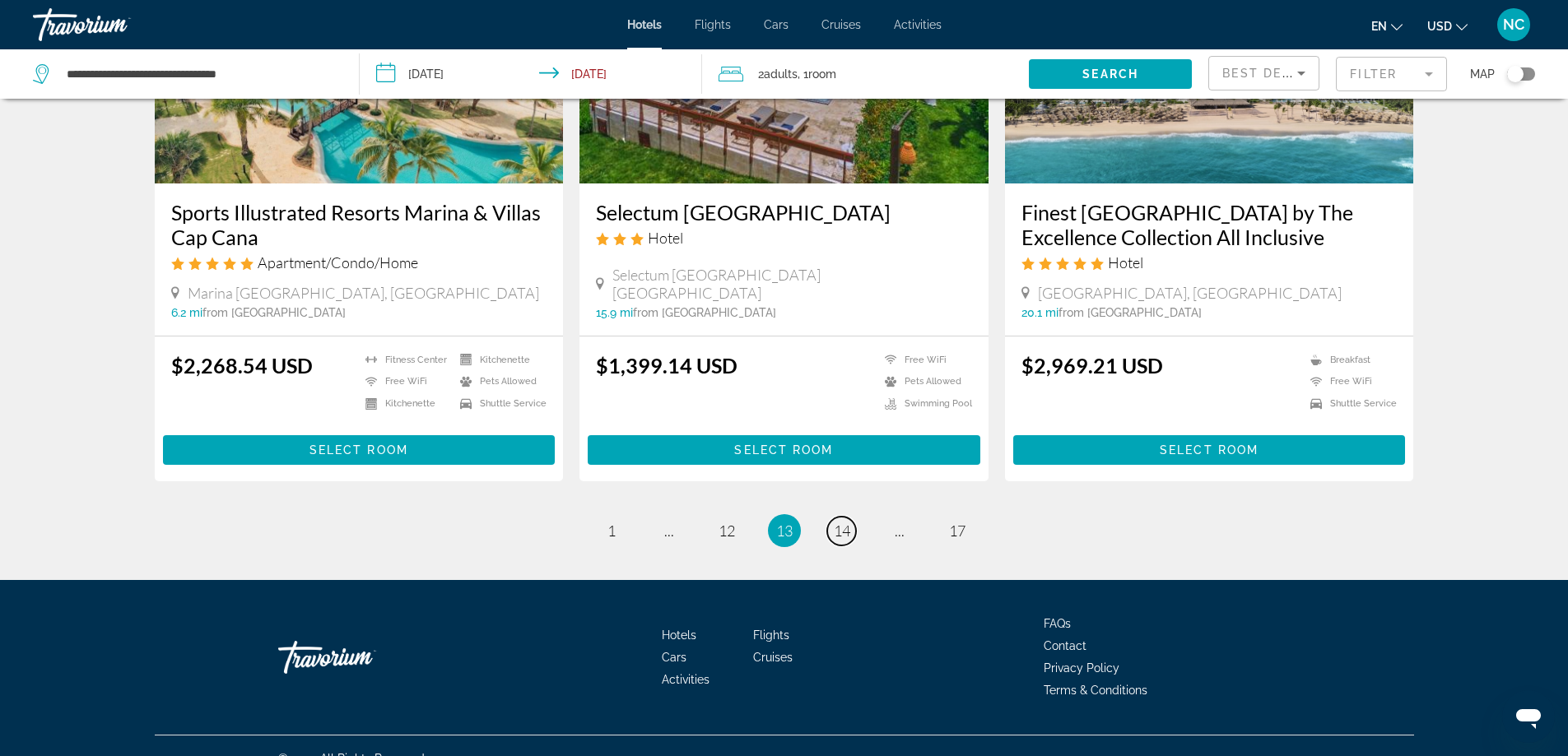
scroll to position [2094, 0]
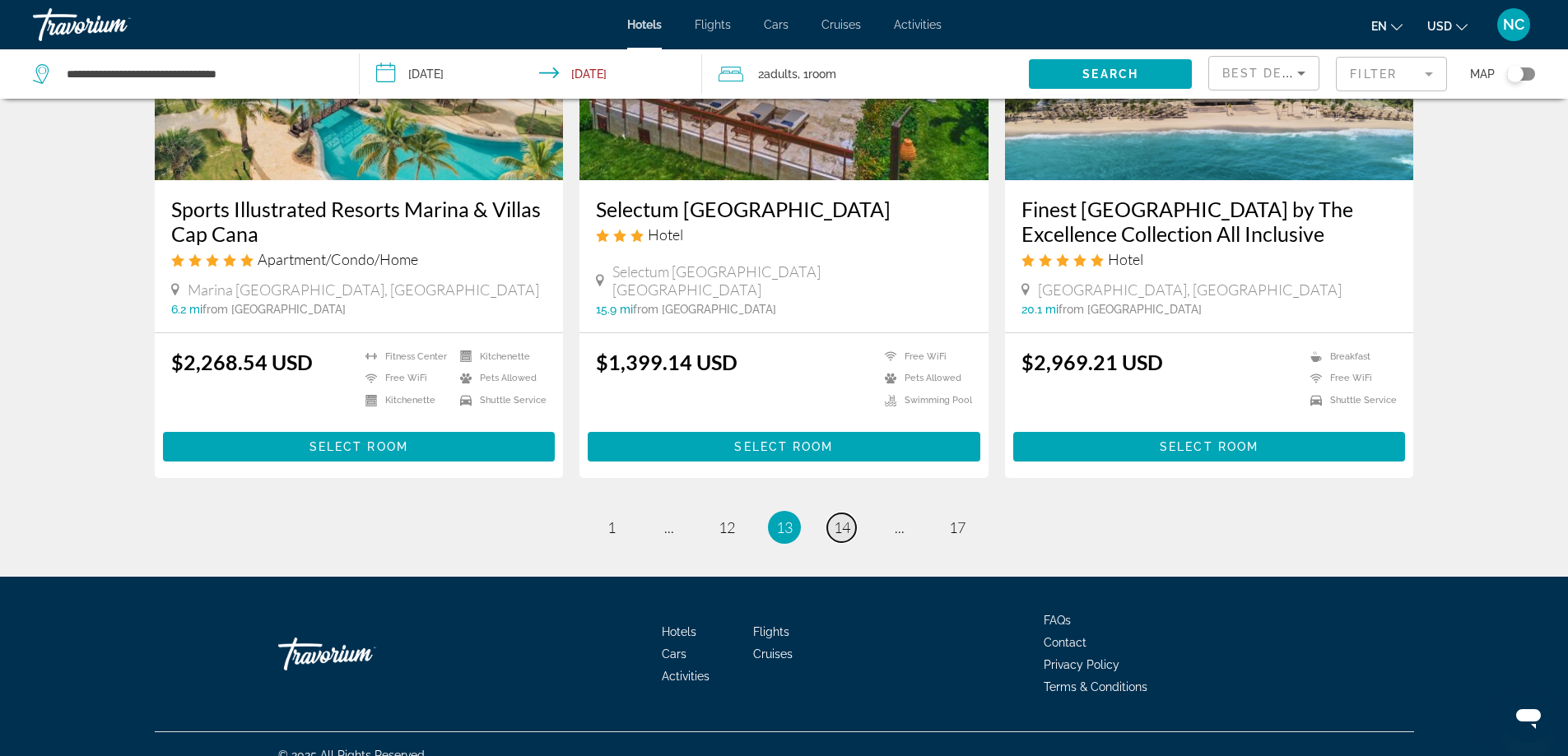
click at [839, 519] on span "14" at bounding box center [842, 528] width 16 height 18
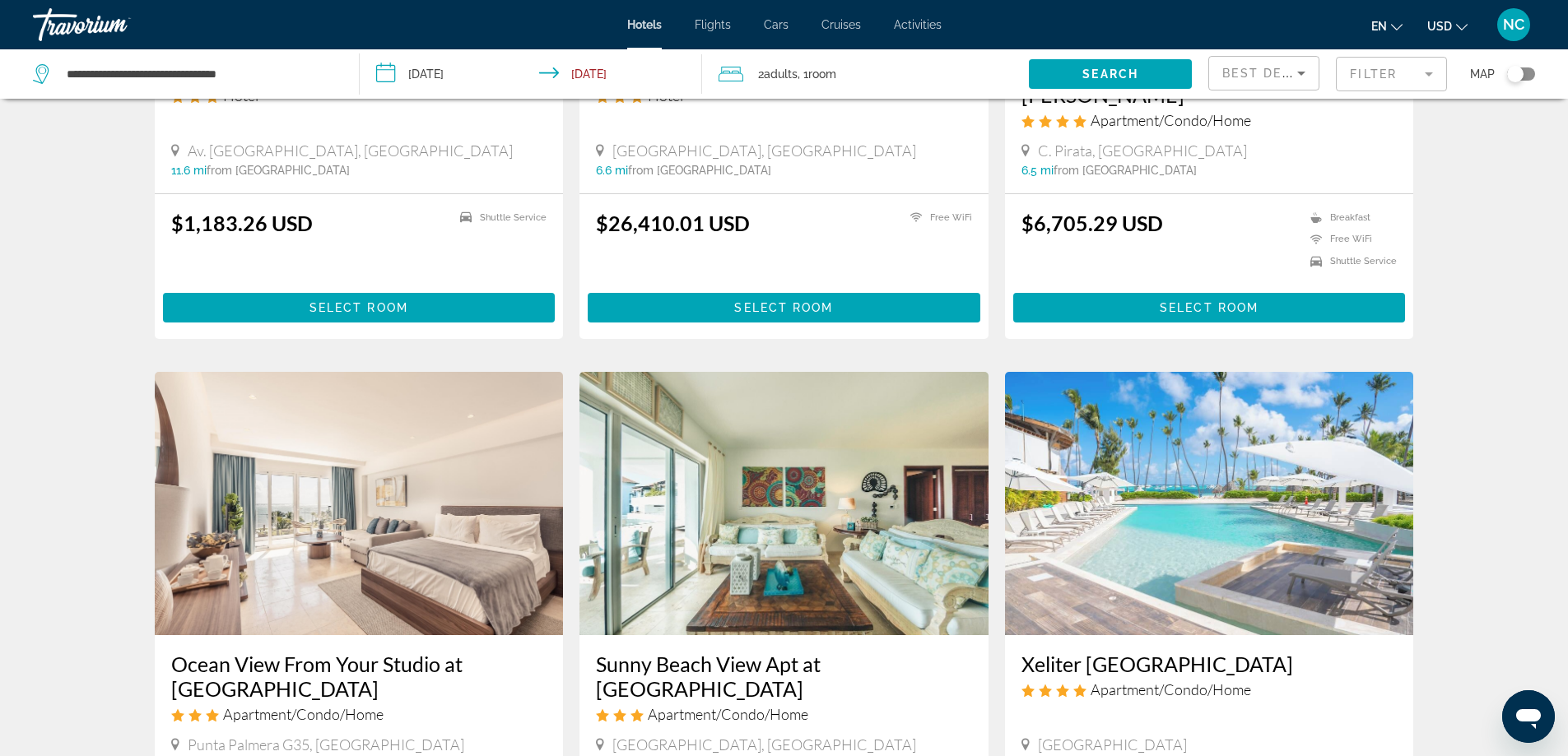
scroll to position [2055, 0]
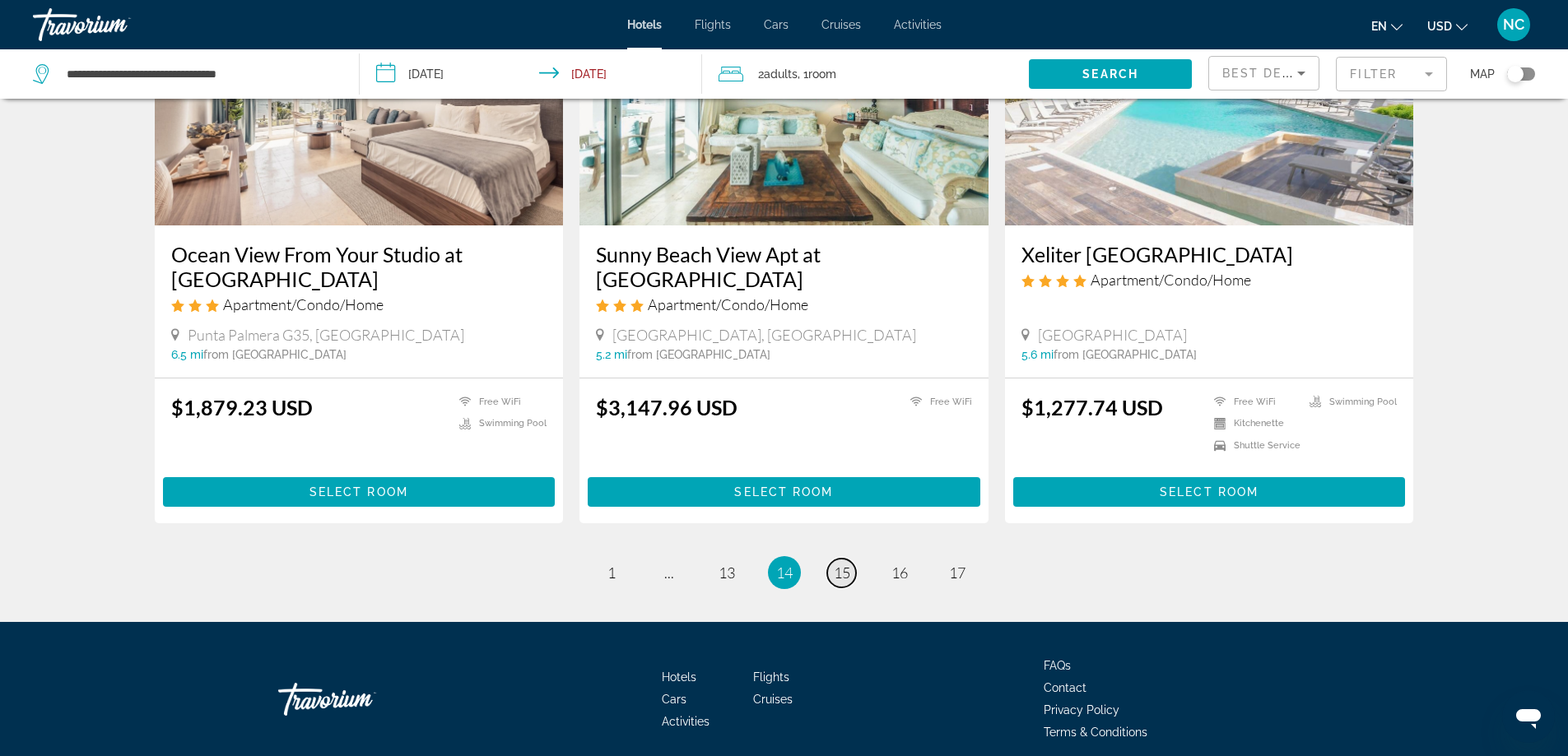
click at [839, 564] on span "15" at bounding box center [842, 573] width 16 height 18
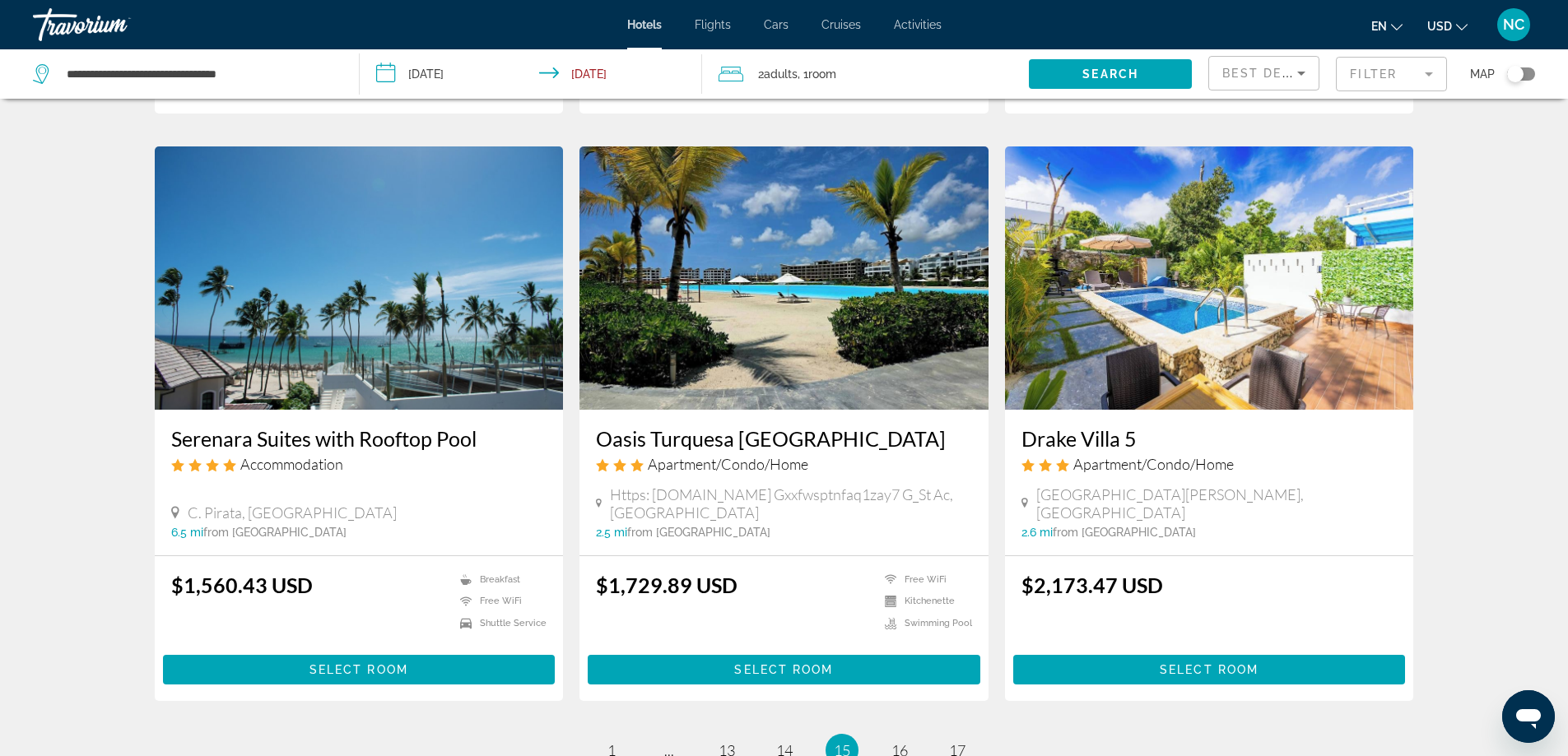
scroll to position [2038, 0]
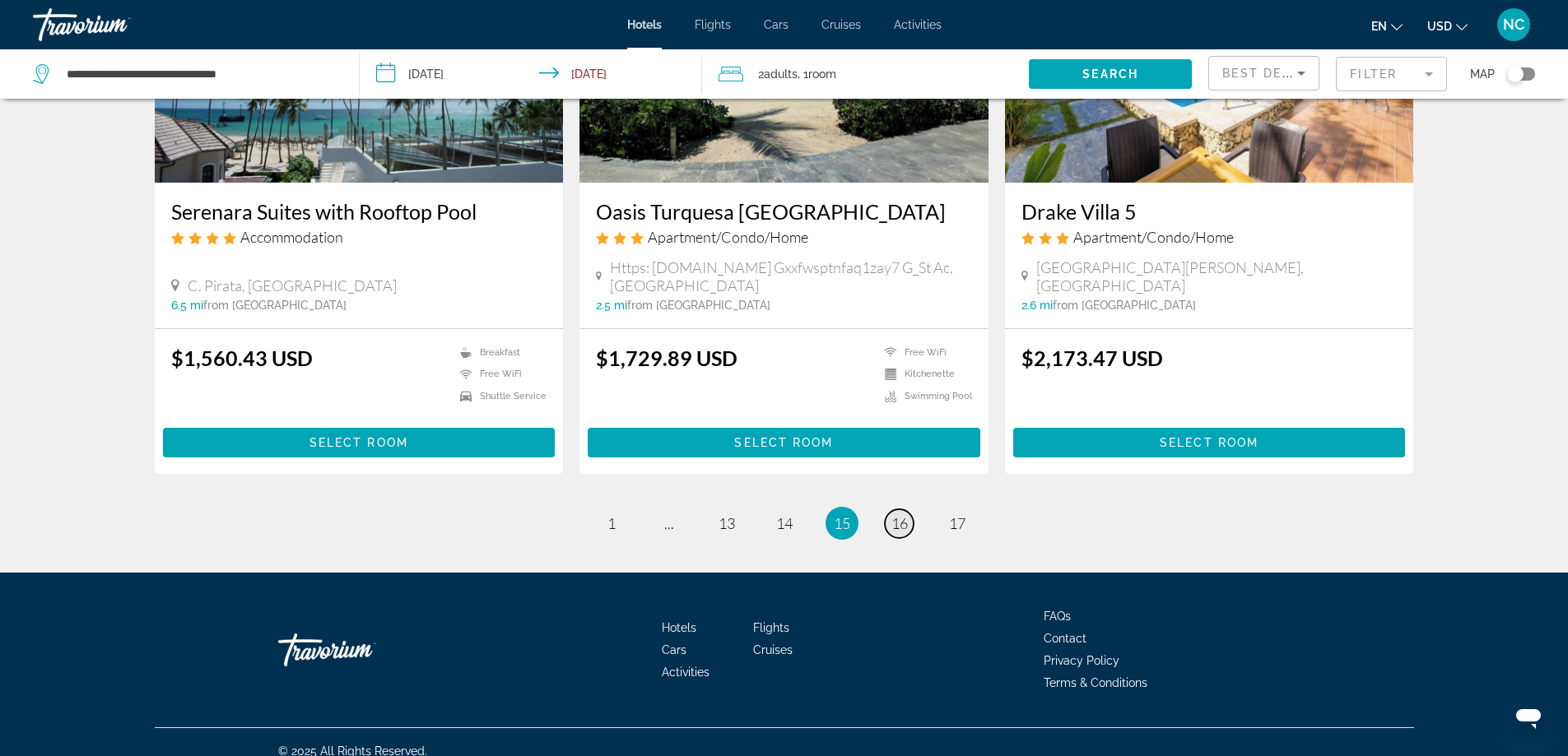
click at [904, 514] on span "16" at bounding box center [900, 523] width 16 height 18
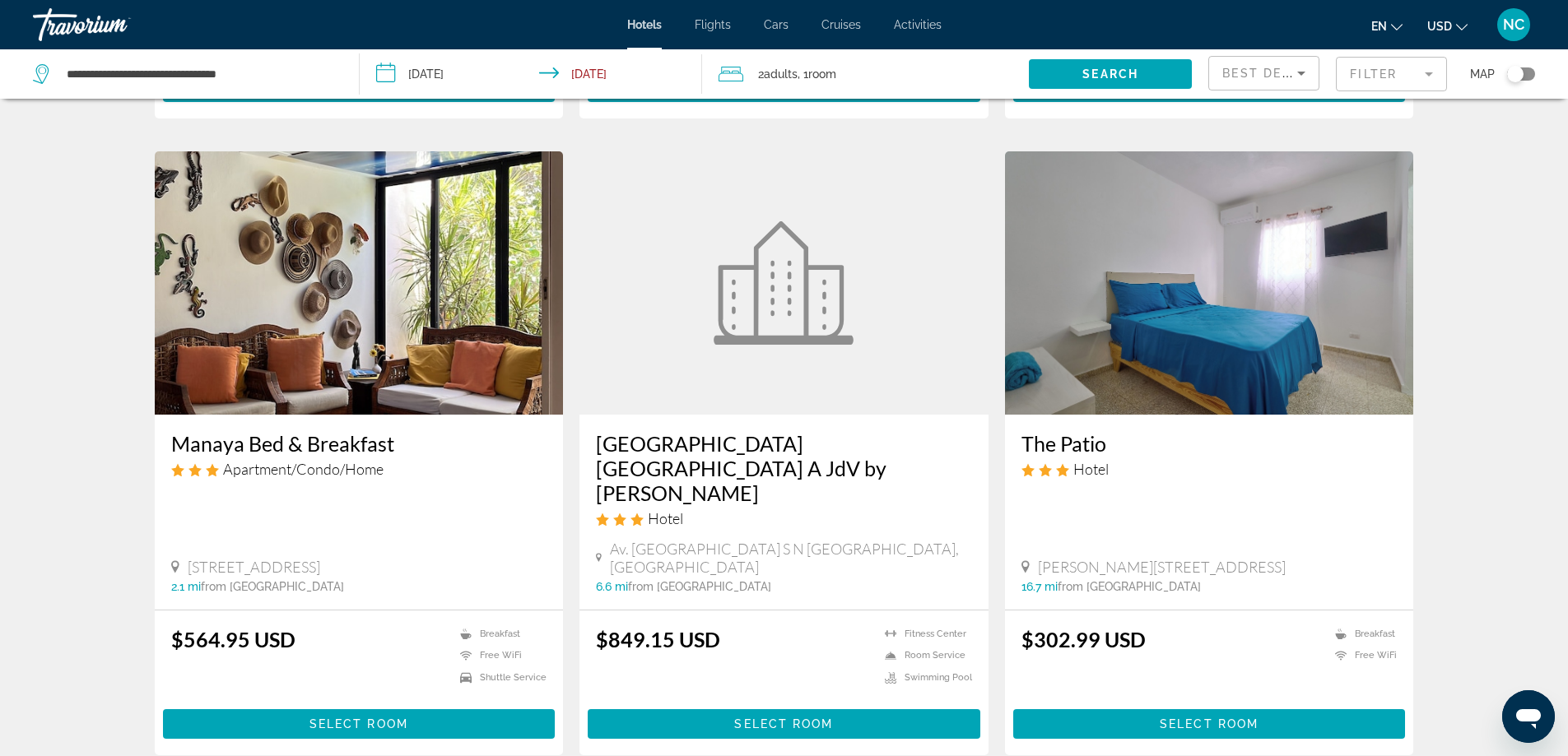
scroll to position [2013, 0]
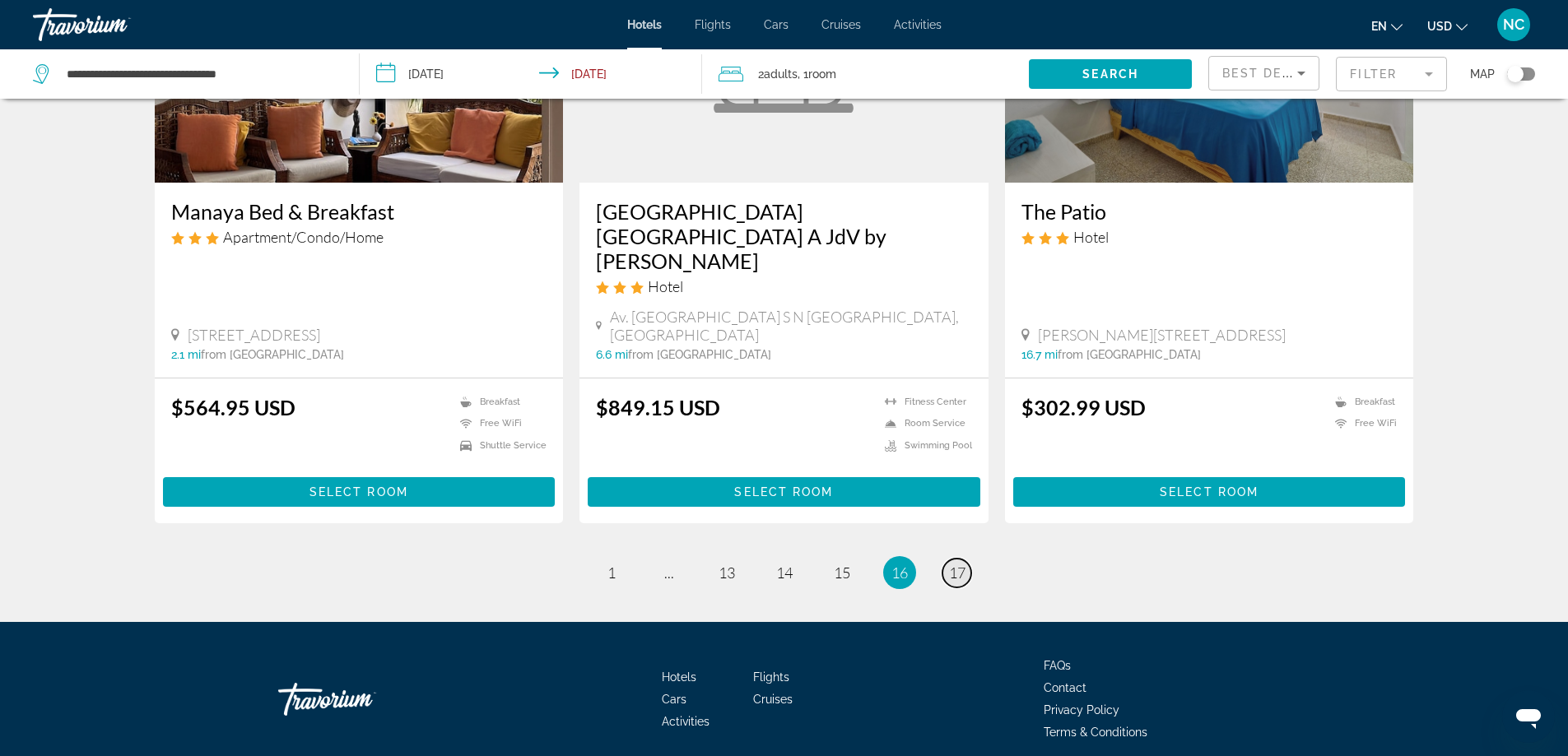
click at [957, 564] on span "17" at bounding box center [957, 573] width 16 height 18
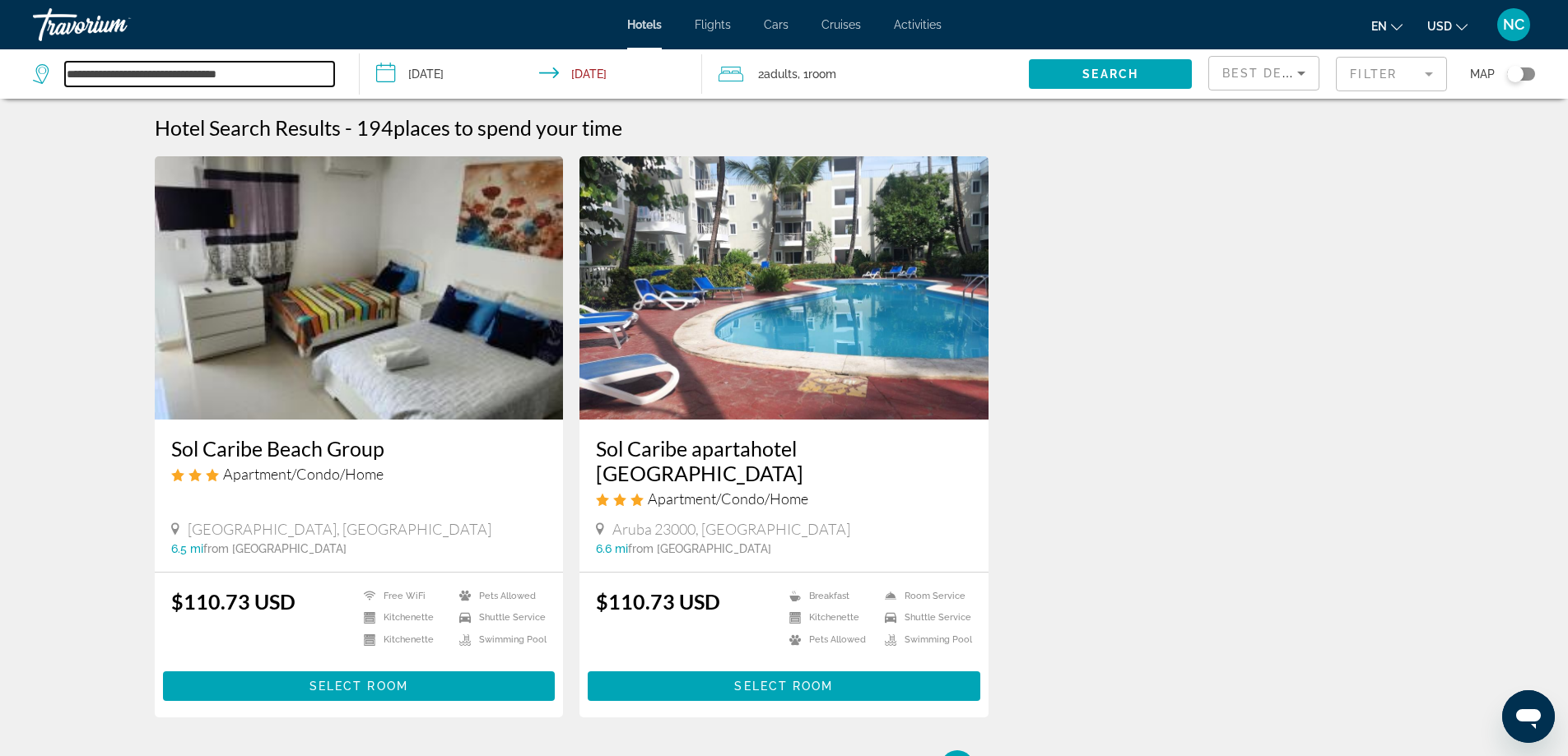
click at [279, 83] on input "**********" at bounding box center [200, 73] width 269 height 25
type input "*"
click at [95, 73] on input "Search widget" at bounding box center [200, 73] width 269 height 25
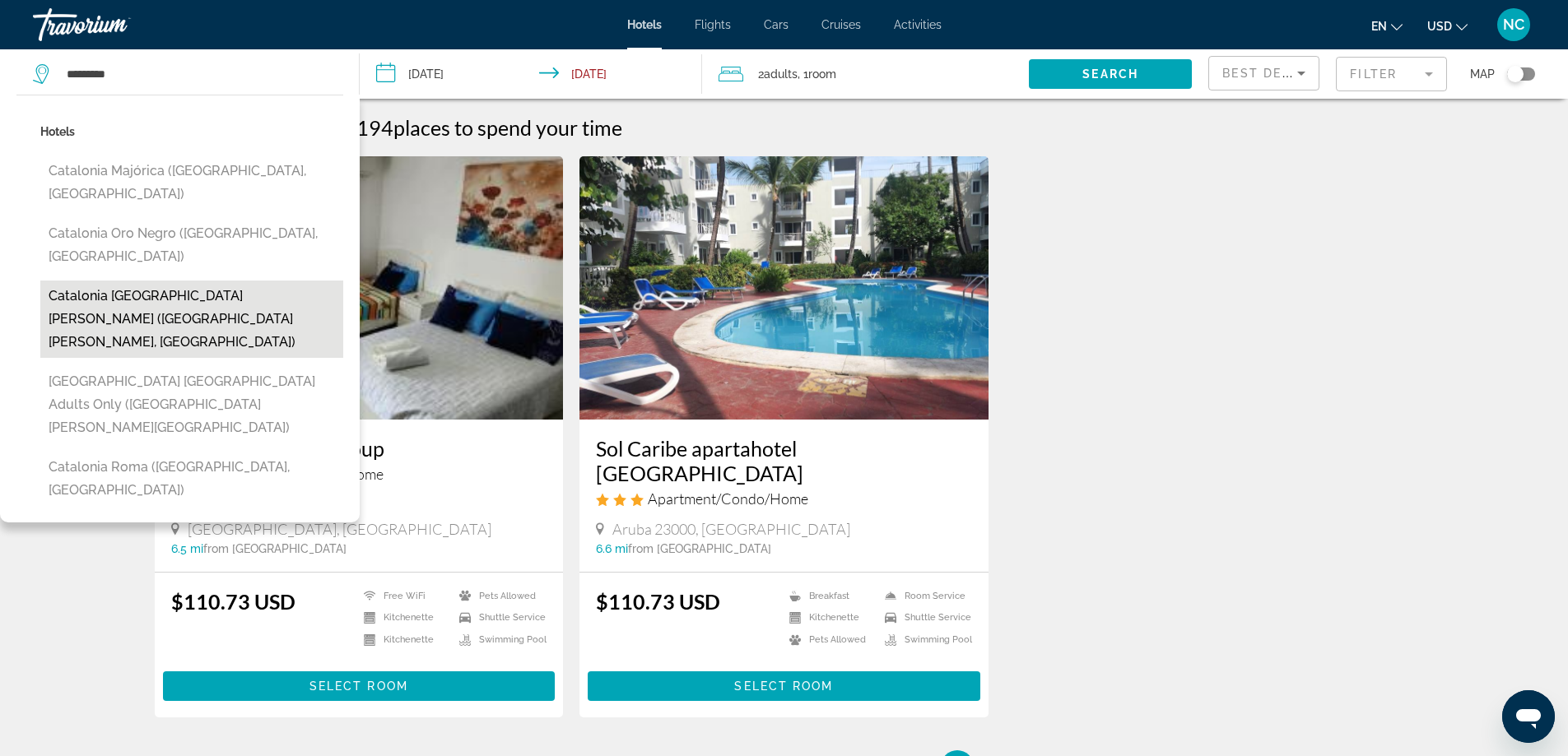
click at [214, 280] on button "Catalonia [GEOGRAPHIC_DATA][PERSON_NAME] ([GEOGRAPHIC_DATA][PERSON_NAME], [GEOG…" at bounding box center [192, 319] width 302 height 77
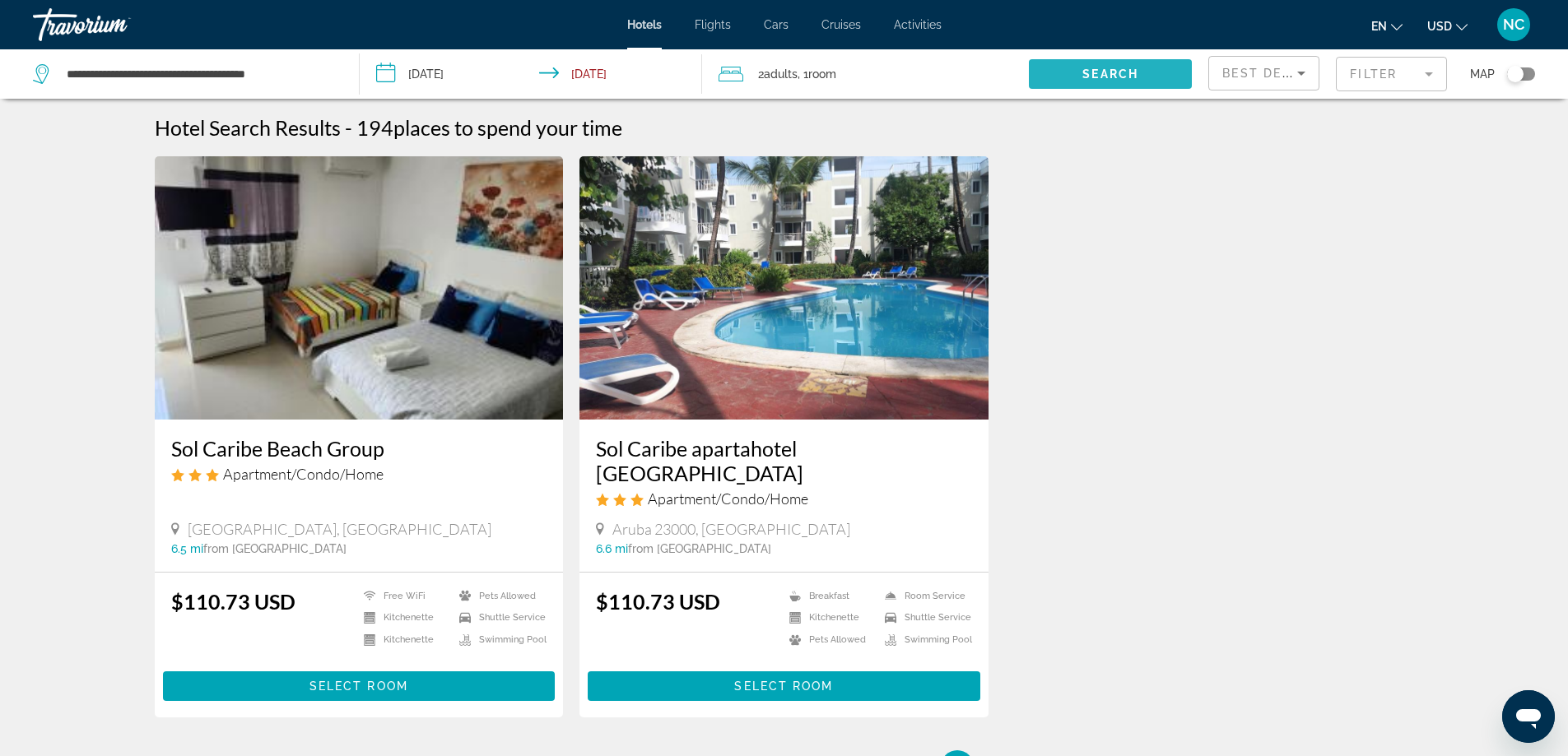
click at [1094, 69] on span "Search" at bounding box center [1110, 74] width 56 height 13
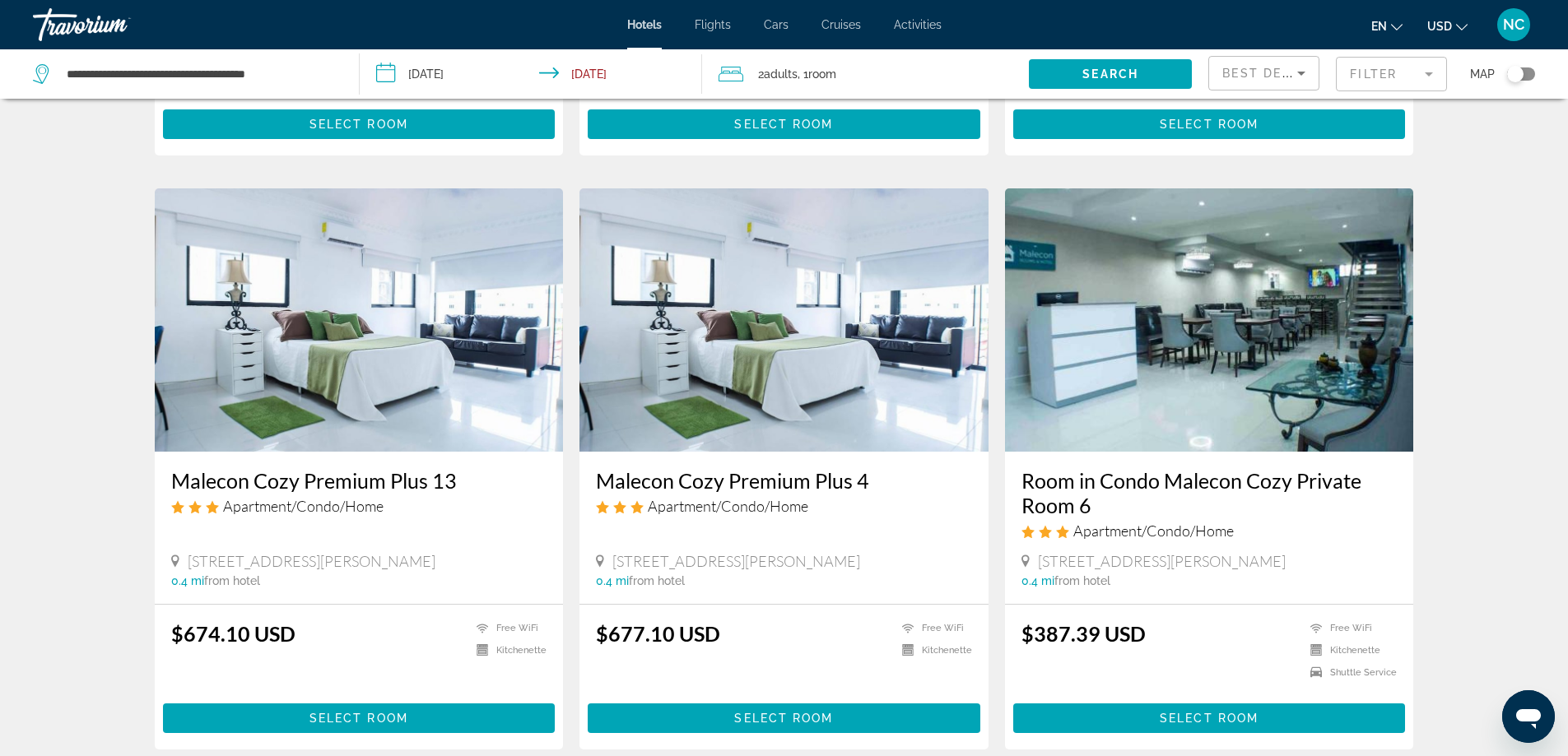
scroll to position [2036, 0]
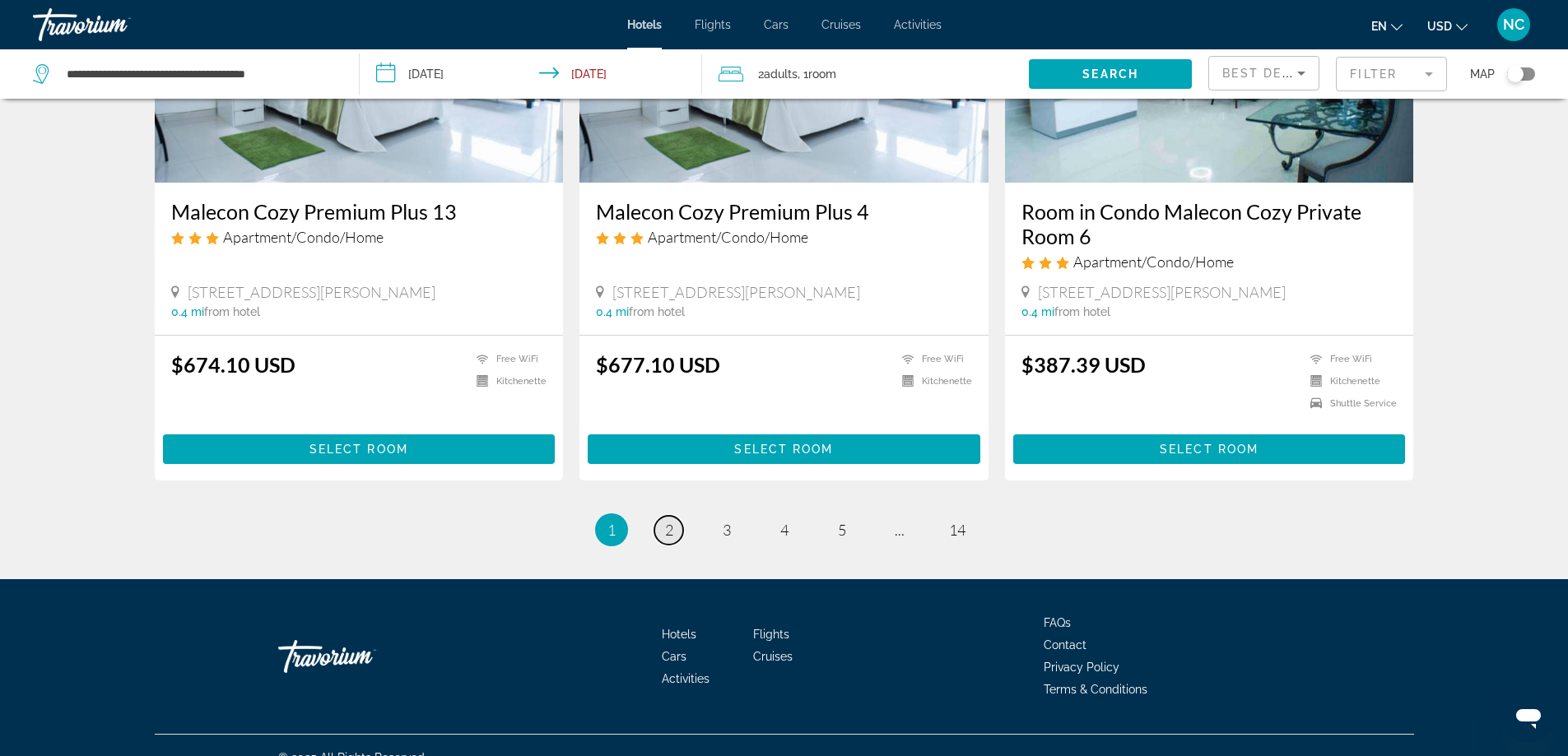
click at [669, 520] on span "2" at bounding box center [669, 530] width 8 height 18
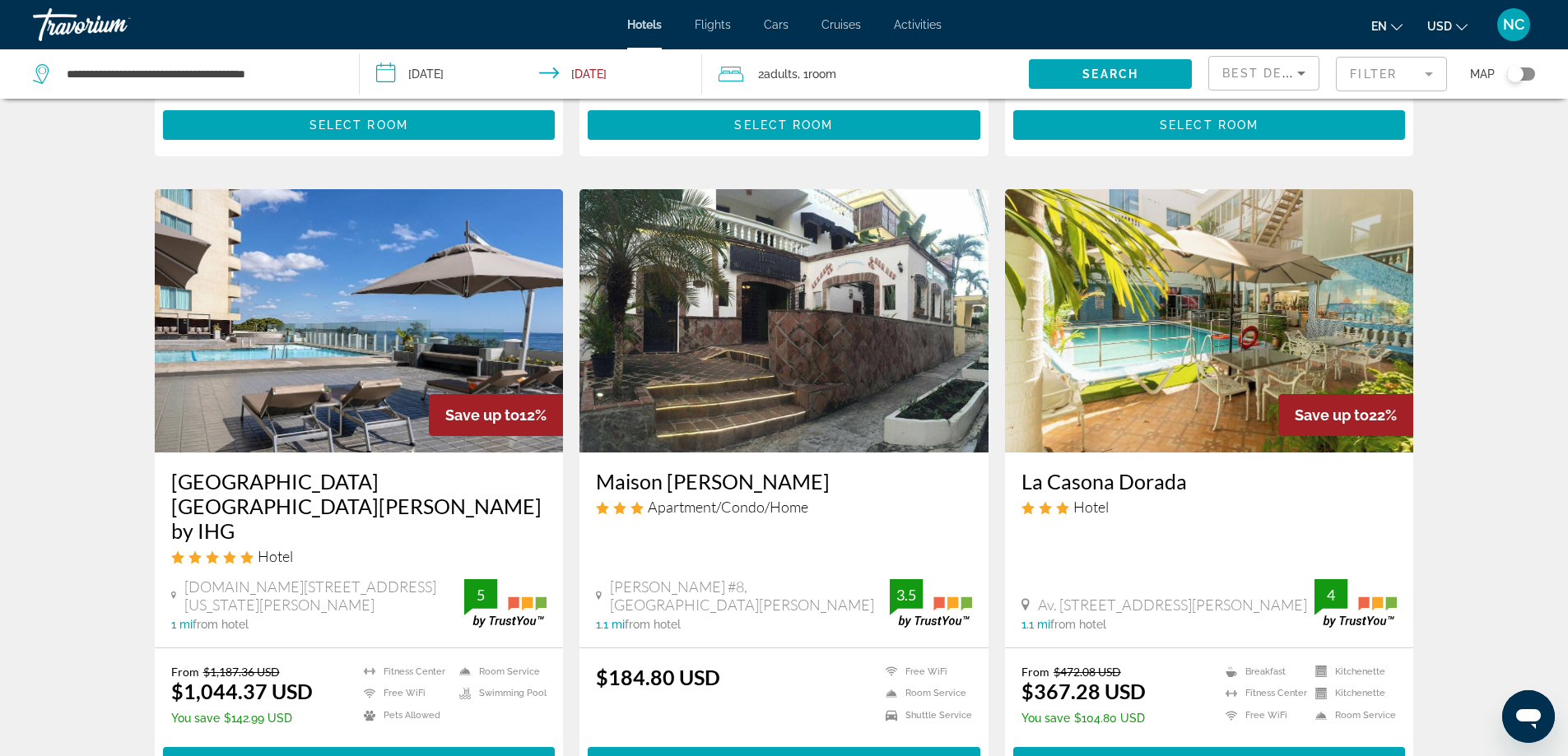
scroll to position [2049, 0]
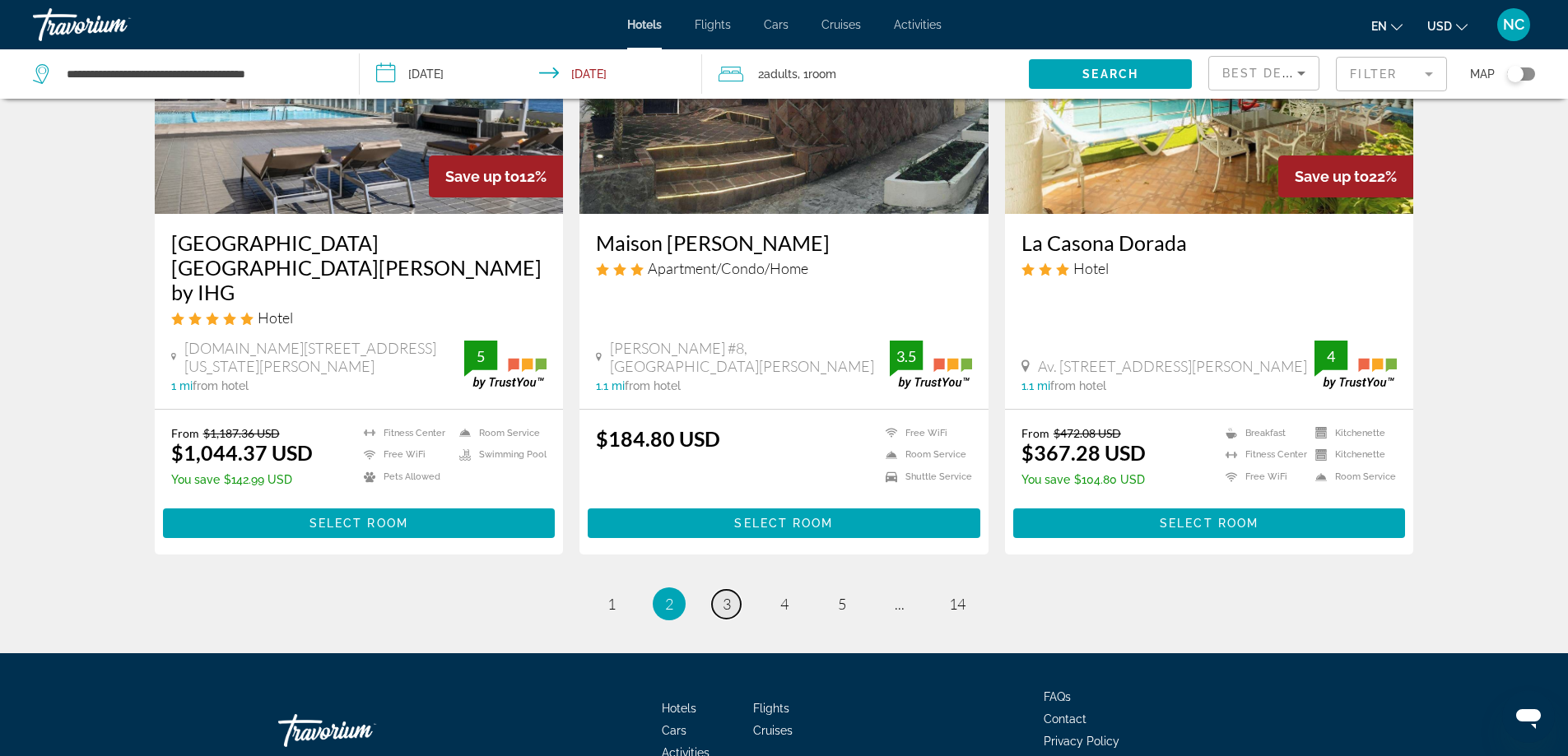
click at [725, 595] on span "3" at bounding box center [726, 604] width 8 height 18
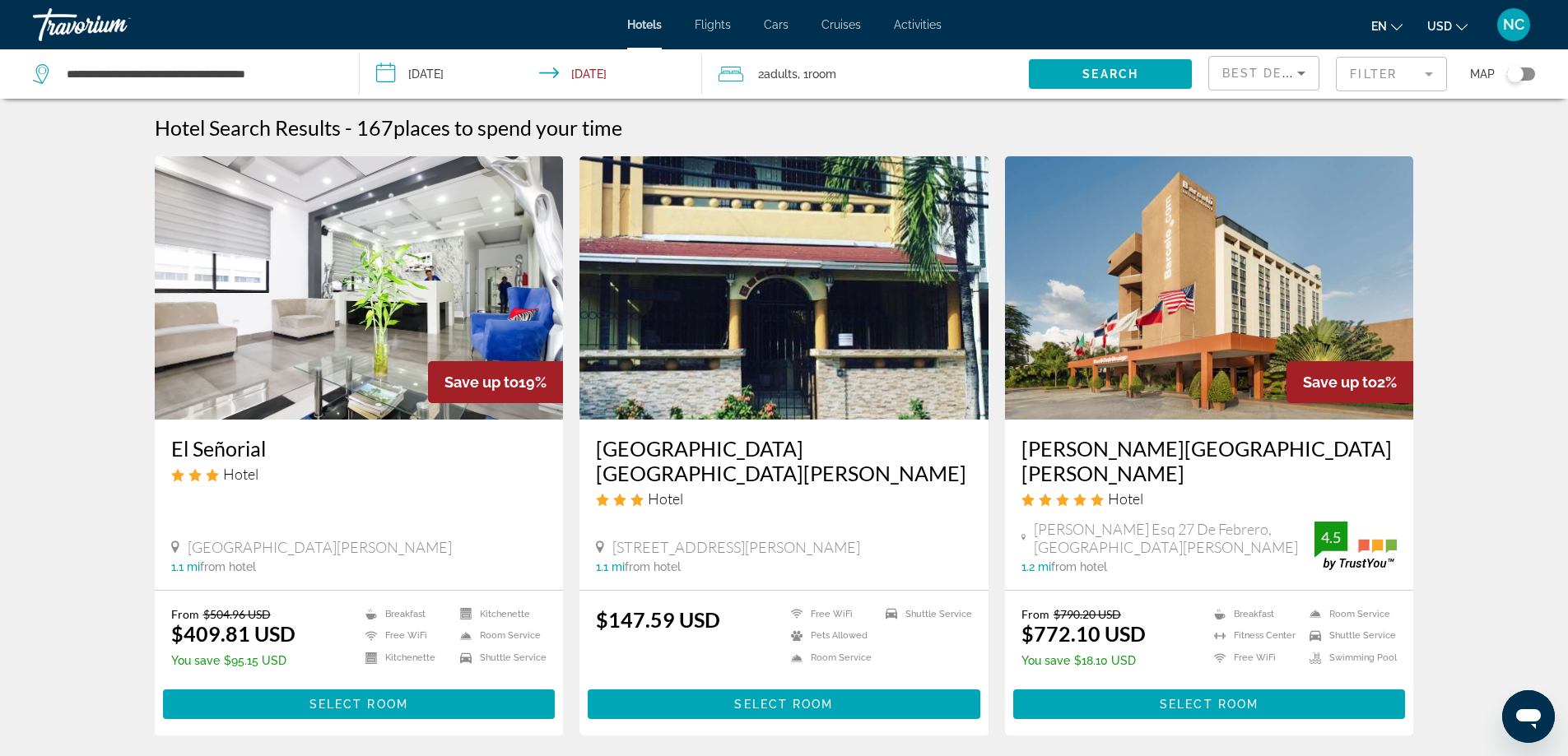
click at [334, 65] on div "**********" at bounding box center [188, 74] width 310 height 49
click at [320, 77] on input "**********" at bounding box center [200, 73] width 269 height 25
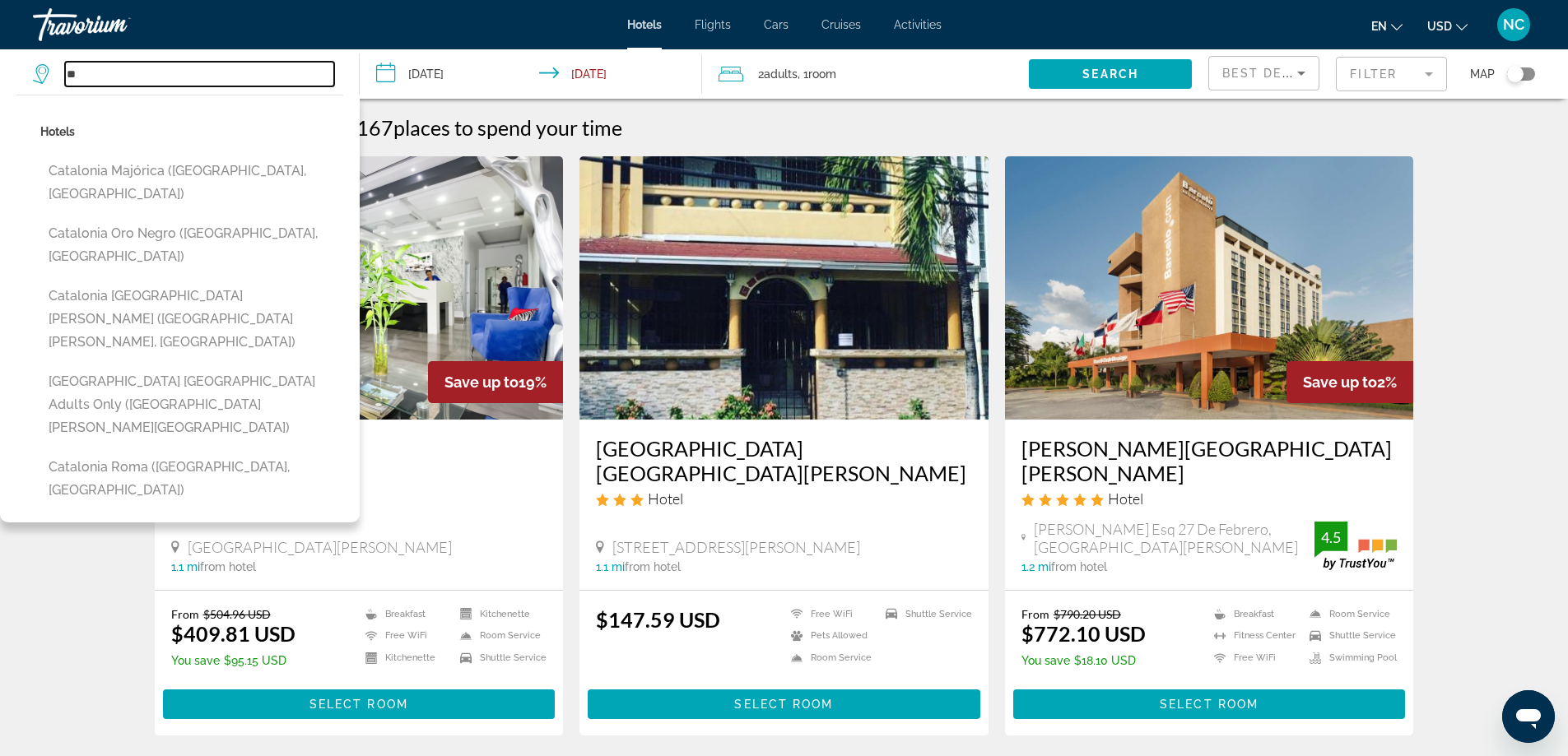
type input "*"
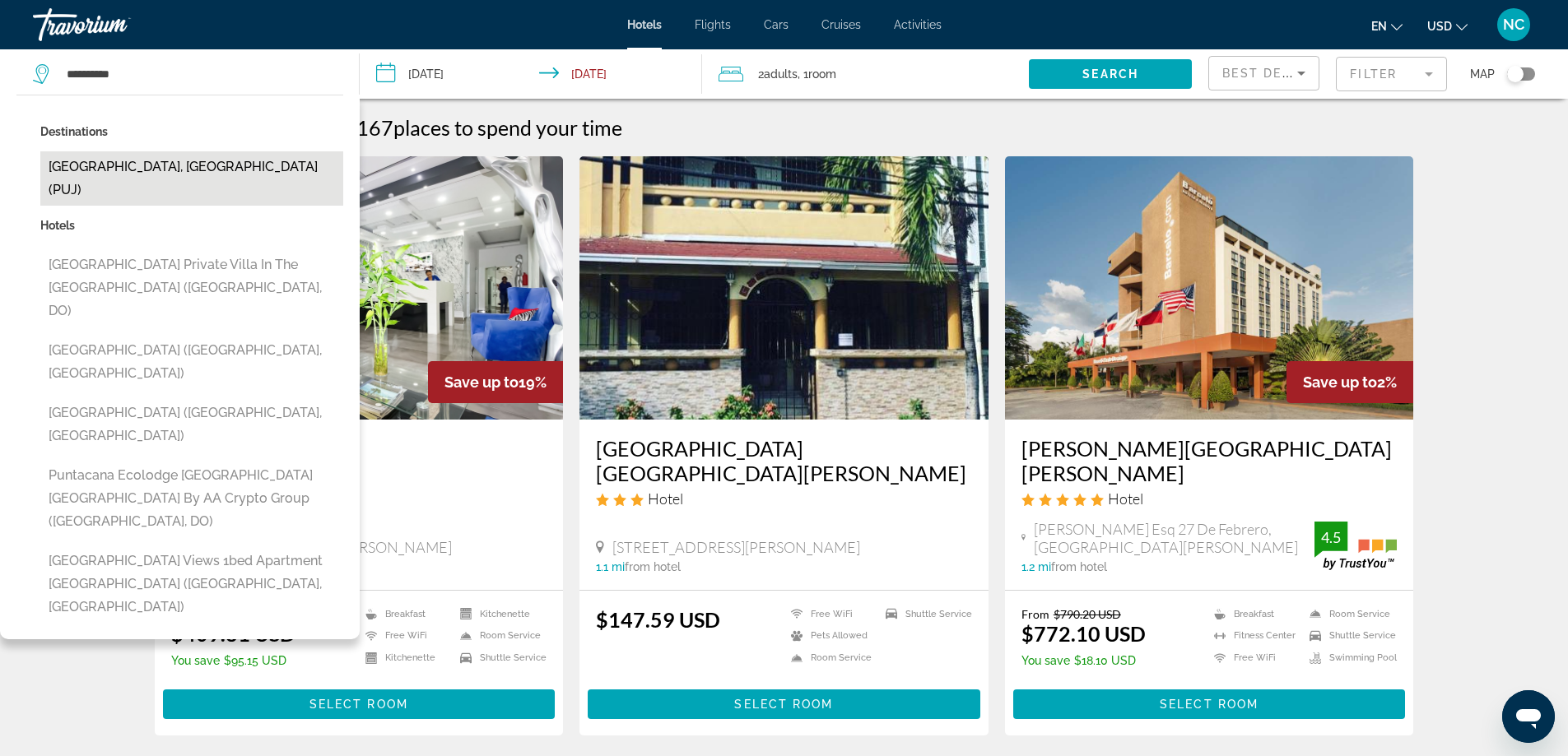
click at [203, 168] on button "[GEOGRAPHIC_DATA], [GEOGRAPHIC_DATA] (PUJ)" at bounding box center [192, 178] width 302 height 54
type input "**********"
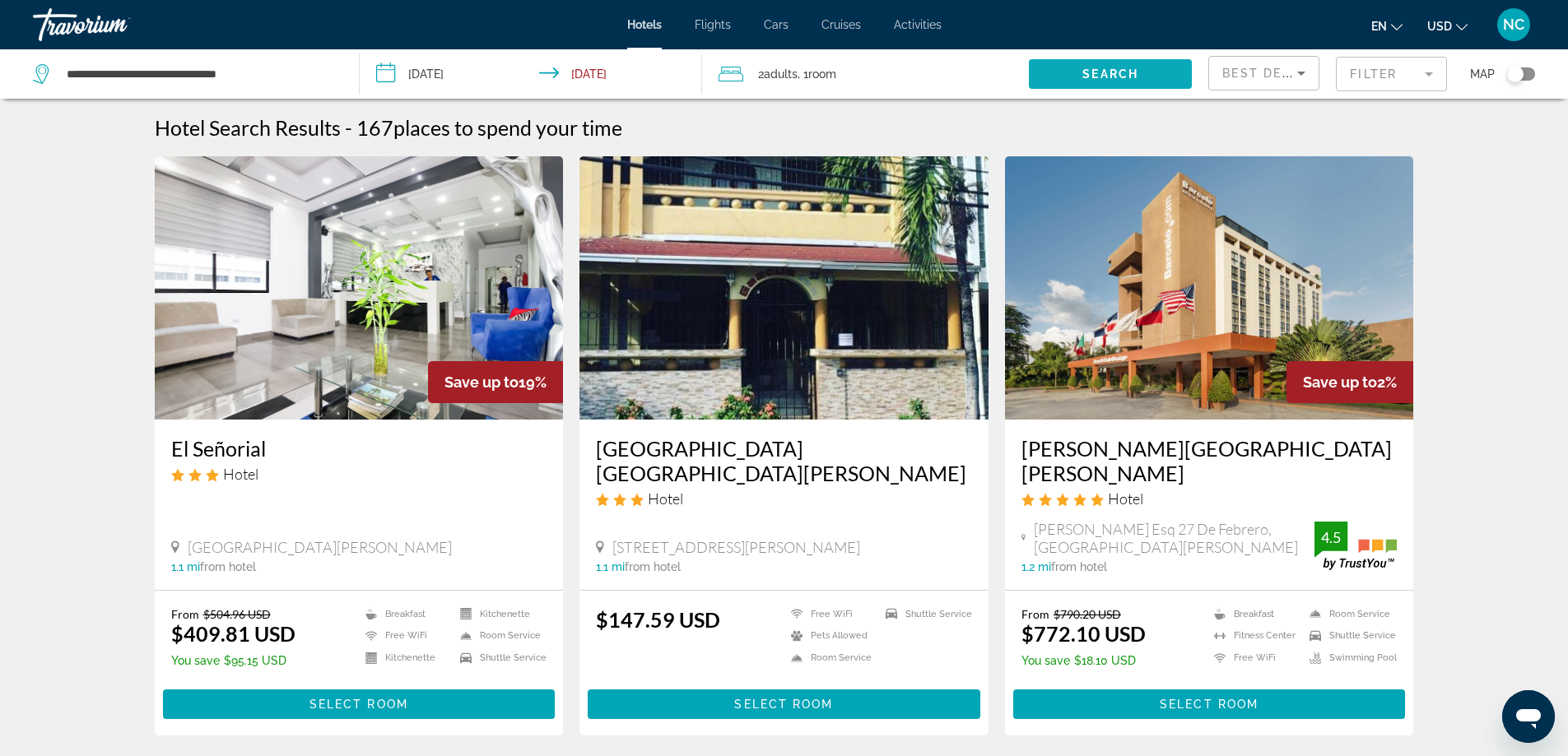
click at [1118, 71] on span "Search" at bounding box center [1110, 74] width 56 height 13
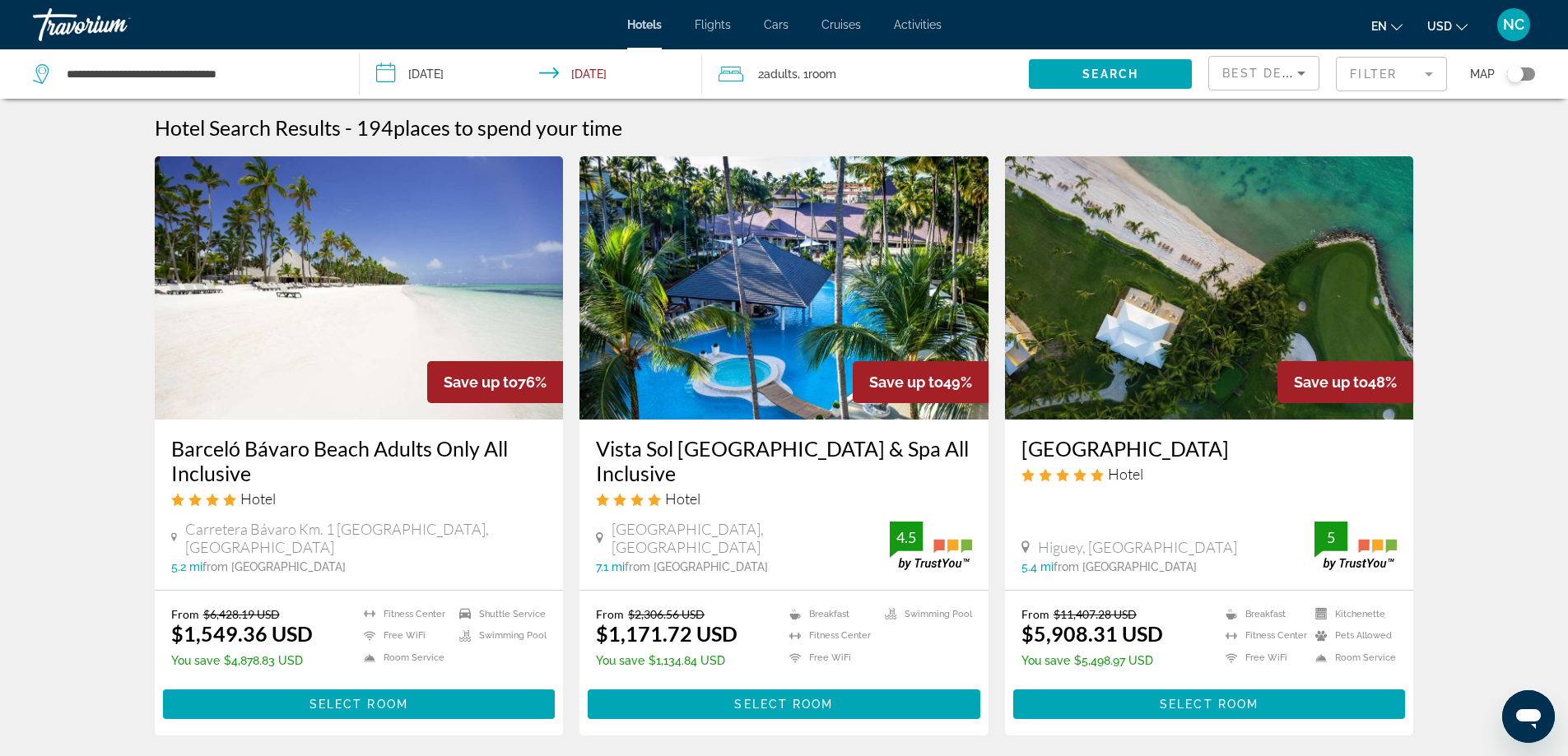
click at [1381, 75] on mat-form-field "Filter" at bounding box center [1391, 74] width 111 height 35
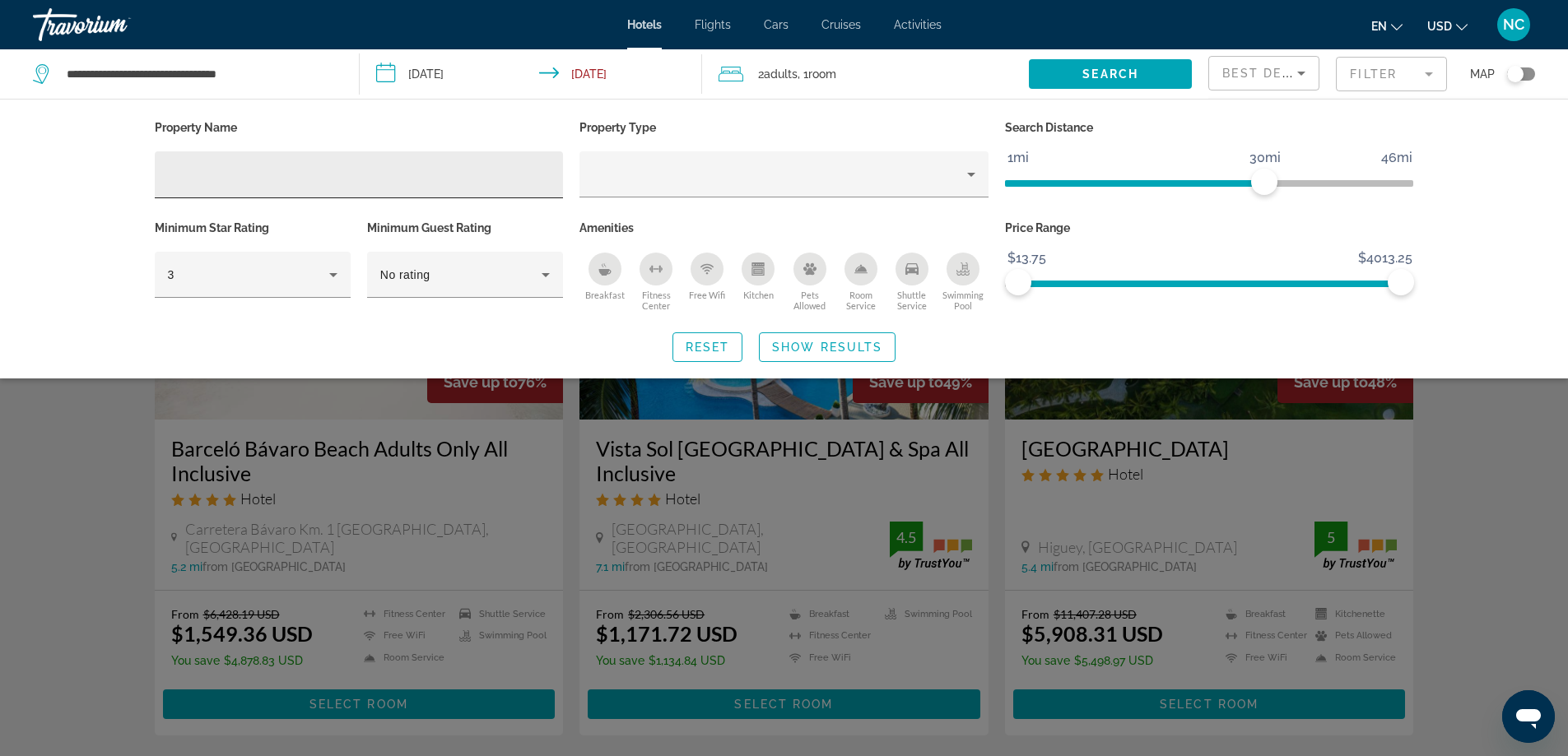
click at [191, 160] on div "Hotel Filters" at bounding box center [359, 174] width 383 height 47
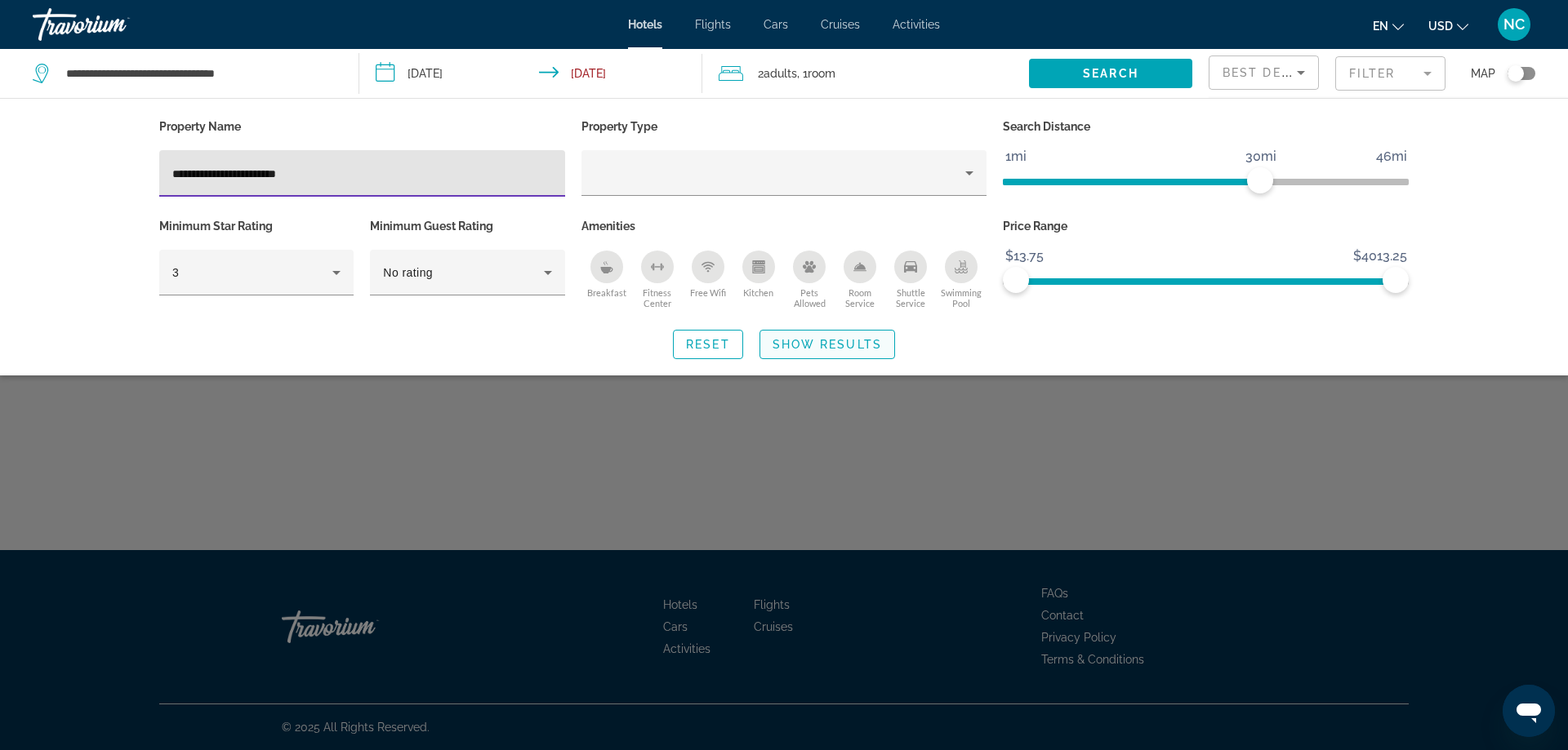
type input "**********"
click at [819, 341] on span "Show Results" at bounding box center [828, 345] width 109 height 13
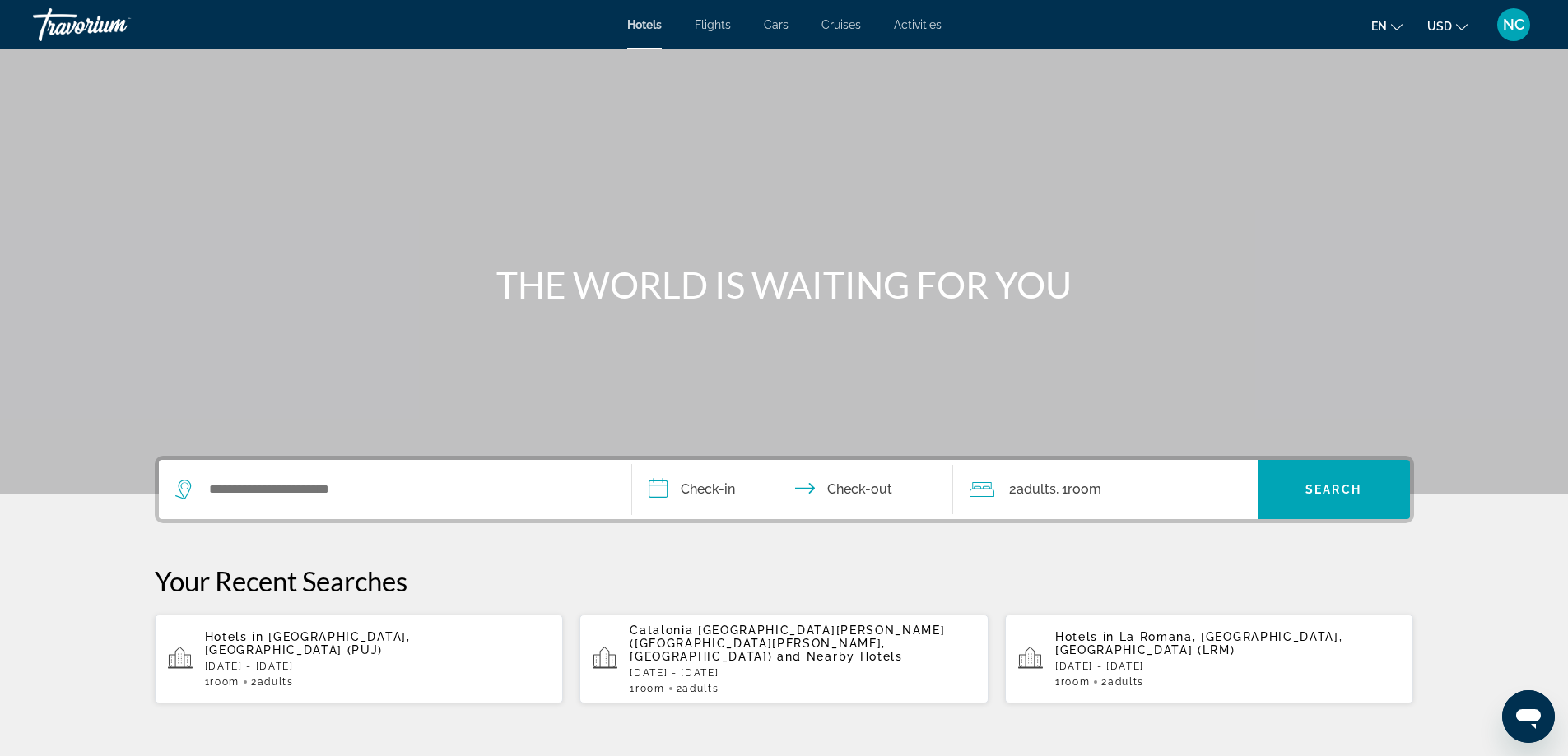
click at [1132, 647] on span "La Romana, [GEOGRAPHIC_DATA], [GEOGRAPHIC_DATA] (LRM)" at bounding box center [1199, 643] width 288 height 27
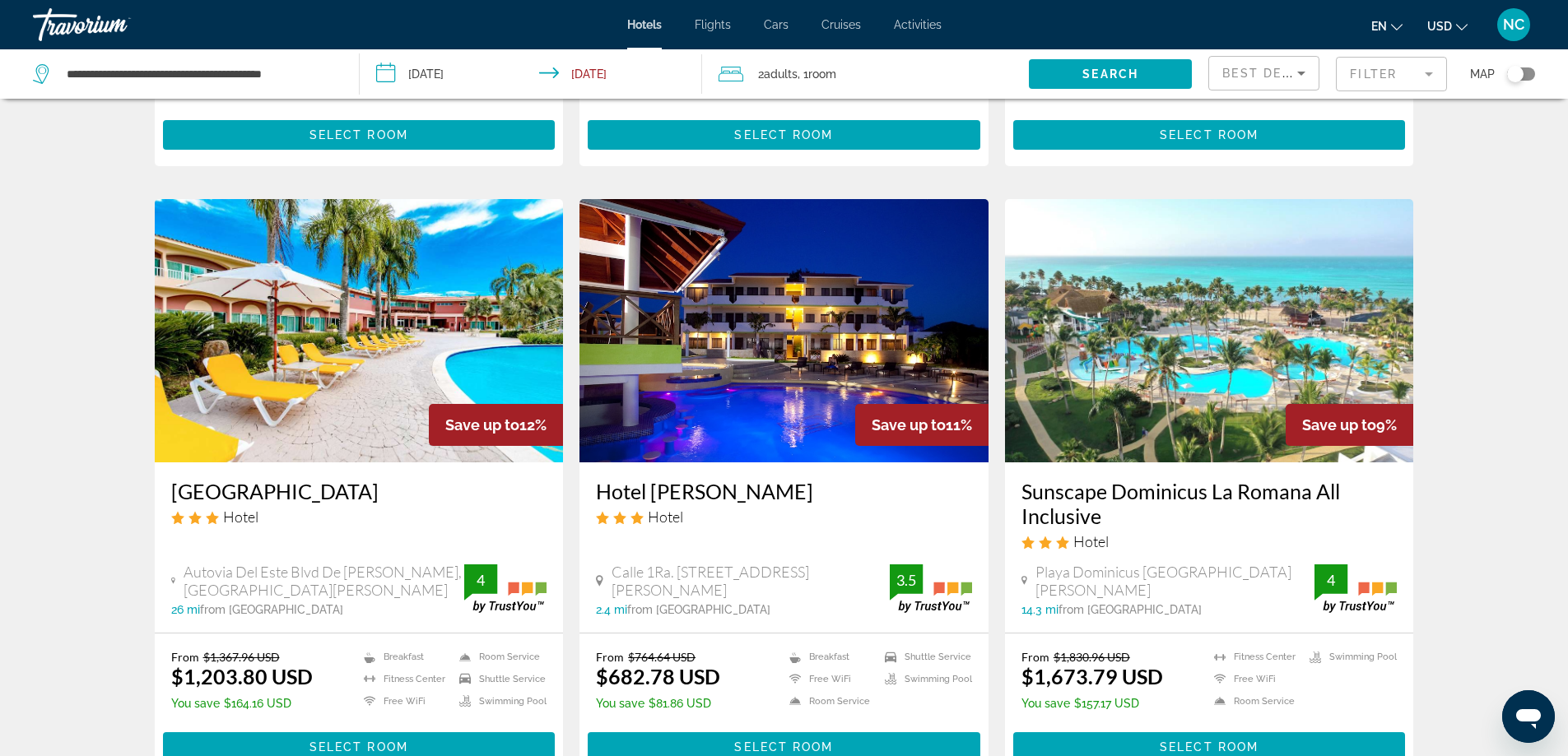
scroll to position [1234, 0]
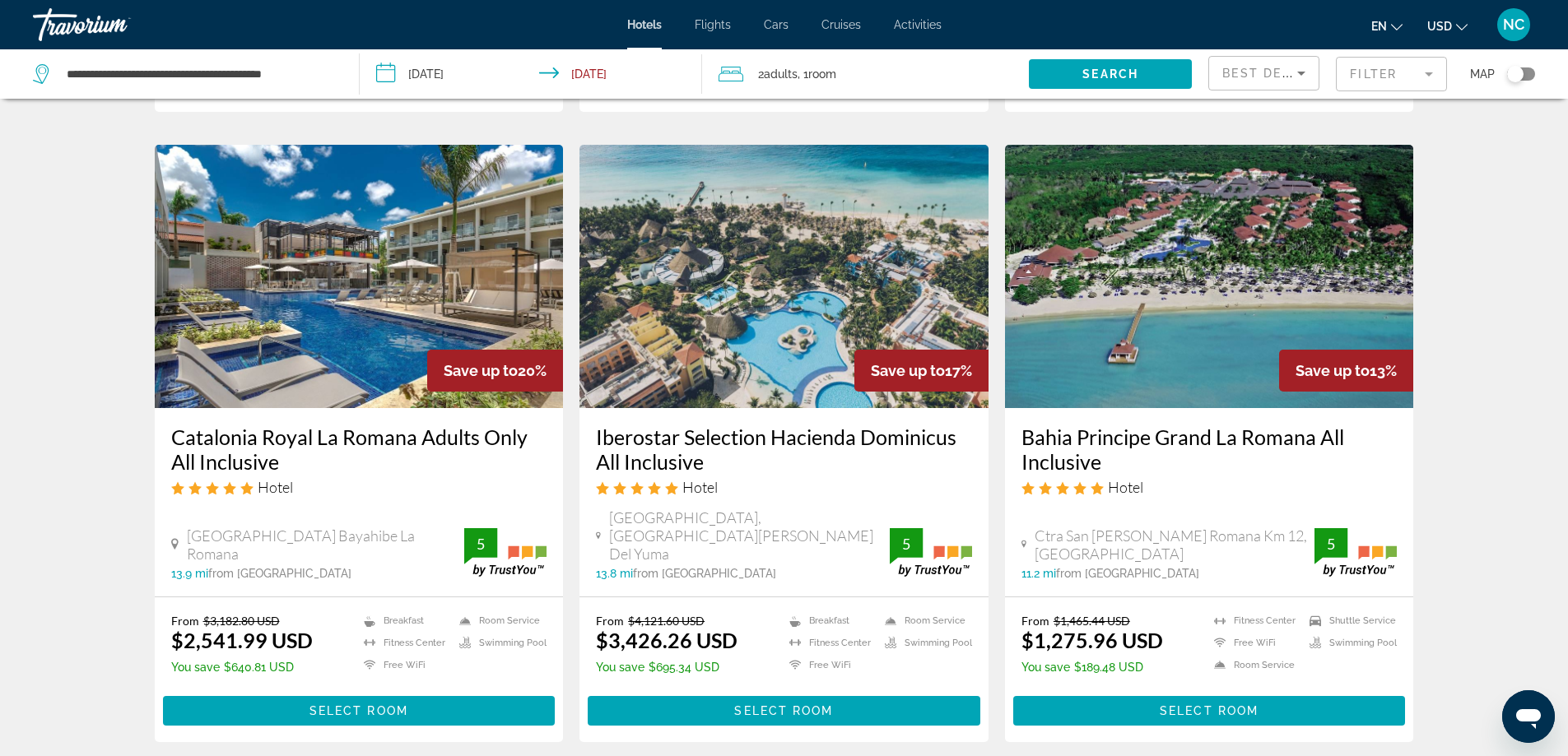
click at [400, 268] on img "Main content" at bounding box center [359, 276] width 409 height 263
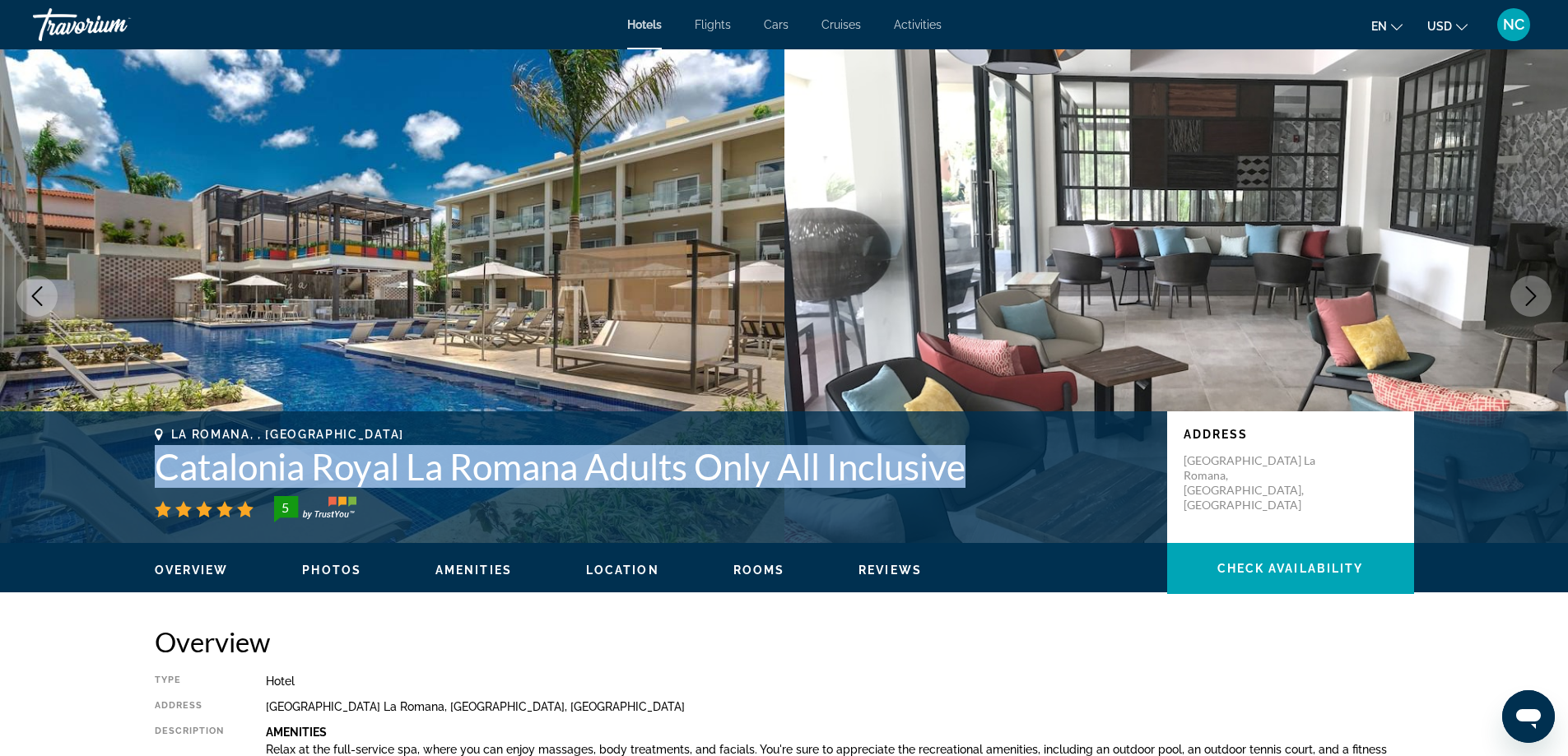
drag, startPoint x: 148, startPoint y: 456, endPoint x: 980, endPoint y: 485, distance: 832.5
click at [980, 485] on div "La Romana, , Dominican Republic Catalonia Royal La Romana Adults Only All Inclu…" at bounding box center [784, 477] width 1325 height 99
copy h1 "Catalonia Royal La Romana Adults Only All Inclusive"
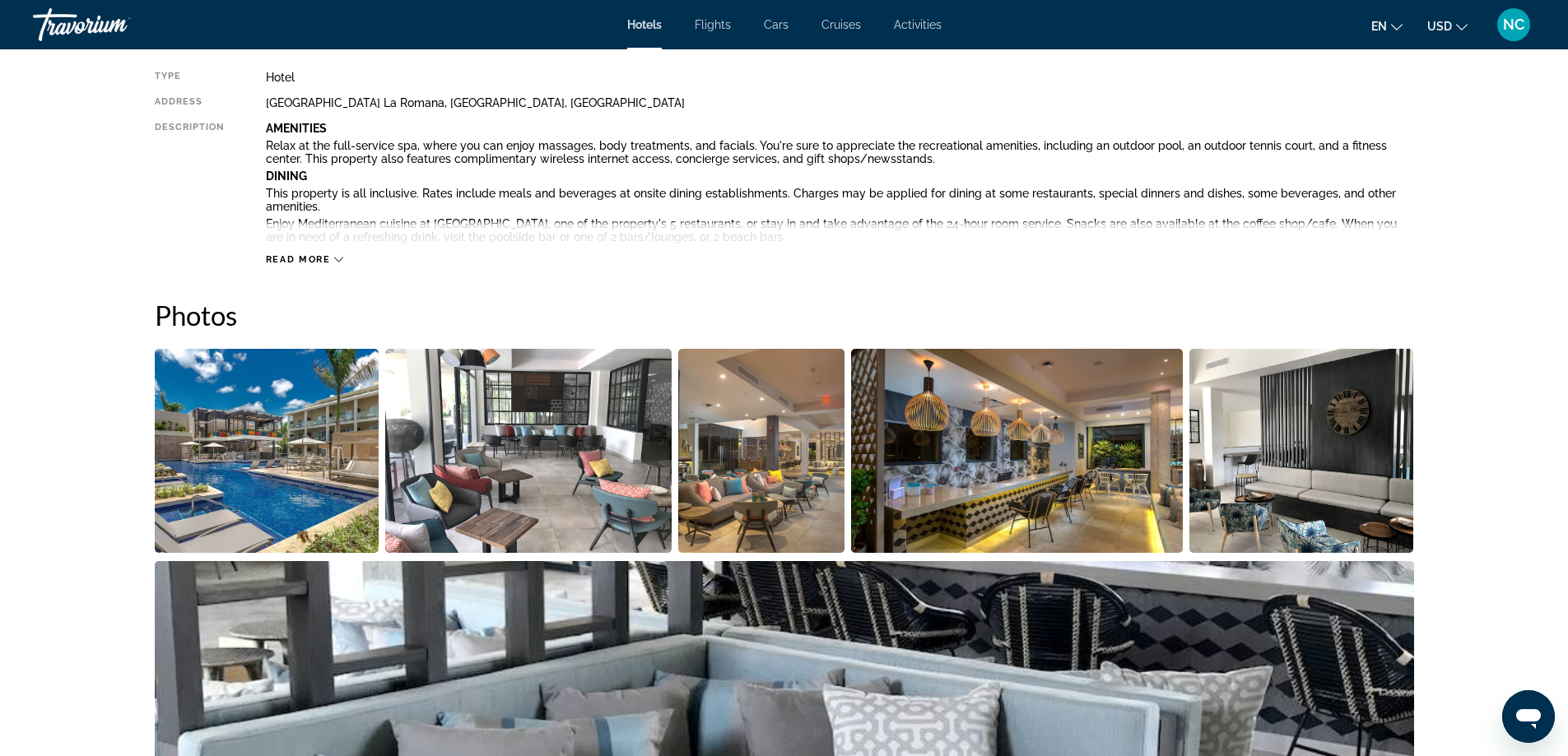
scroll to position [329, 0]
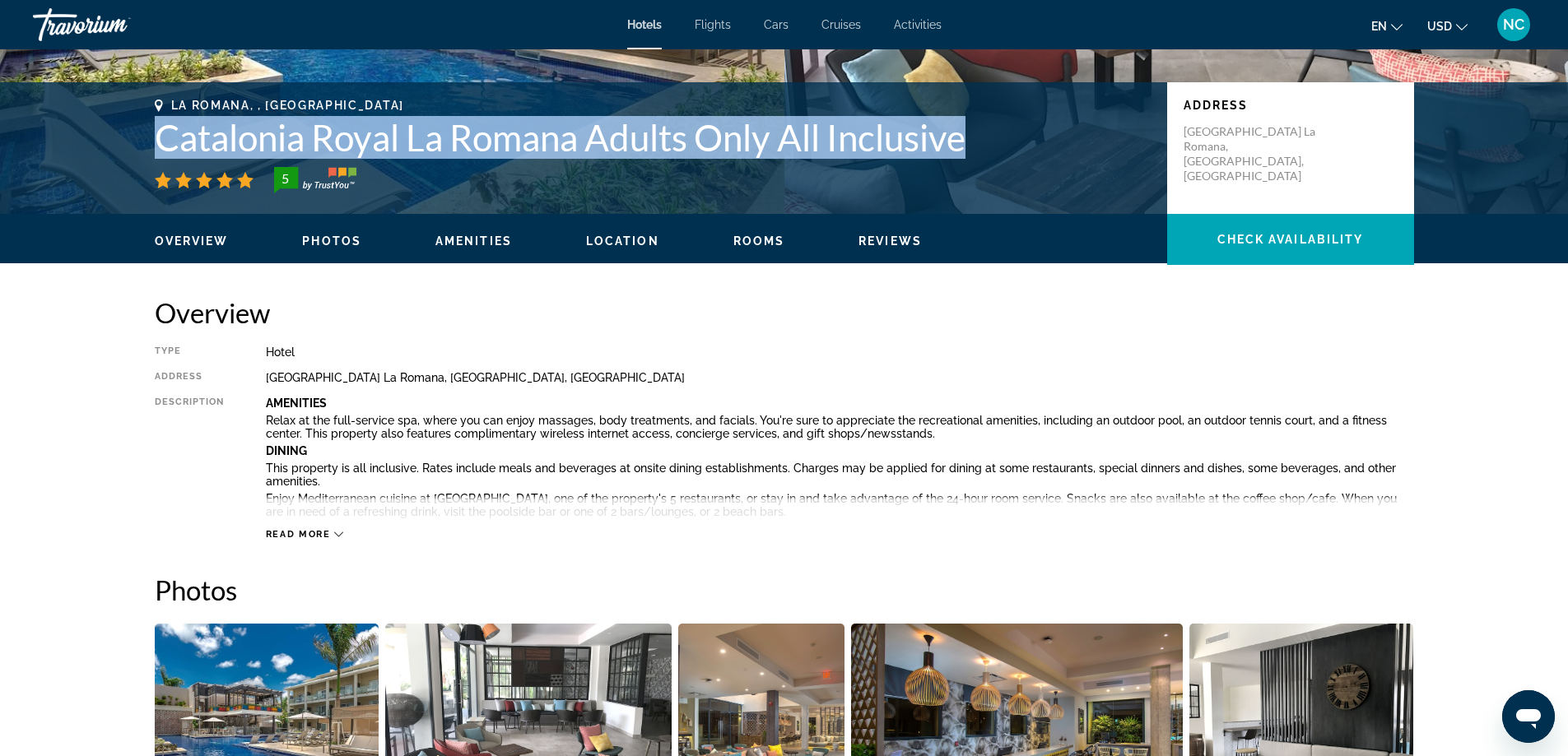
copy h1 "Catalonia Royal La Romana Adults Only All Inclusive"
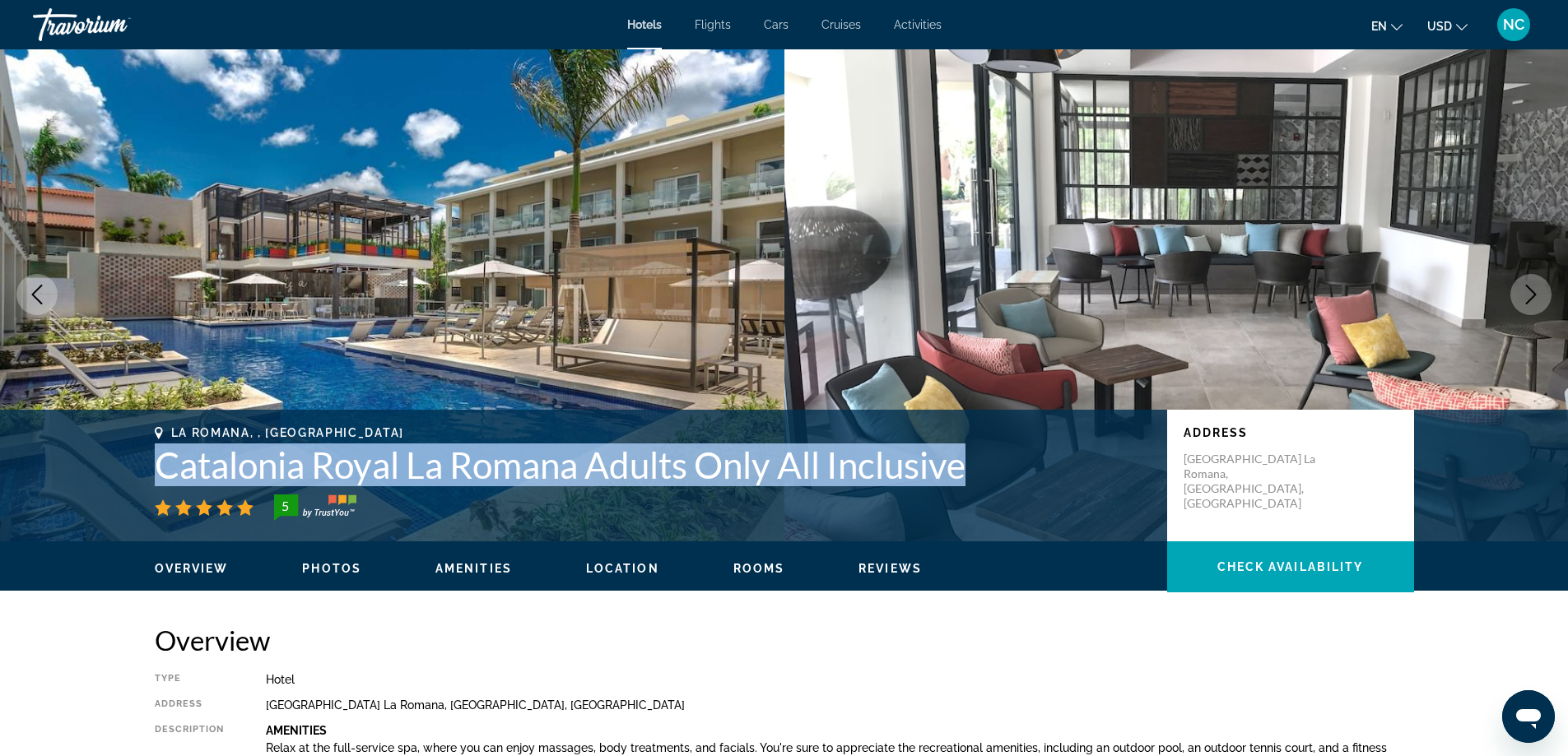
scroll to position [0, 0]
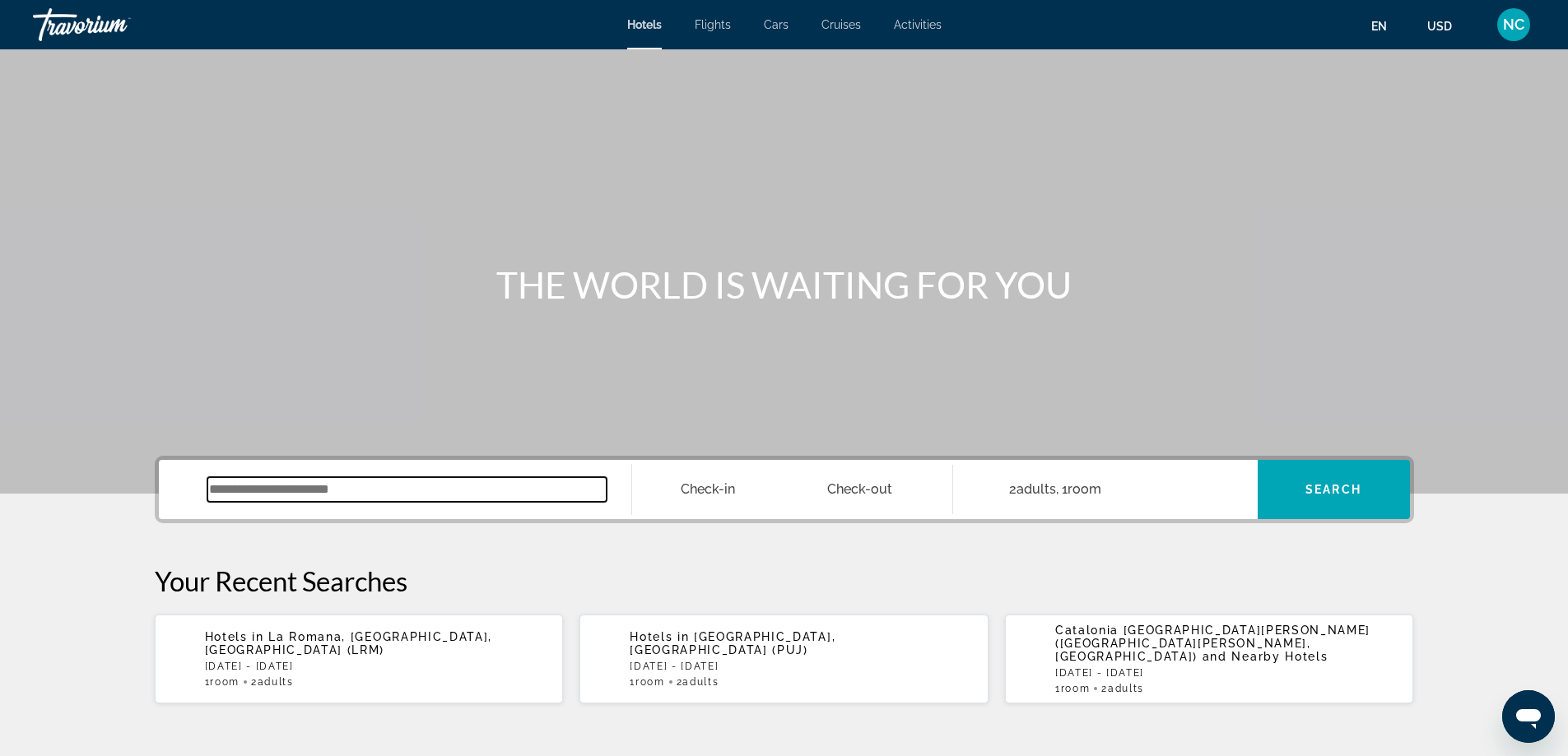
click at [249, 488] on input "Search widget" at bounding box center [407, 489] width 400 height 25
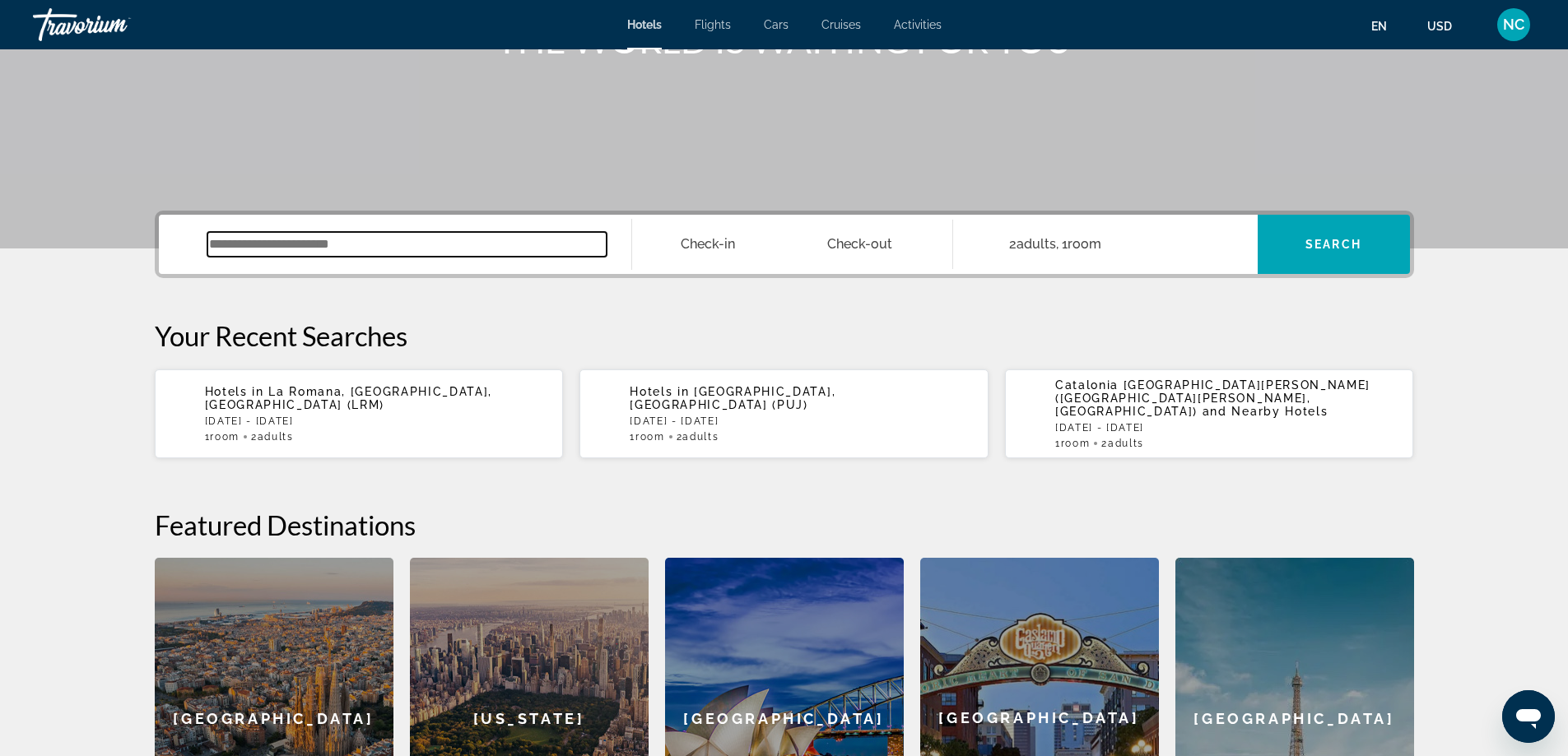
scroll to position [277, 0]
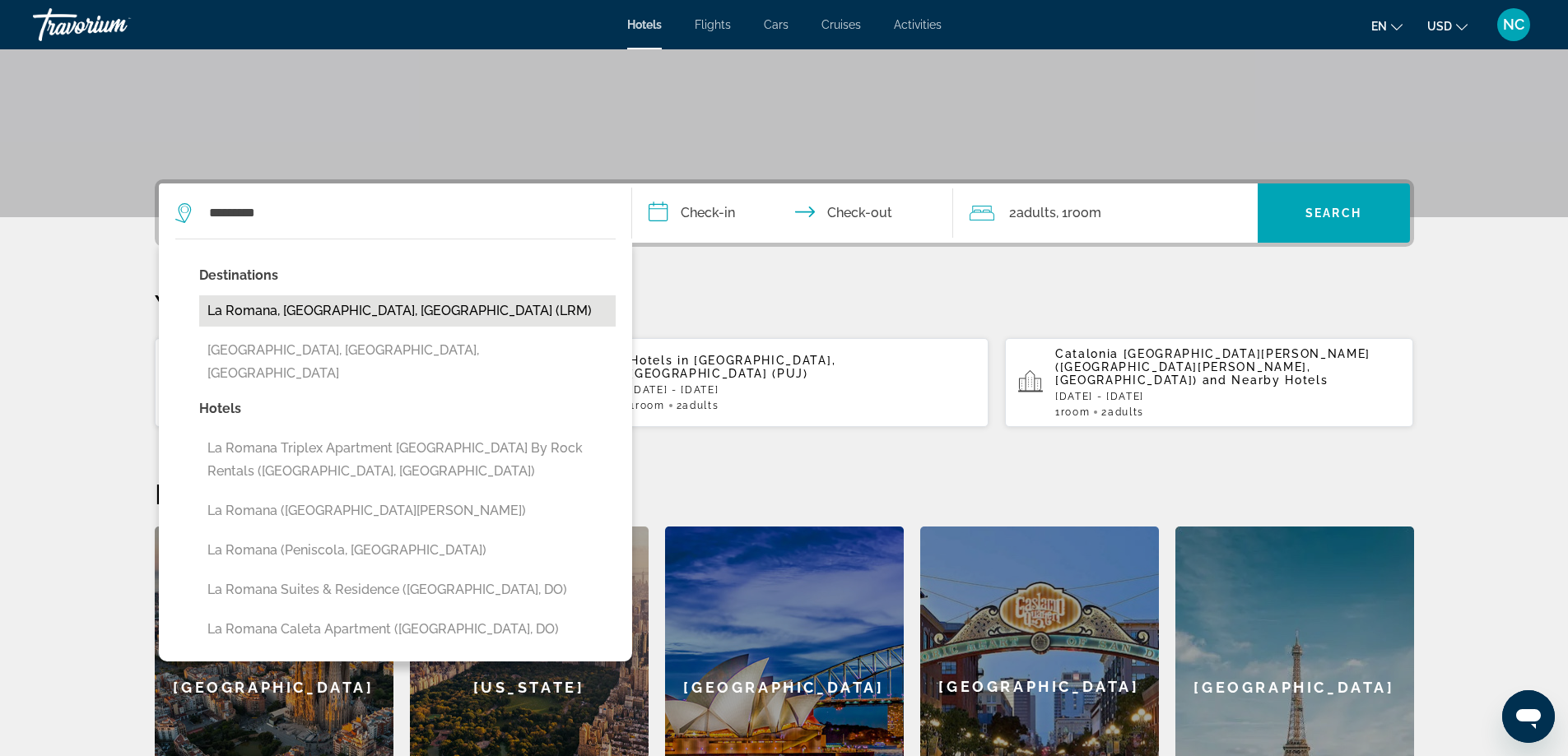
click at [455, 313] on button "La Romana, [GEOGRAPHIC_DATA], [GEOGRAPHIC_DATA] (LRM)" at bounding box center [407, 311] width 416 height 31
type input "**********"
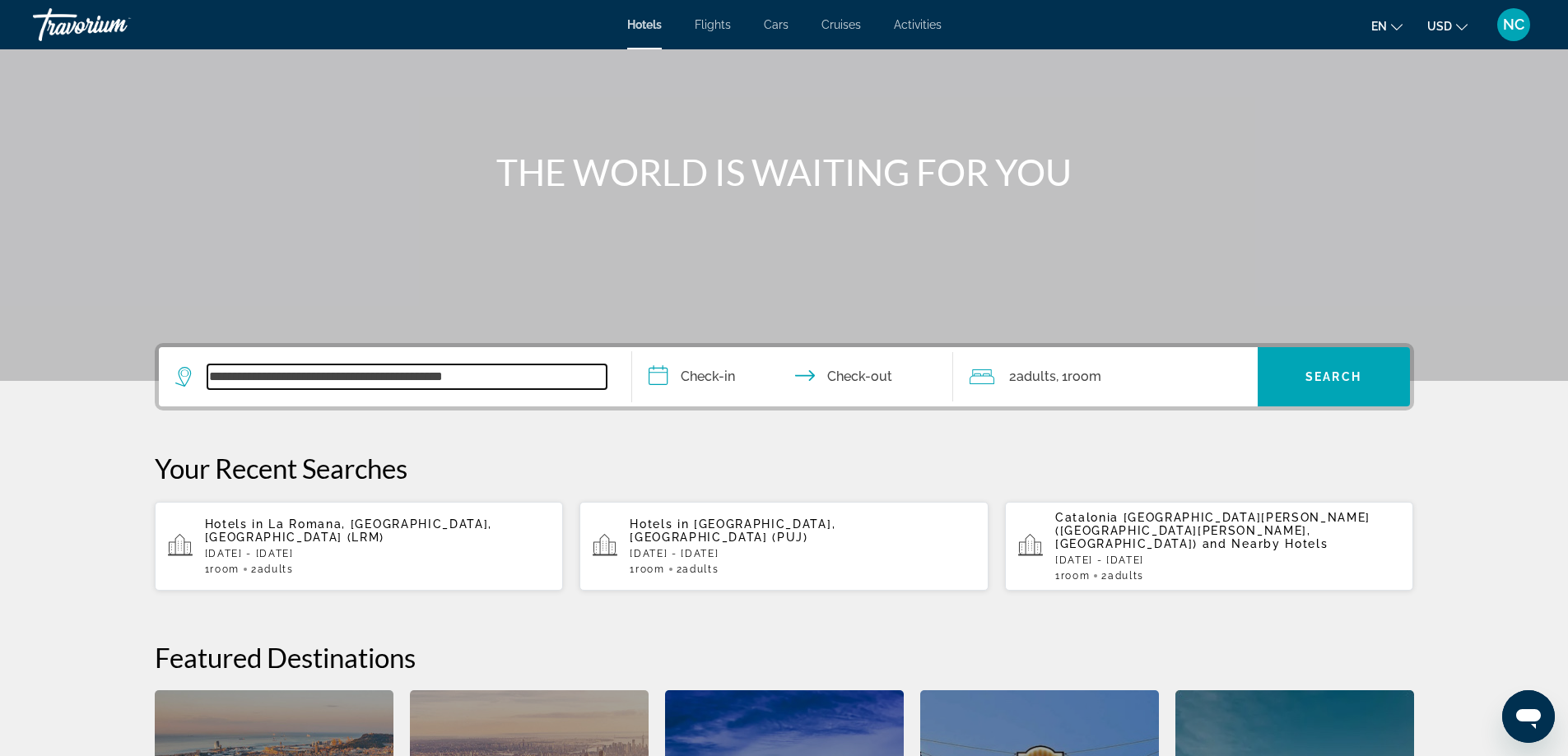
scroll to position [73, 0]
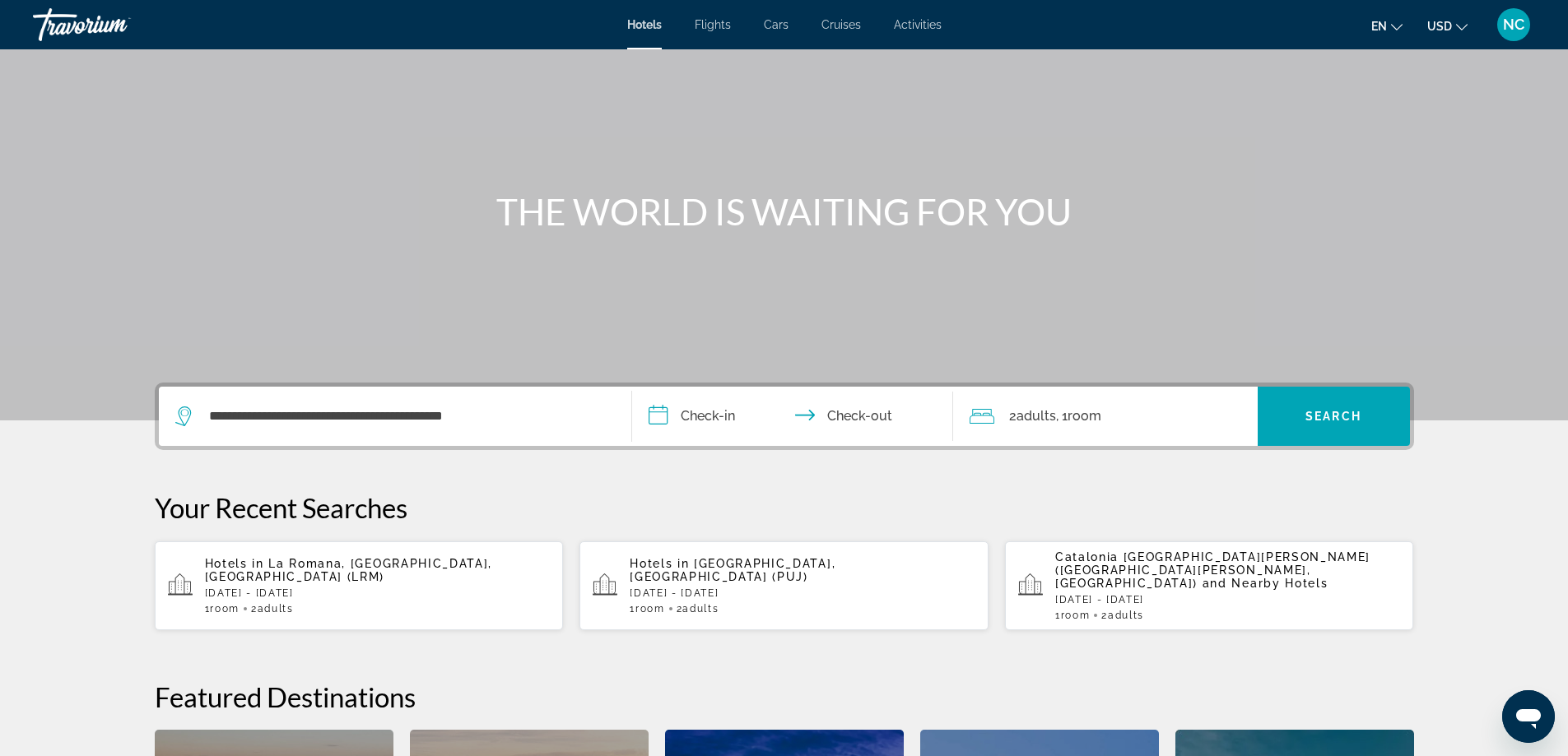
click at [658, 416] on input "**********" at bounding box center [795, 419] width 327 height 64
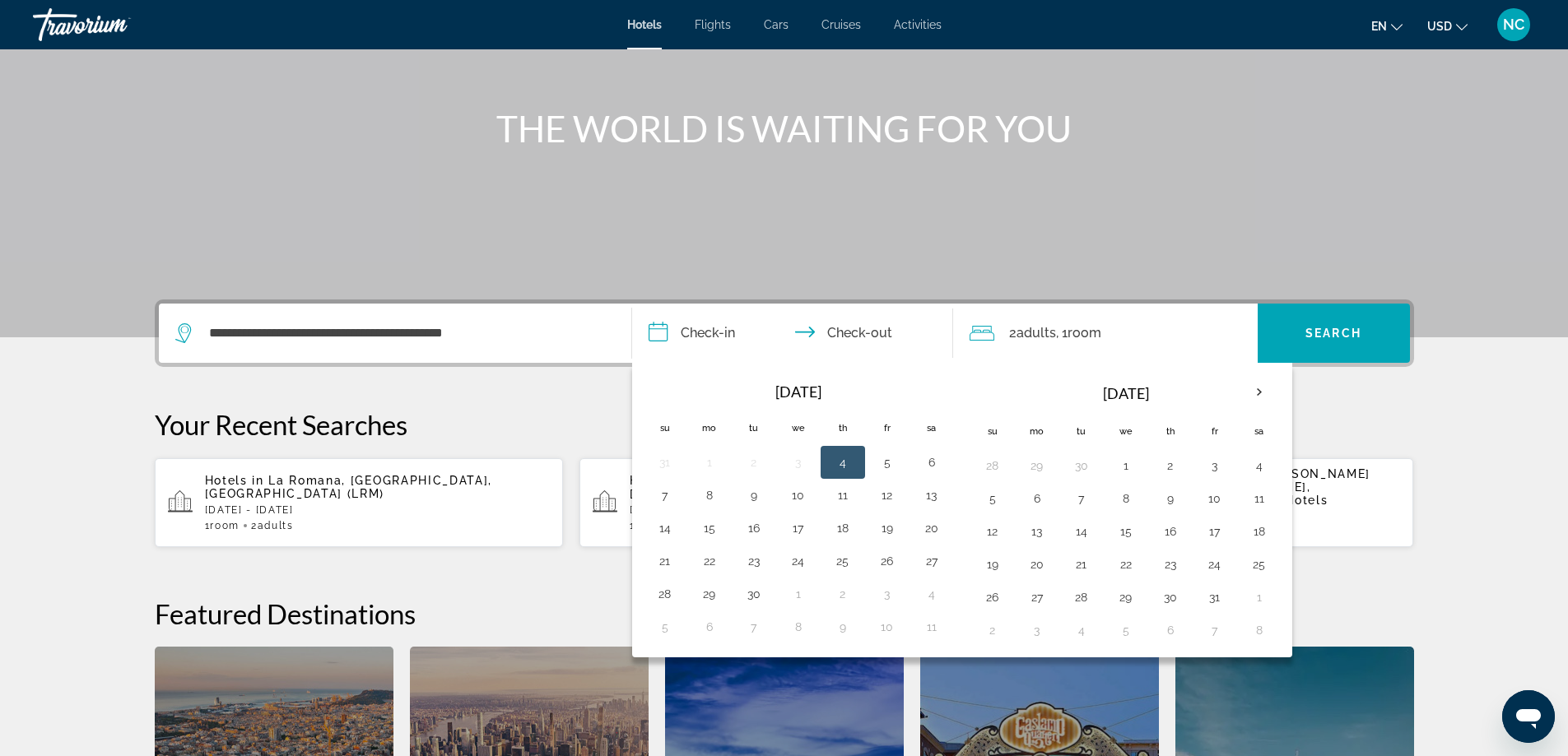
scroll to position [156, 0]
click at [1262, 392] on th "Next month" at bounding box center [1259, 394] width 44 height 37
click at [671, 567] on button "19" at bounding box center [664, 564] width 27 height 23
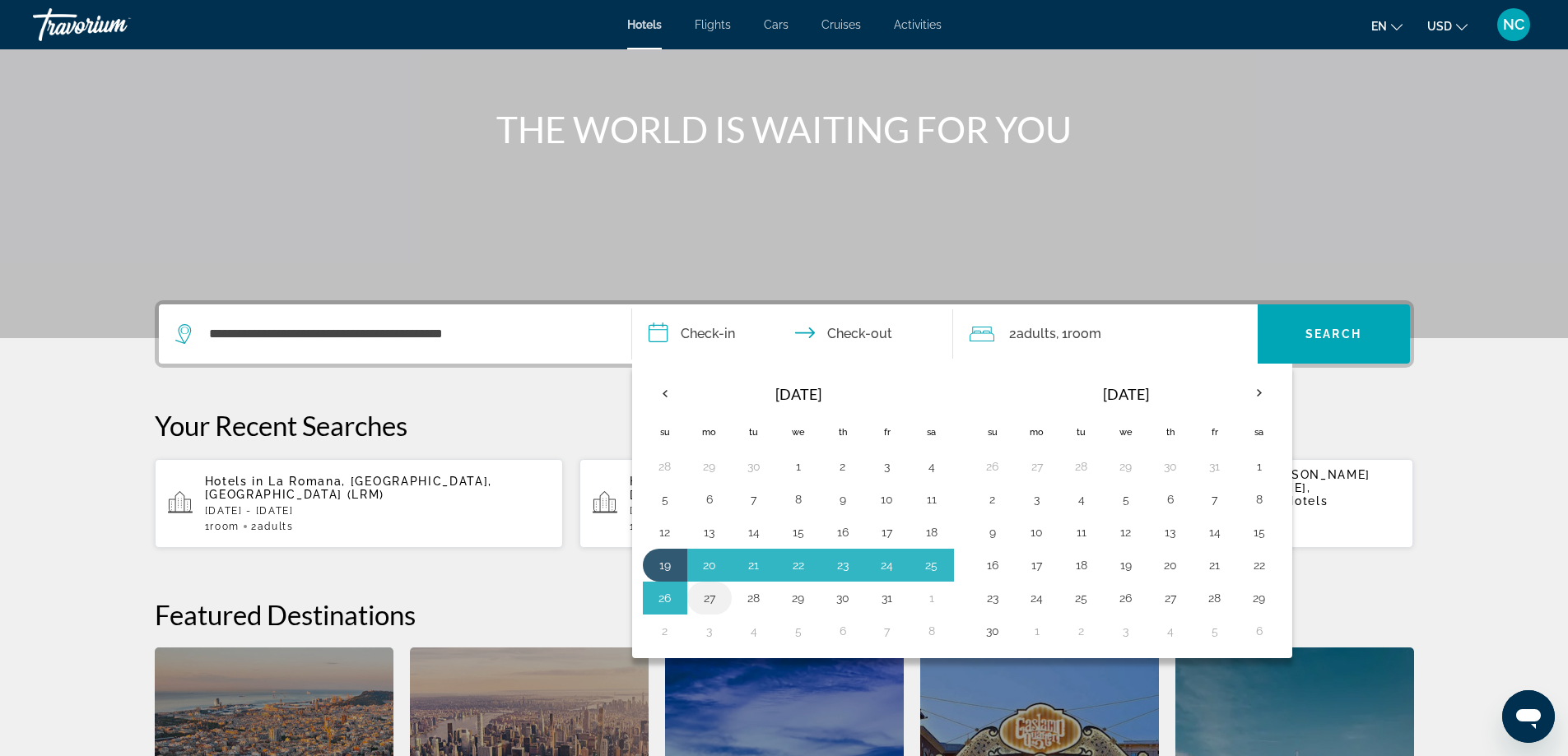
click at [707, 600] on button "27" at bounding box center [709, 597] width 27 height 23
type input "**********"
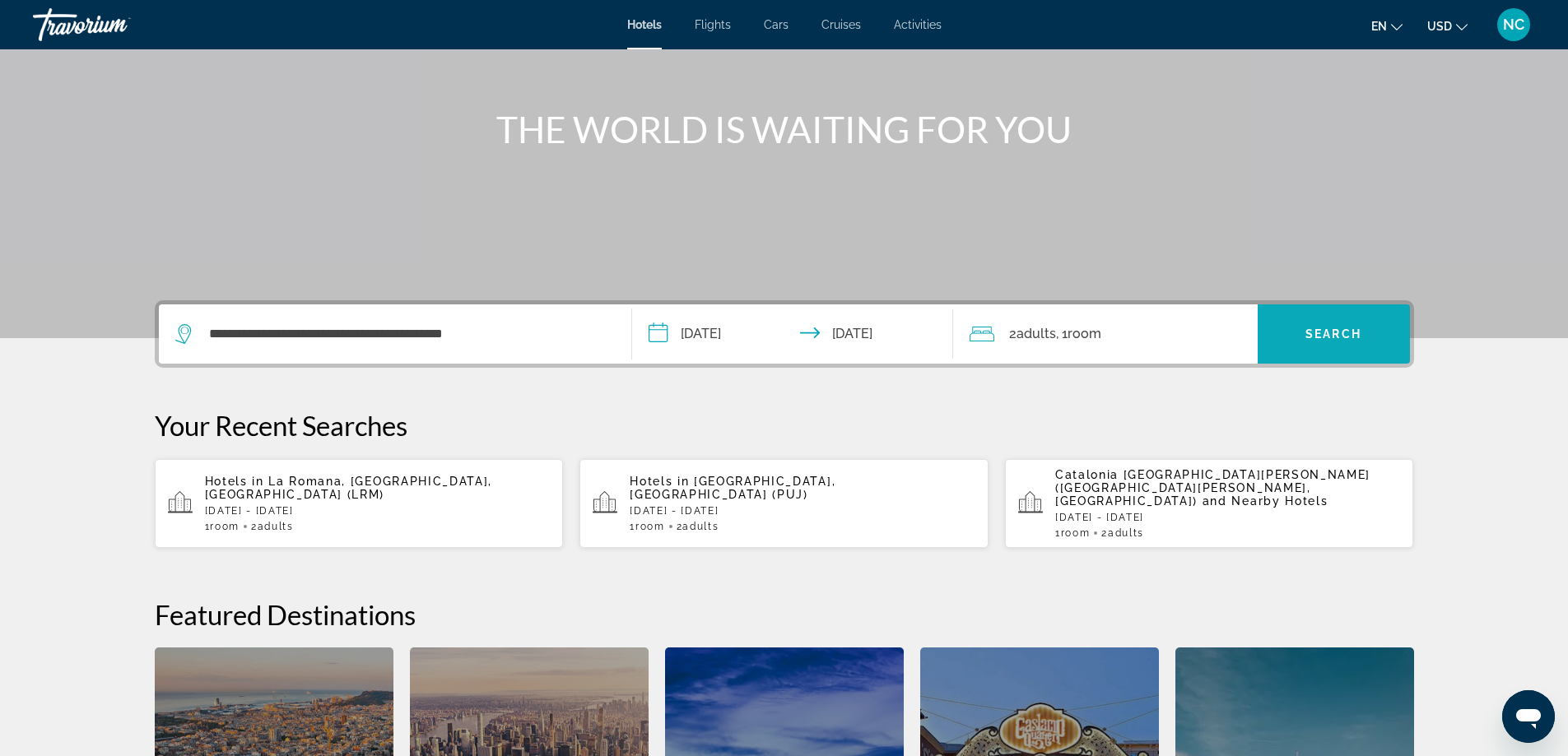
click at [1342, 335] on span "Search" at bounding box center [1332, 334] width 56 height 13
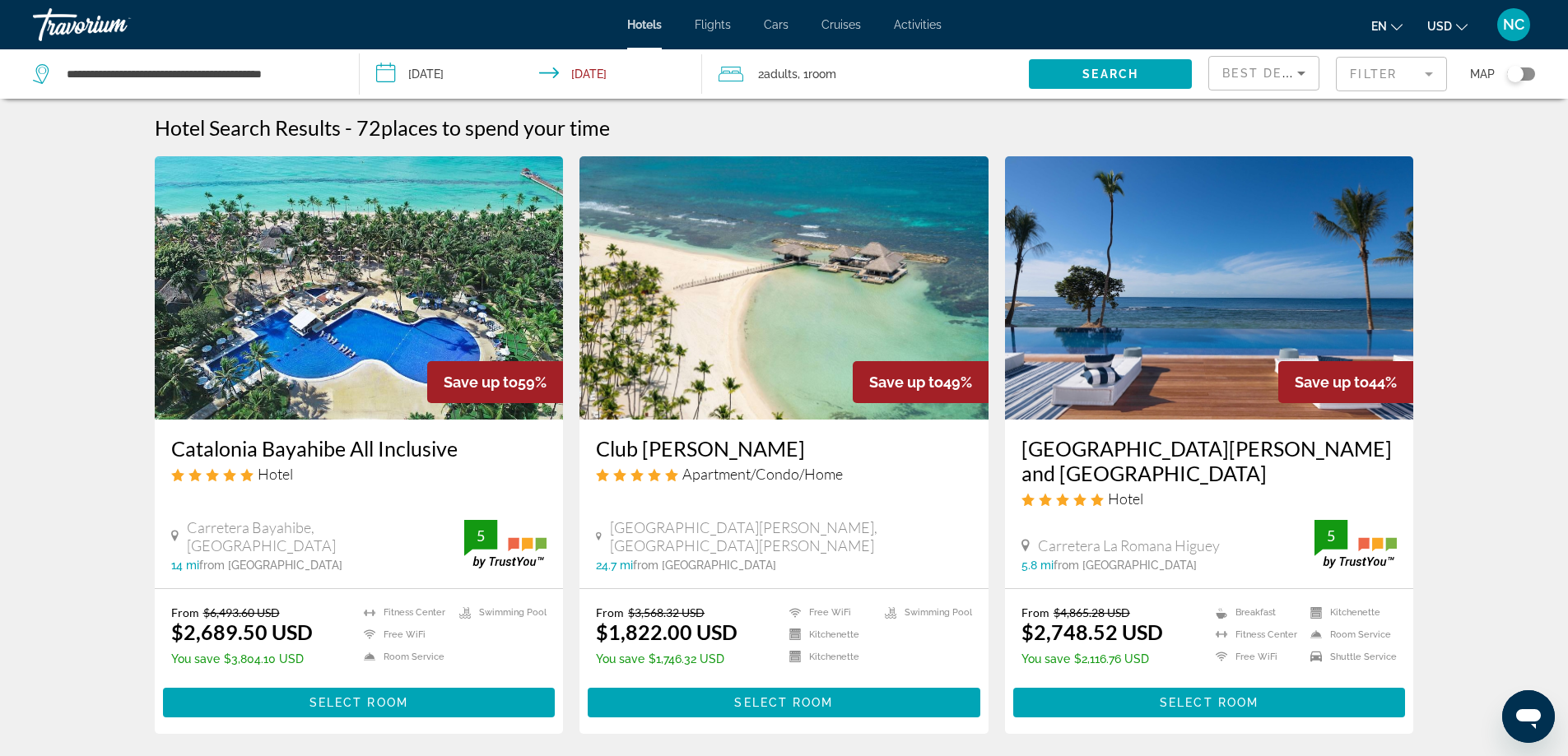
click at [1431, 74] on mat-form-field "Filter" at bounding box center [1391, 74] width 111 height 35
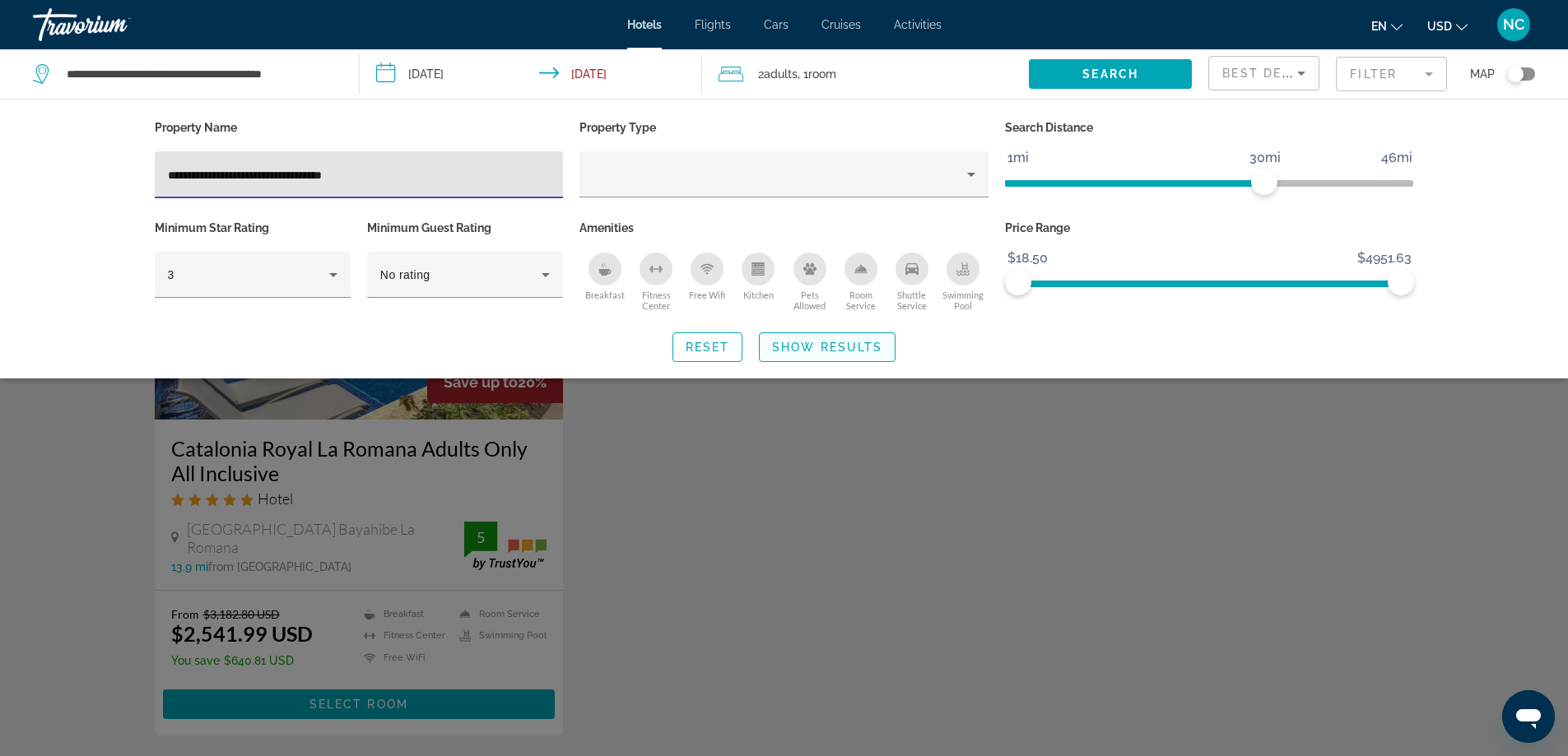
type input "**********"
click at [828, 351] on span "Show Results" at bounding box center [827, 347] width 110 height 13
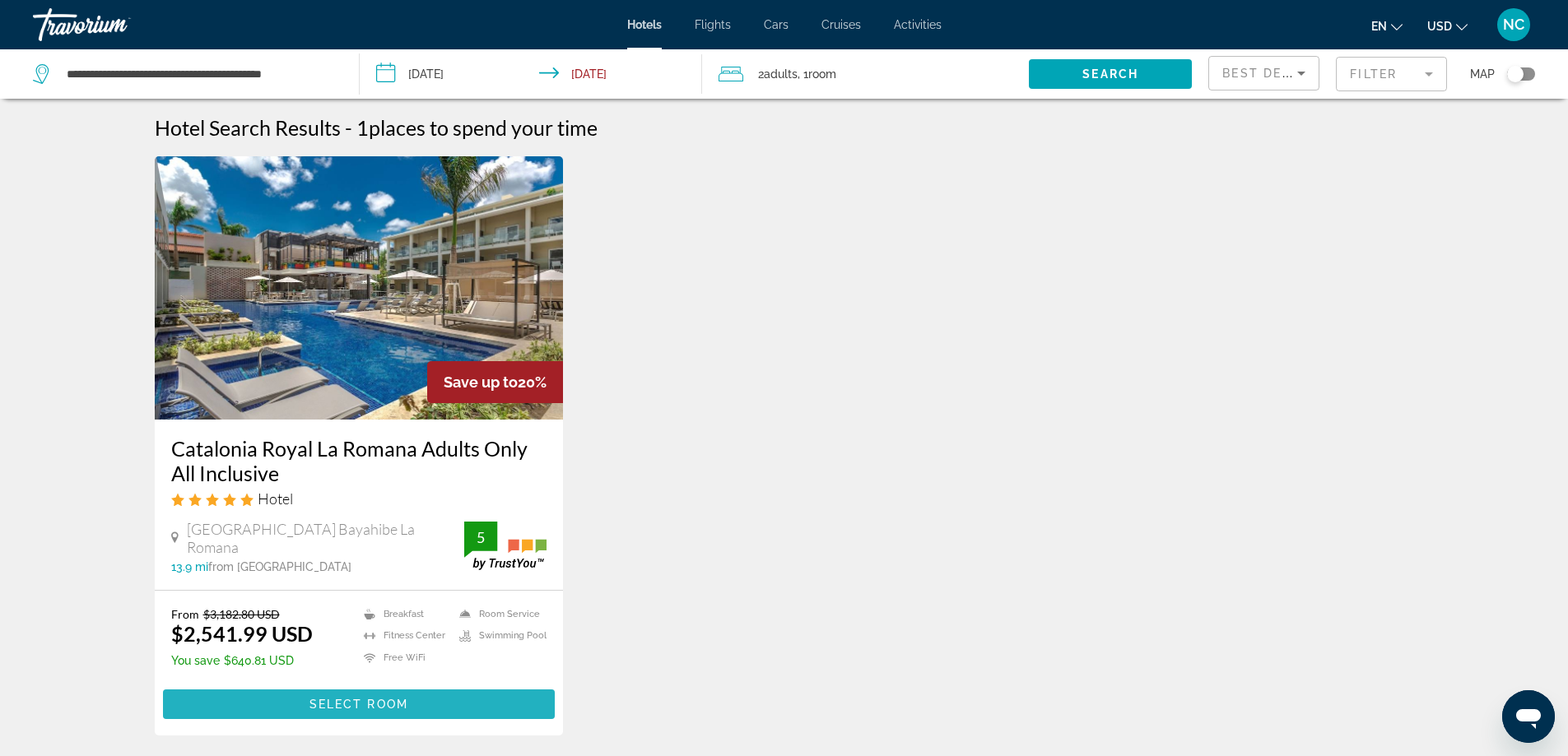
click at [353, 699] on span "Select Room" at bounding box center [359, 705] width 99 height 13
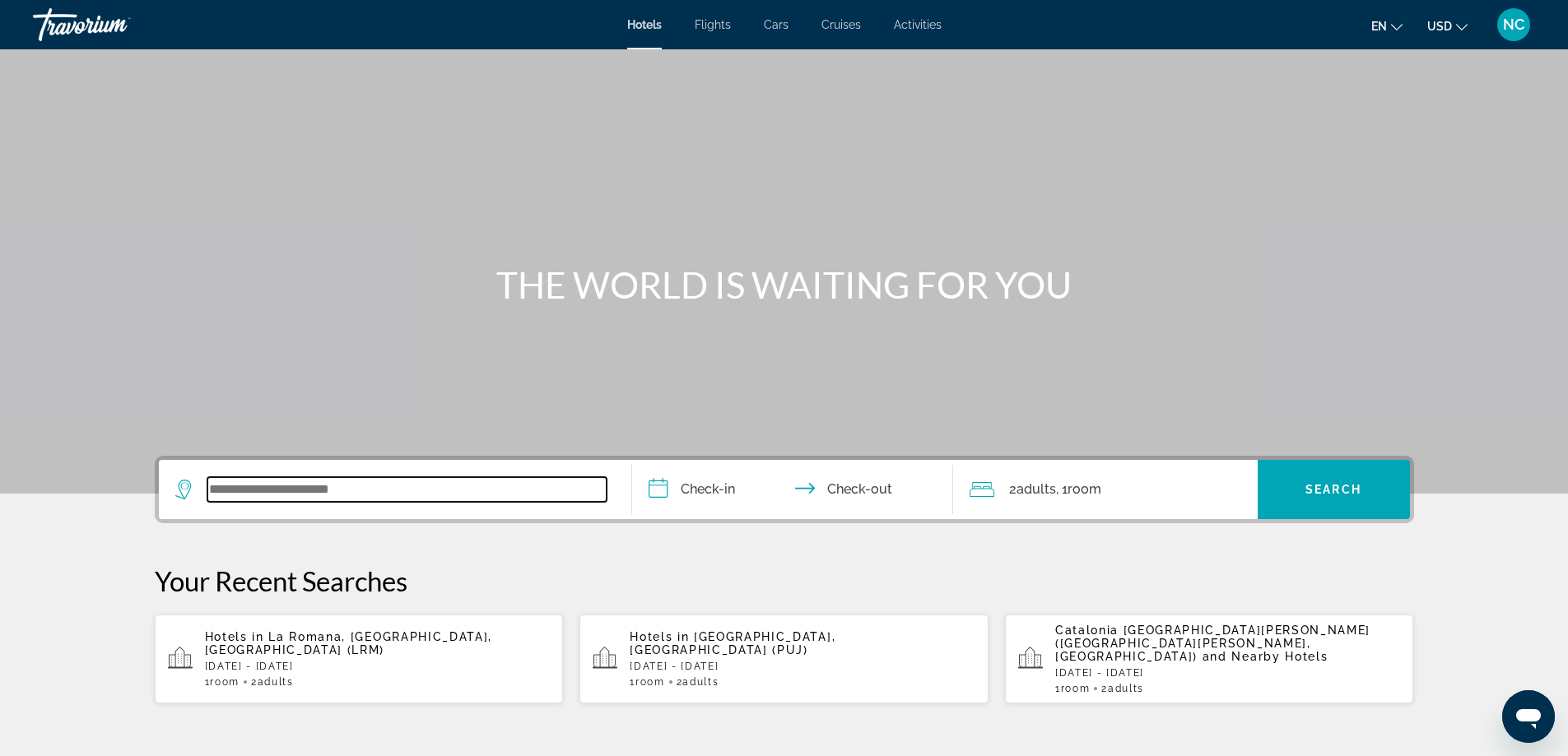
click at [249, 489] on input "Search widget" at bounding box center [407, 489] width 400 height 25
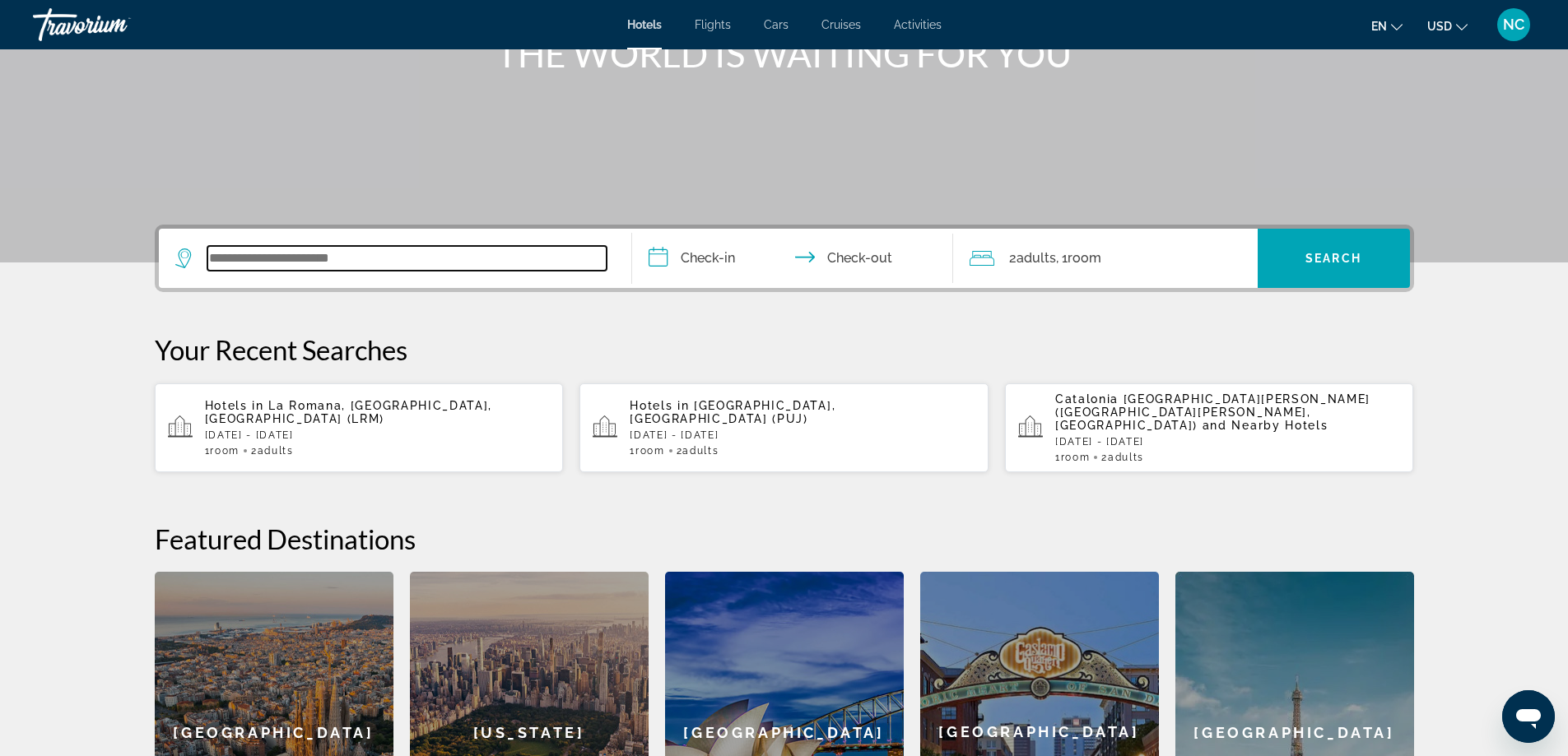
scroll to position [402, 0]
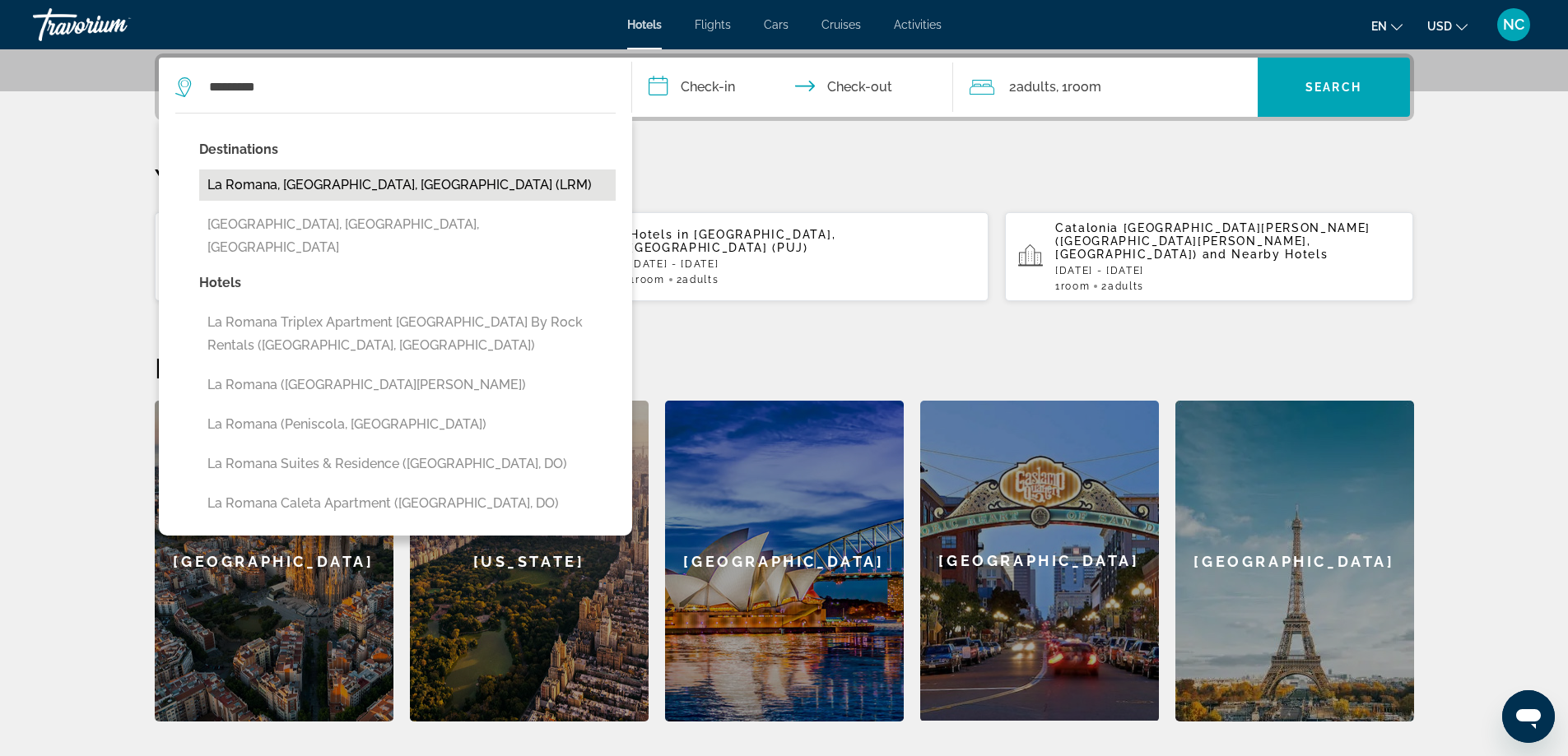
click at [427, 189] on button "La Romana, [GEOGRAPHIC_DATA], [GEOGRAPHIC_DATA] (LRM)" at bounding box center [407, 185] width 416 height 31
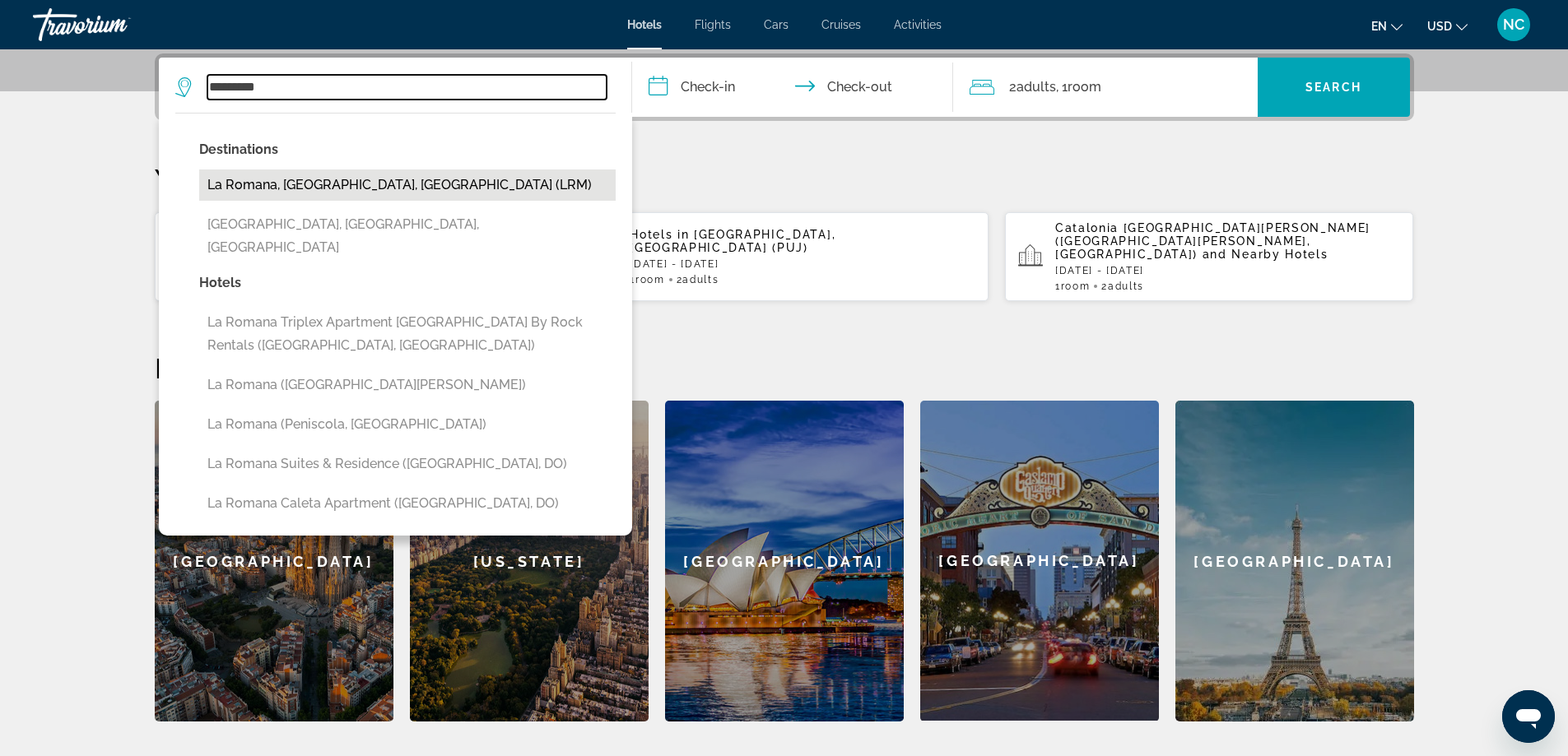
type input "**********"
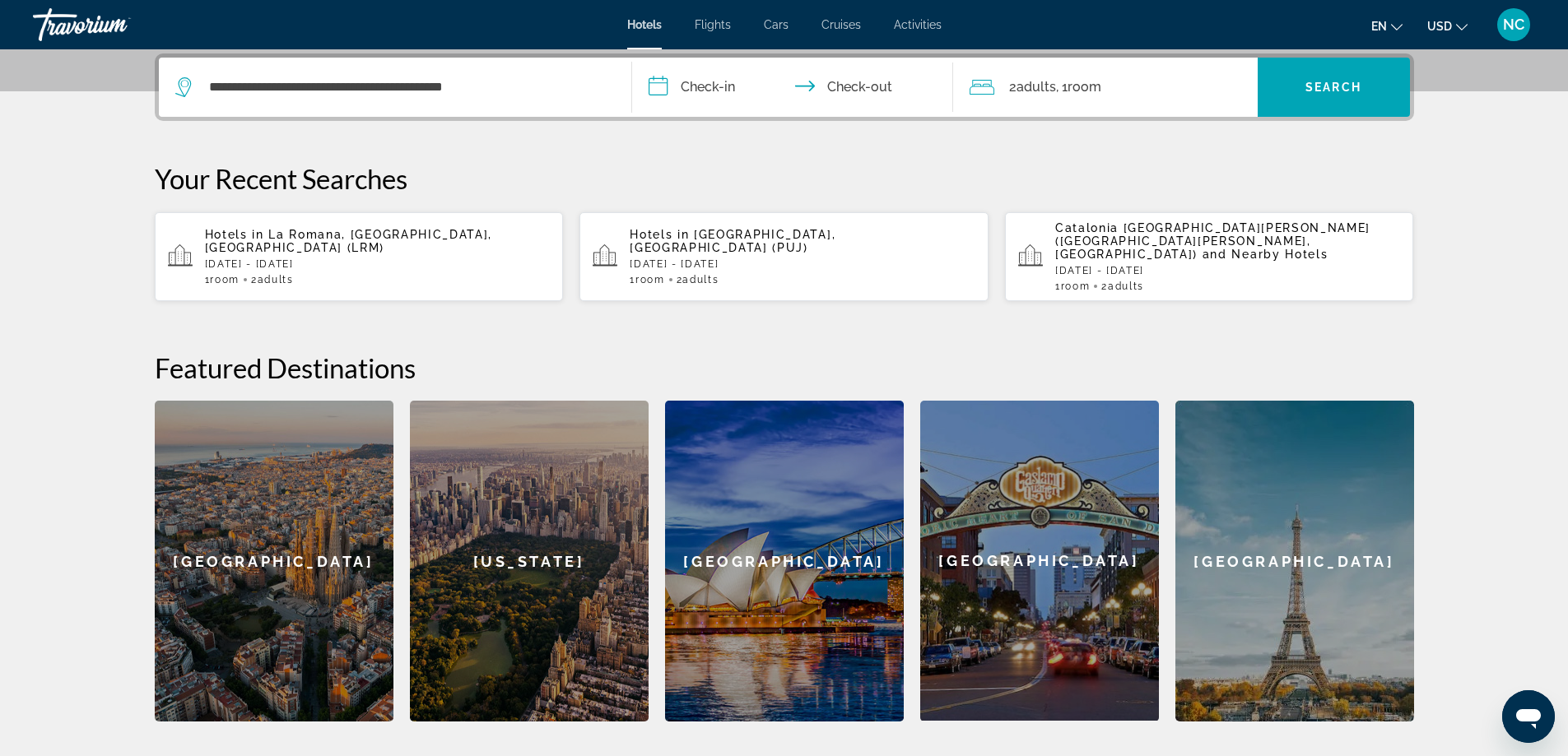
click at [664, 83] on input "**********" at bounding box center [795, 90] width 327 height 64
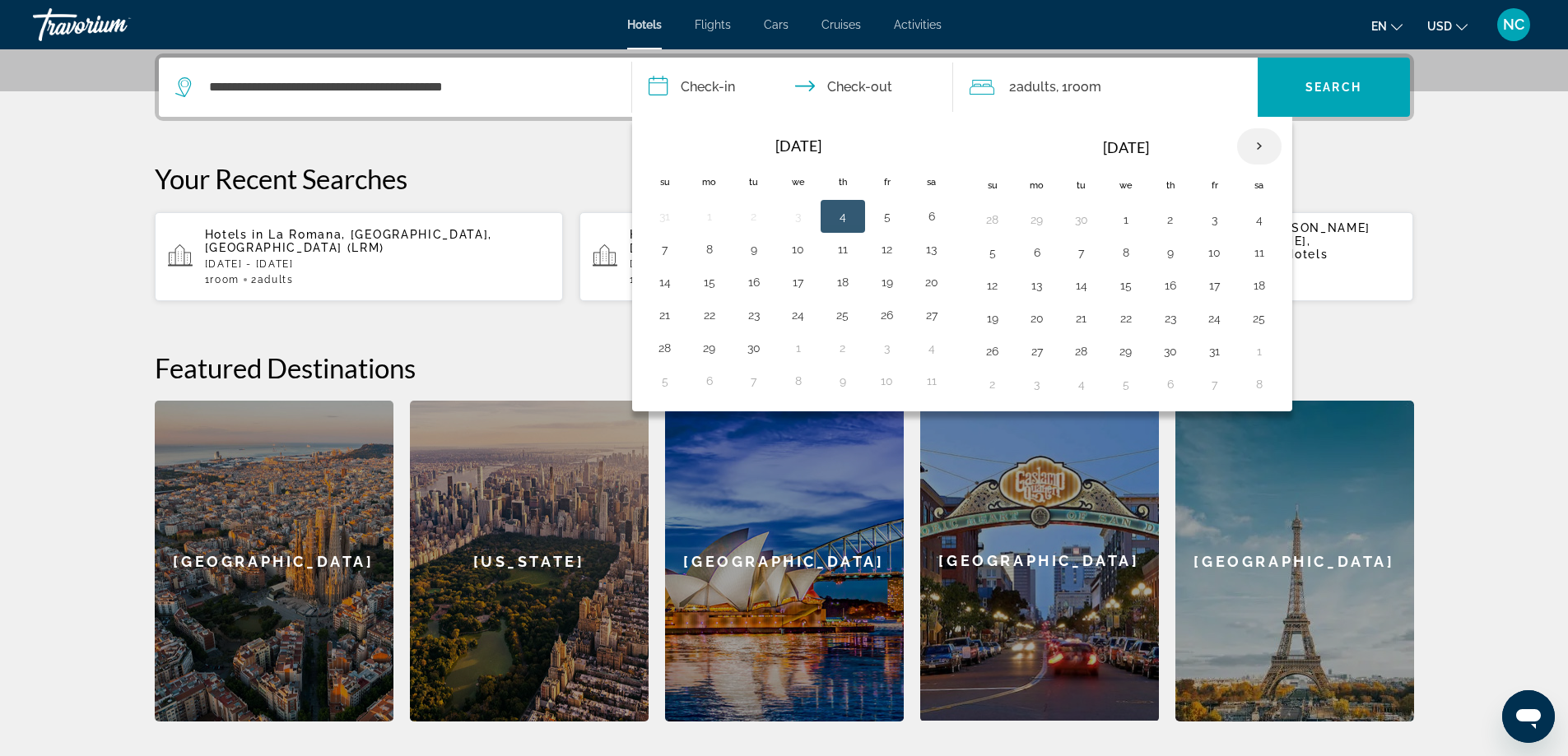
click at [1261, 146] on th "Next month" at bounding box center [1259, 147] width 44 height 37
click at [665, 320] on button "19" at bounding box center [664, 318] width 27 height 23
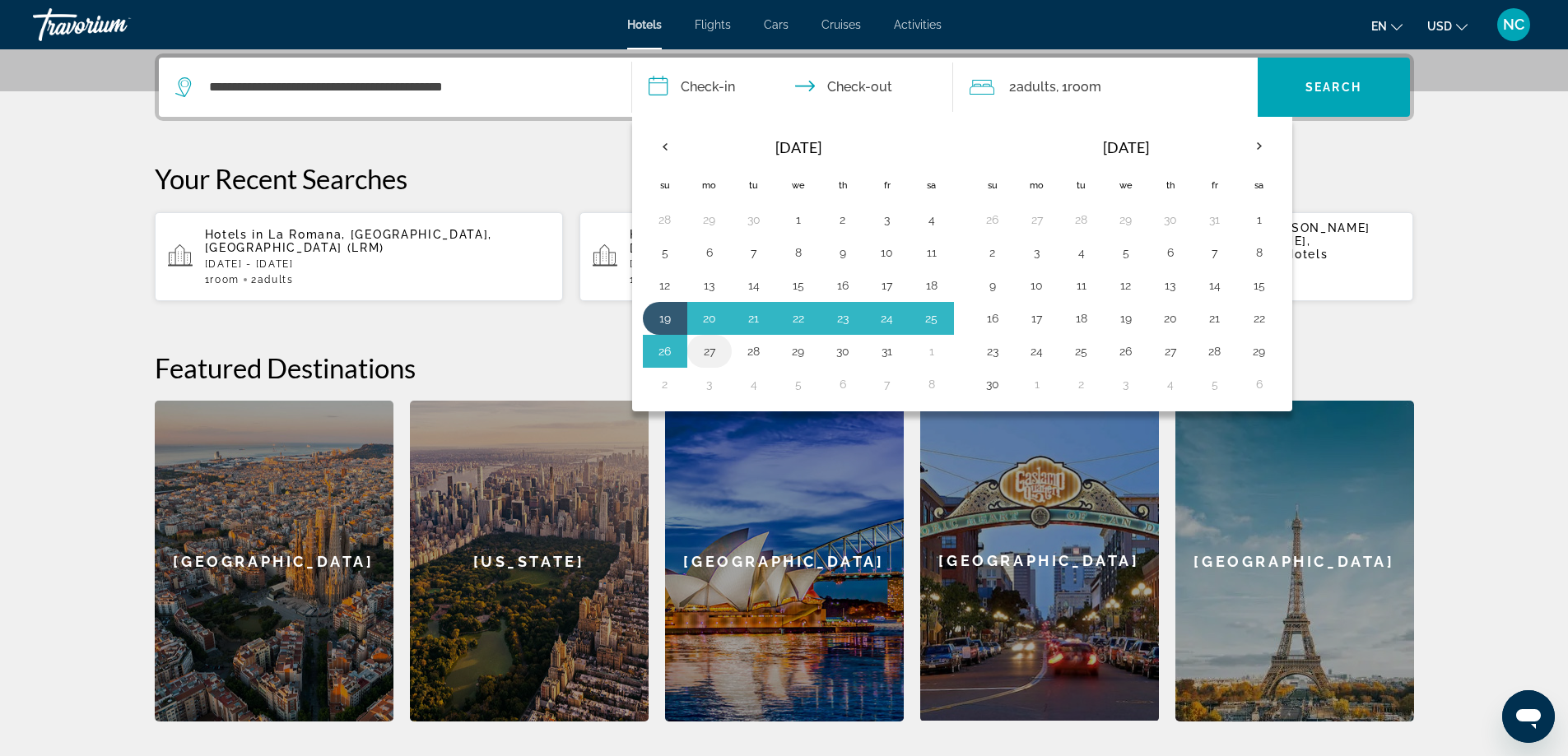
click at [713, 354] on button "27" at bounding box center [709, 351] width 27 height 23
type input "**********"
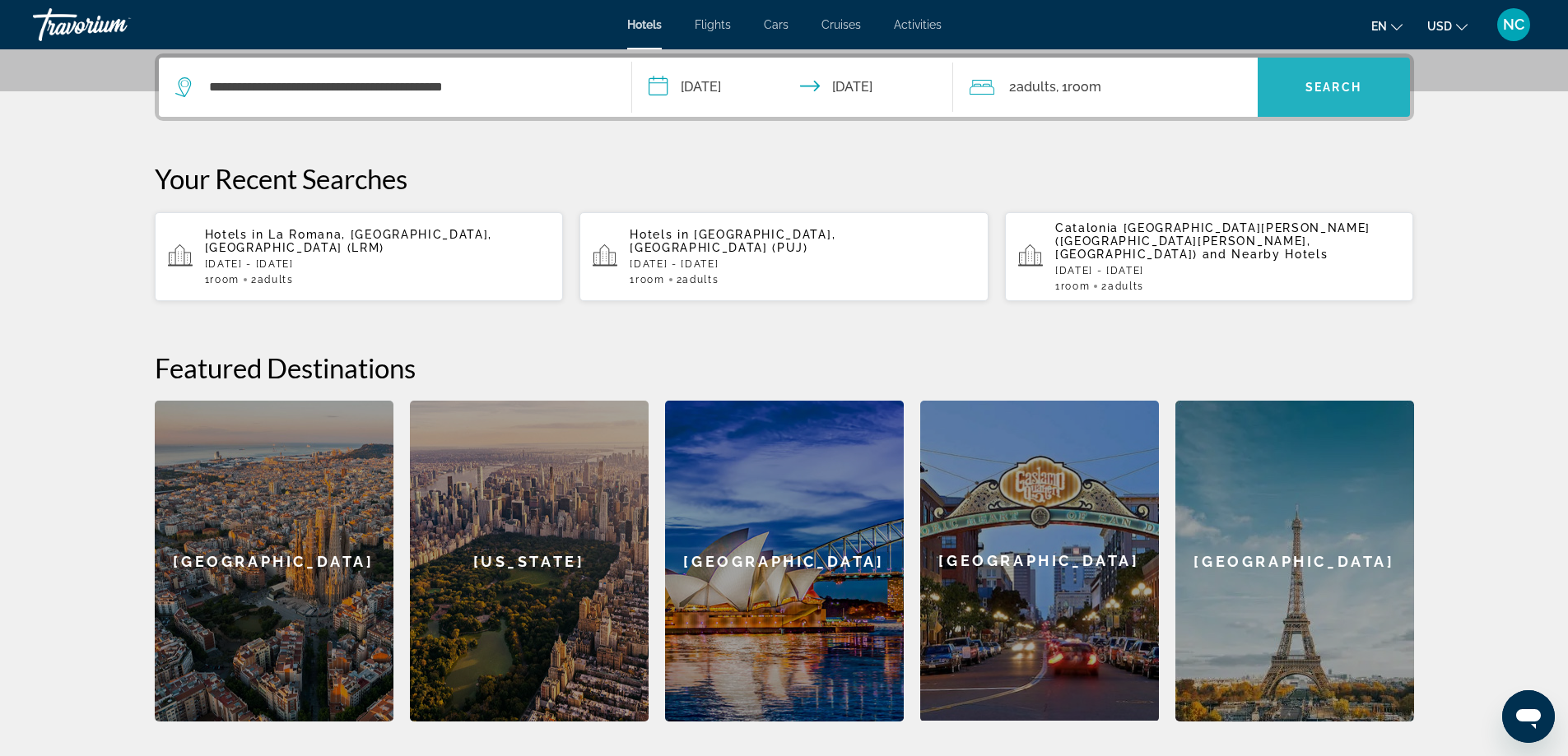
click at [1327, 84] on span "Search" at bounding box center [1332, 87] width 56 height 13
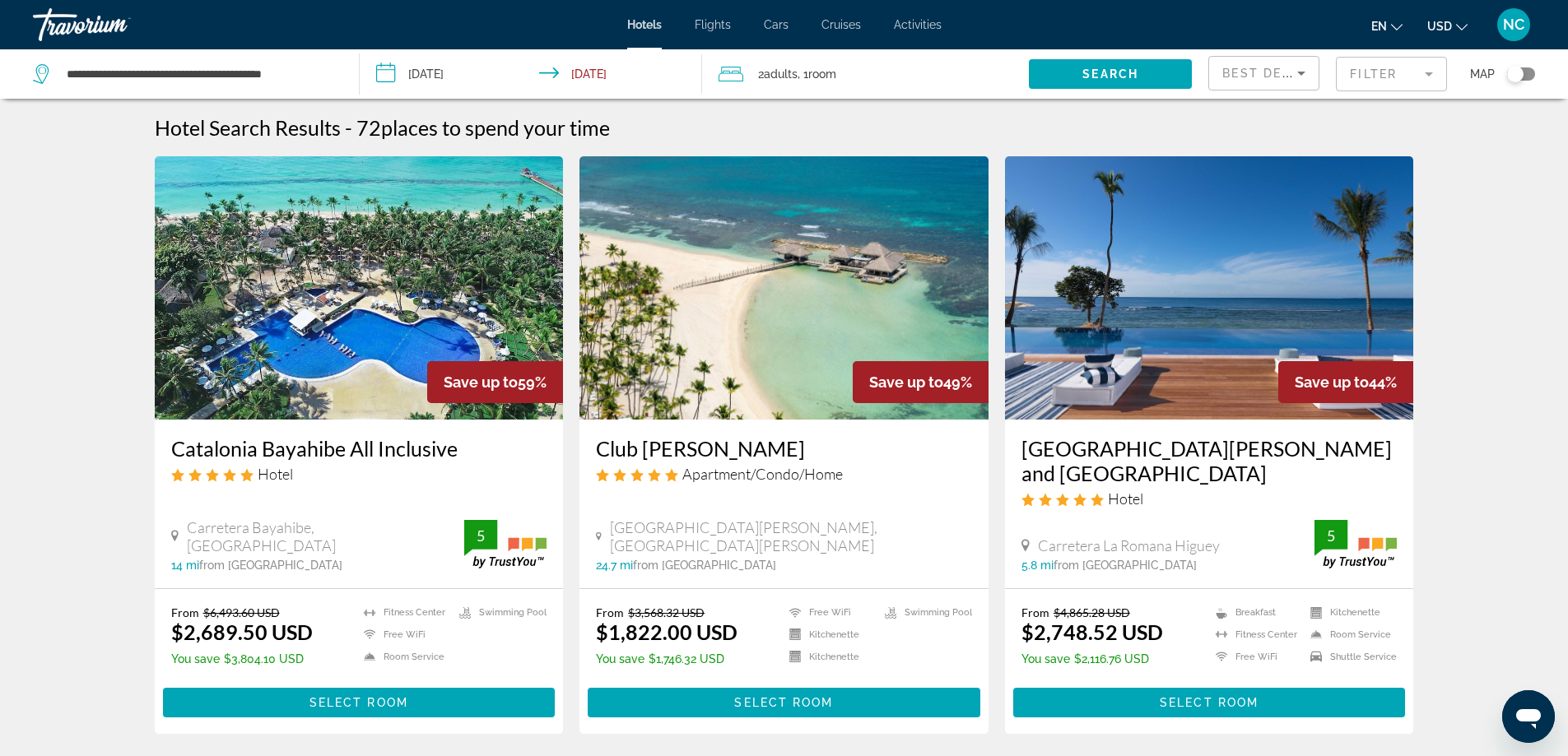
click at [1430, 73] on mat-form-field "Filter" at bounding box center [1391, 74] width 111 height 35
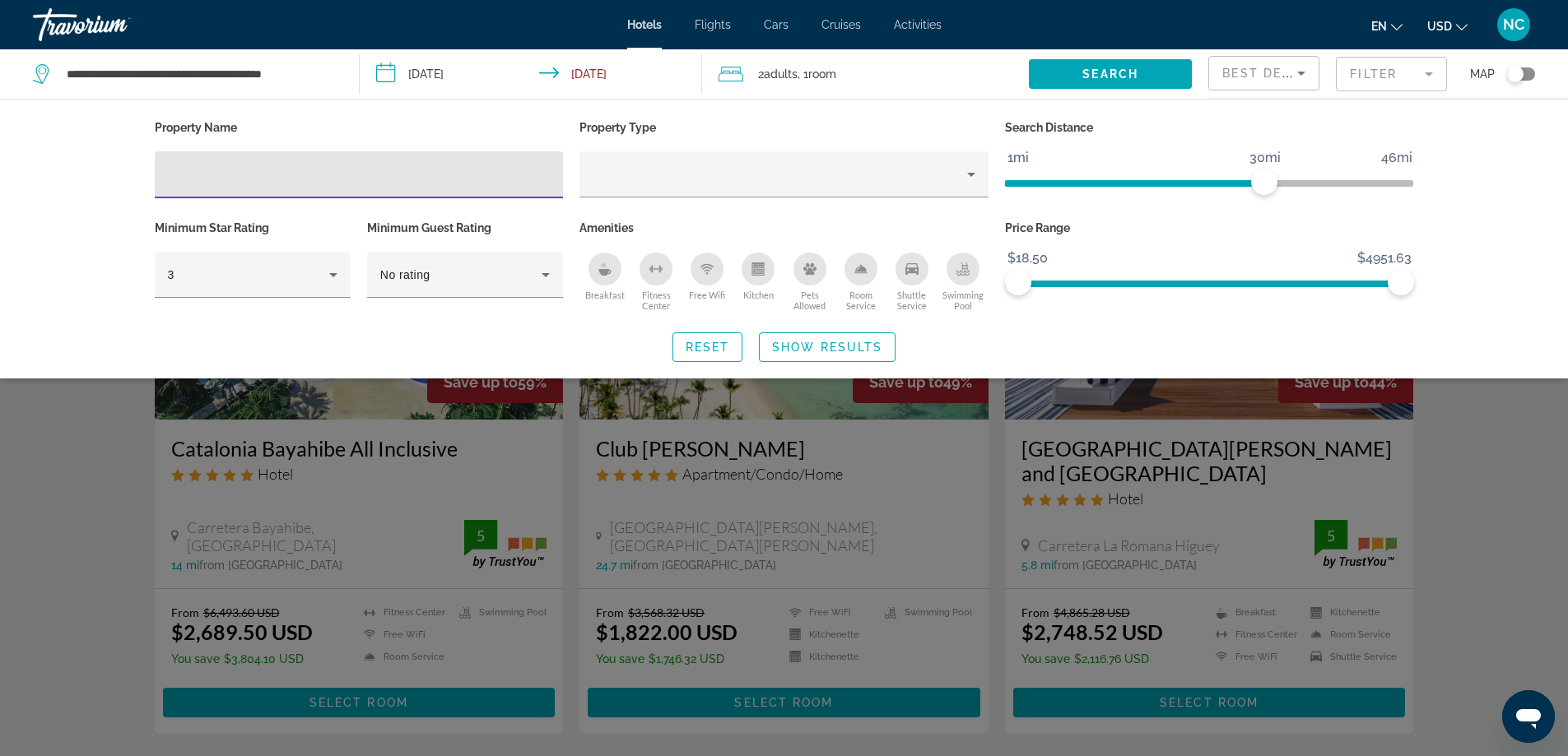
click at [181, 173] on input "Hotel Filters" at bounding box center [359, 176] width 383 height 20
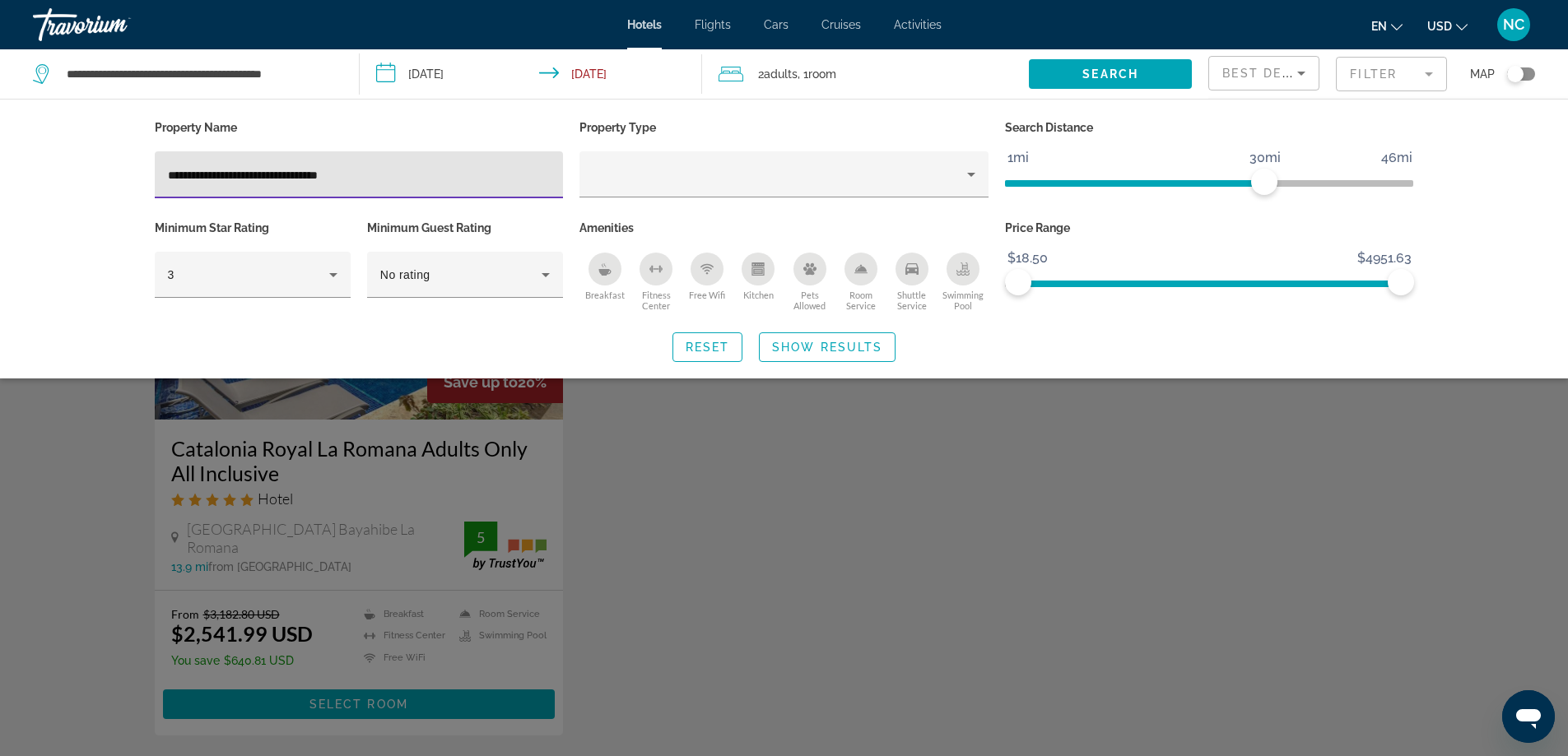
type input "**********"
click at [850, 345] on span "Show Results" at bounding box center [827, 347] width 110 height 13
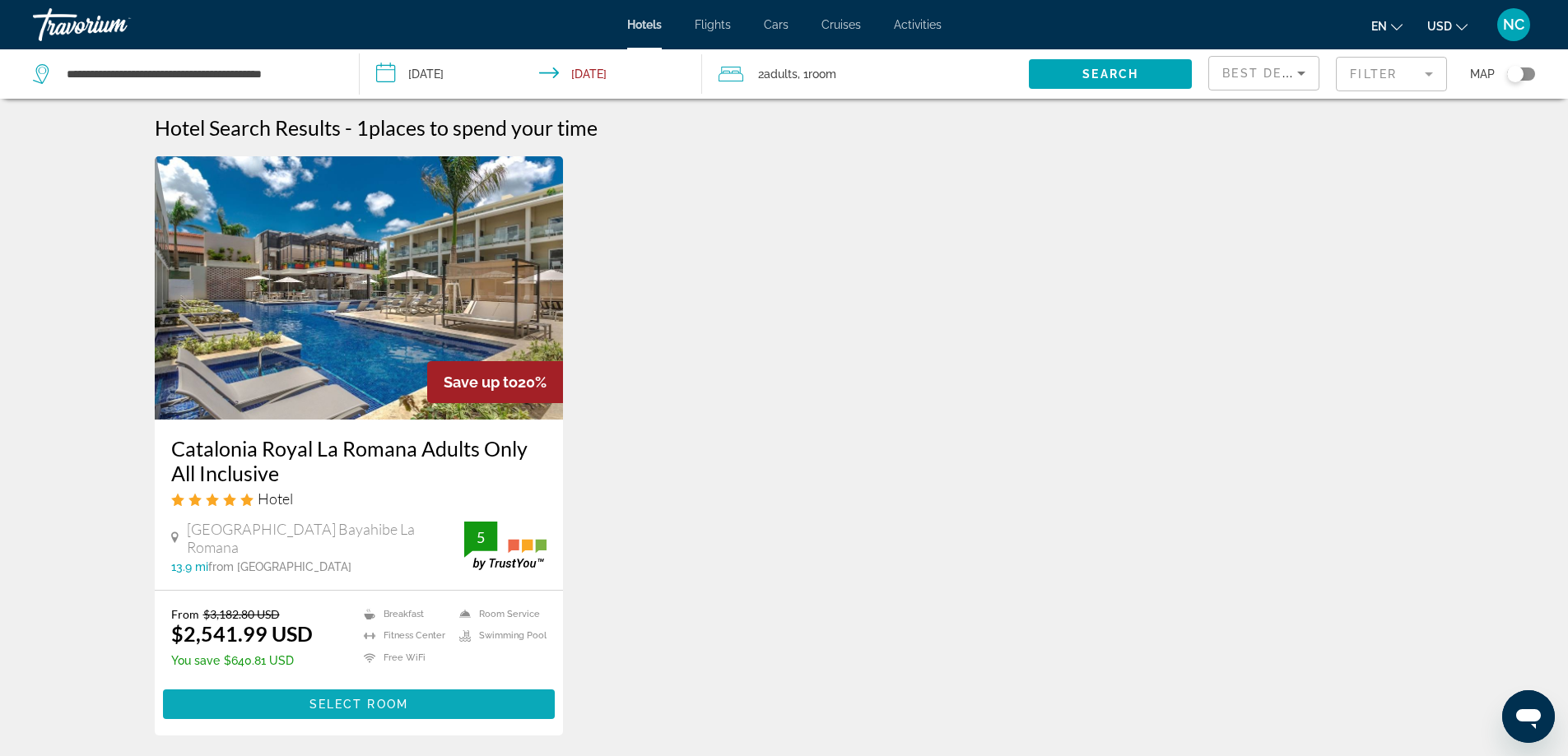
click at [309, 696] on span "Main content" at bounding box center [359, 704] width 392 height 39
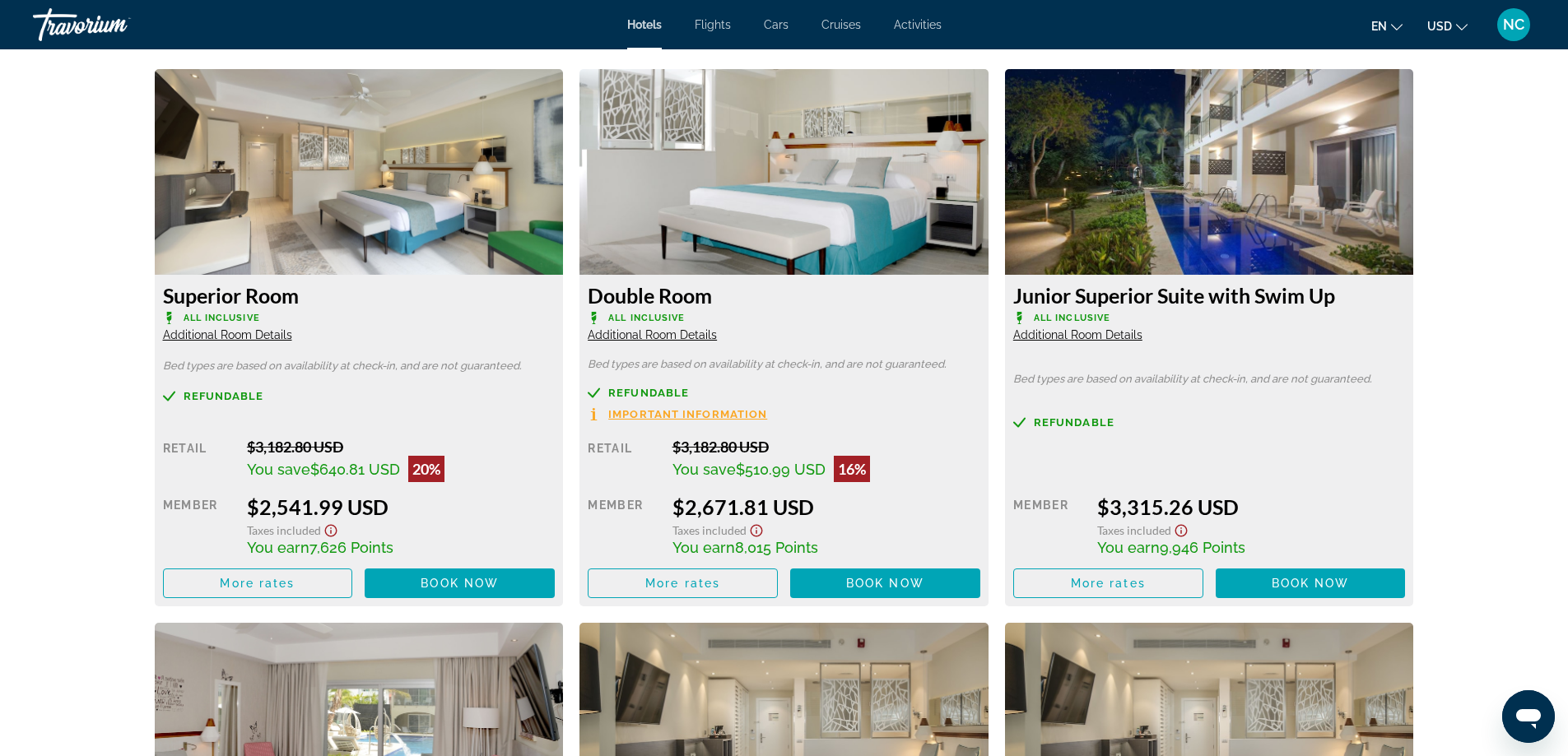
scroll to position [2361, 0]
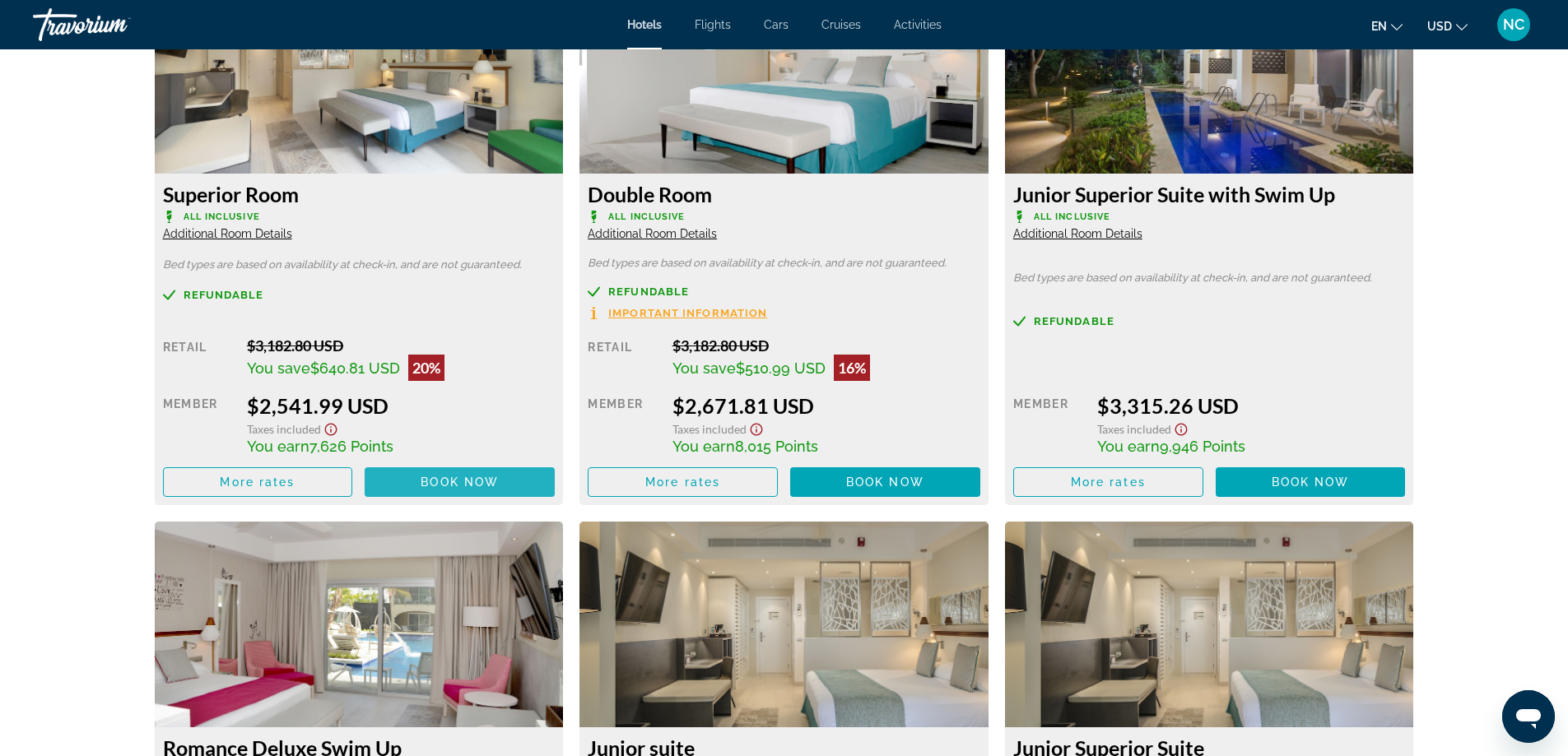
click at [437, 473] on span "Main content" at bounding box center [459, 482] width 190 height 39
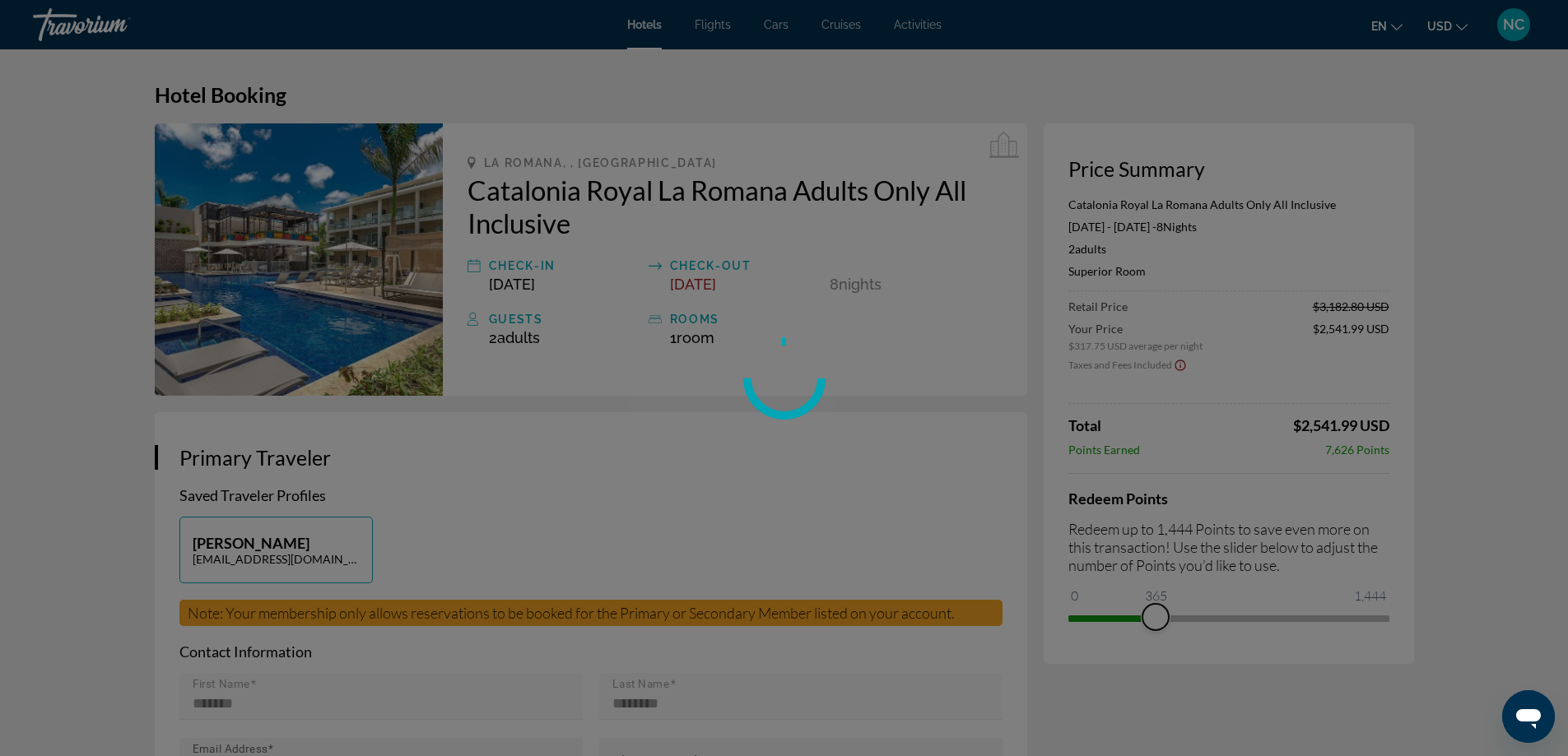
drag, startPoint x: 1083, startPoint y: 601, endPoint x: 1172, endPoint y: 595, distance: 89.2
click at [1172, 616] on ngx-slider "0 1,444 365" at bounding box center [1229, 618] width 321 height 4
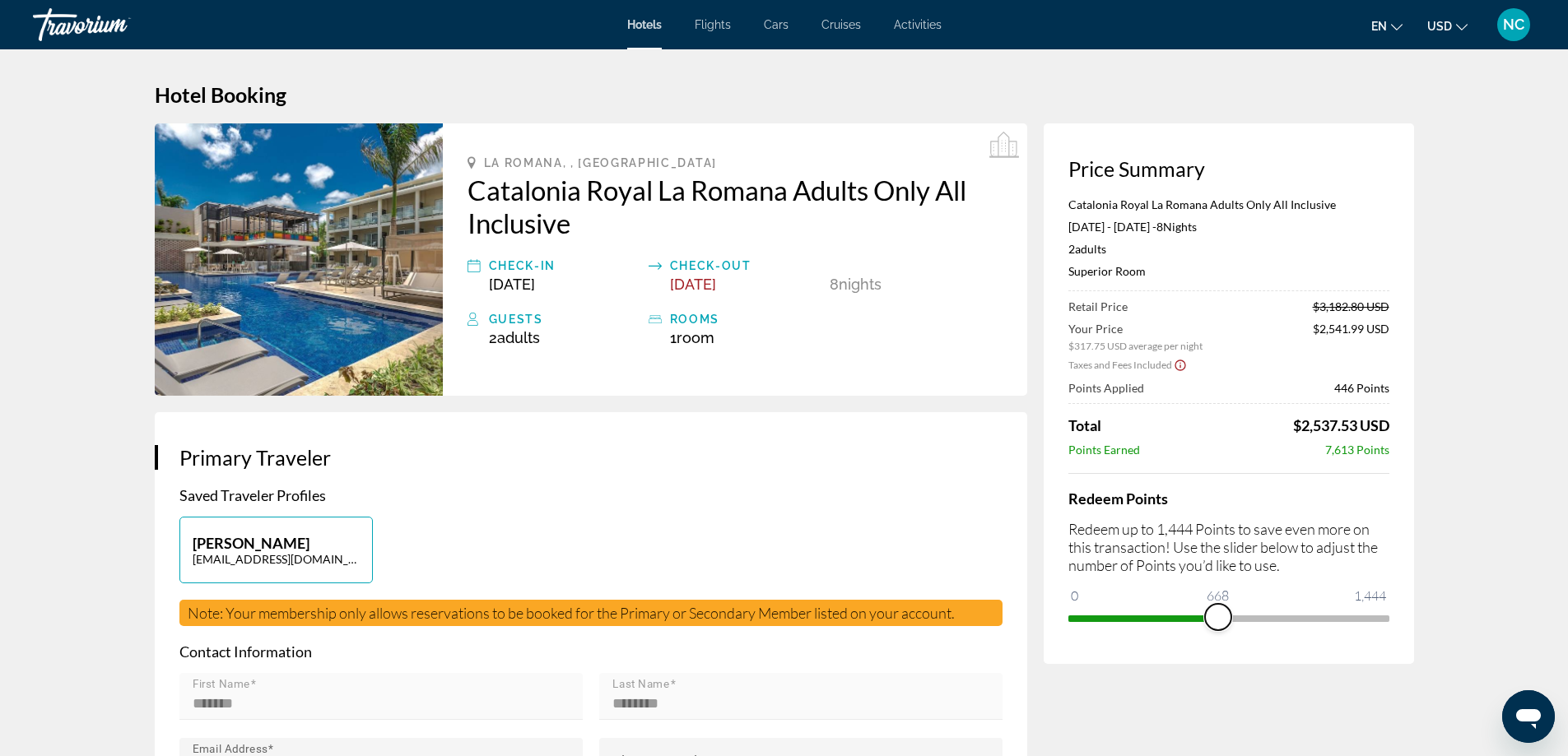
drag, startPoint x: 1173, startPoint y: 619, endPoint x: 1218, endPoint y: 619, distance: 45.0
click at [1218, 619] on span "ngx-slider" at bounding box center [1218, 617] width 27 height 27
drag, startPoint x: 1218, startPoint y: 619, endPoint x: 1262, endPoint y: 615, distance: 44.2
click at [1262, 615] on span "ngx-slider" at bounding box center [1258, 617] width 27 height 27
drag, startPoint x: 1262, startPoint y: 615, endPoint x: 1323, endPoint y: 613, distance: 61.0
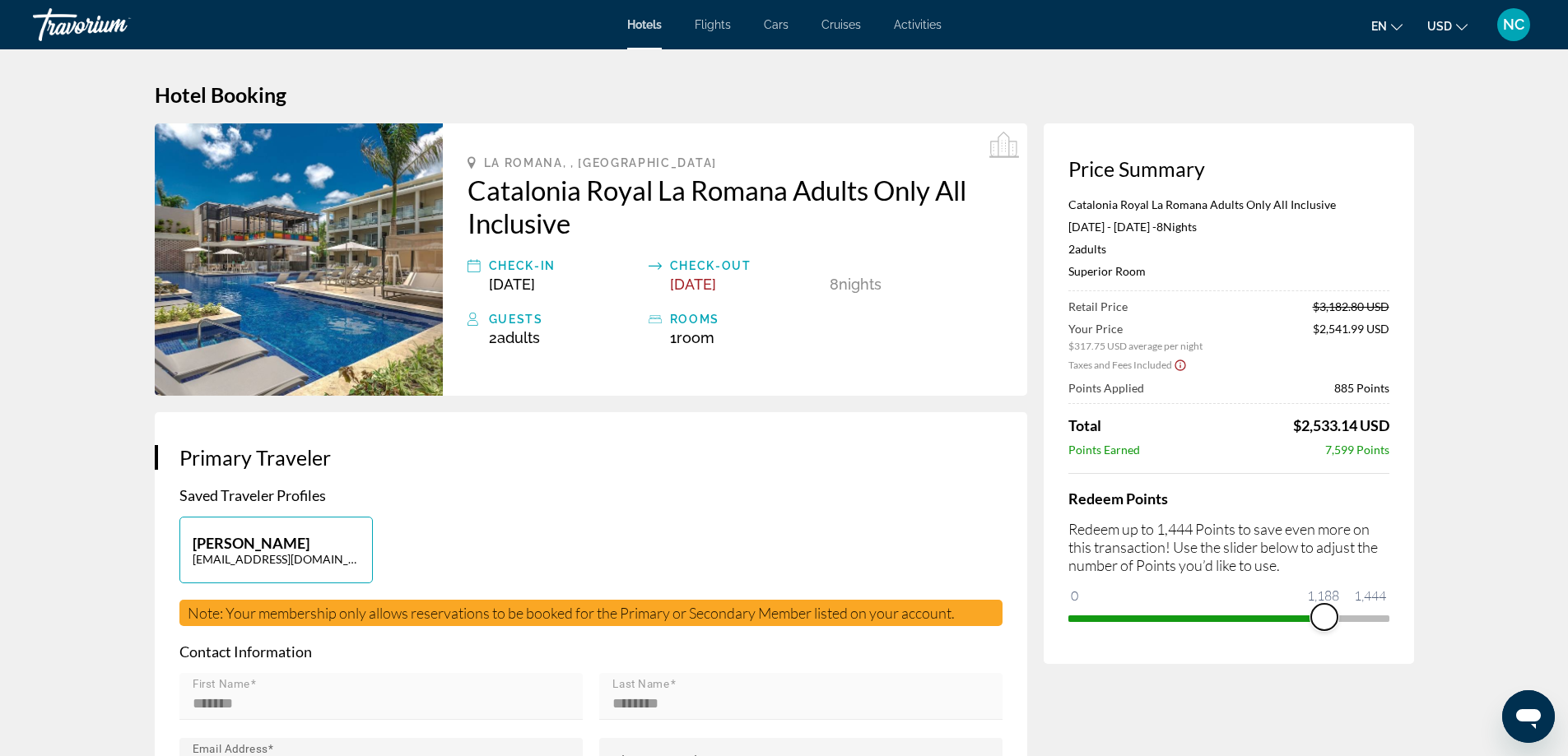
click at [1323, 613] on span "ngx-slider" at bounding box center [1324, 617] width 27 height 27
drag, startPoint x: 1323, startPoint y: 613, endPoint x: 1388, endPoint y: 613, distance: 65.0
click at [1388, 616] on ngx-slider "0 1,444 1,444" at bounding box center [1229, 618] width 321 height 4
